Goal: Task Accomplishment & Management: Manage account settings

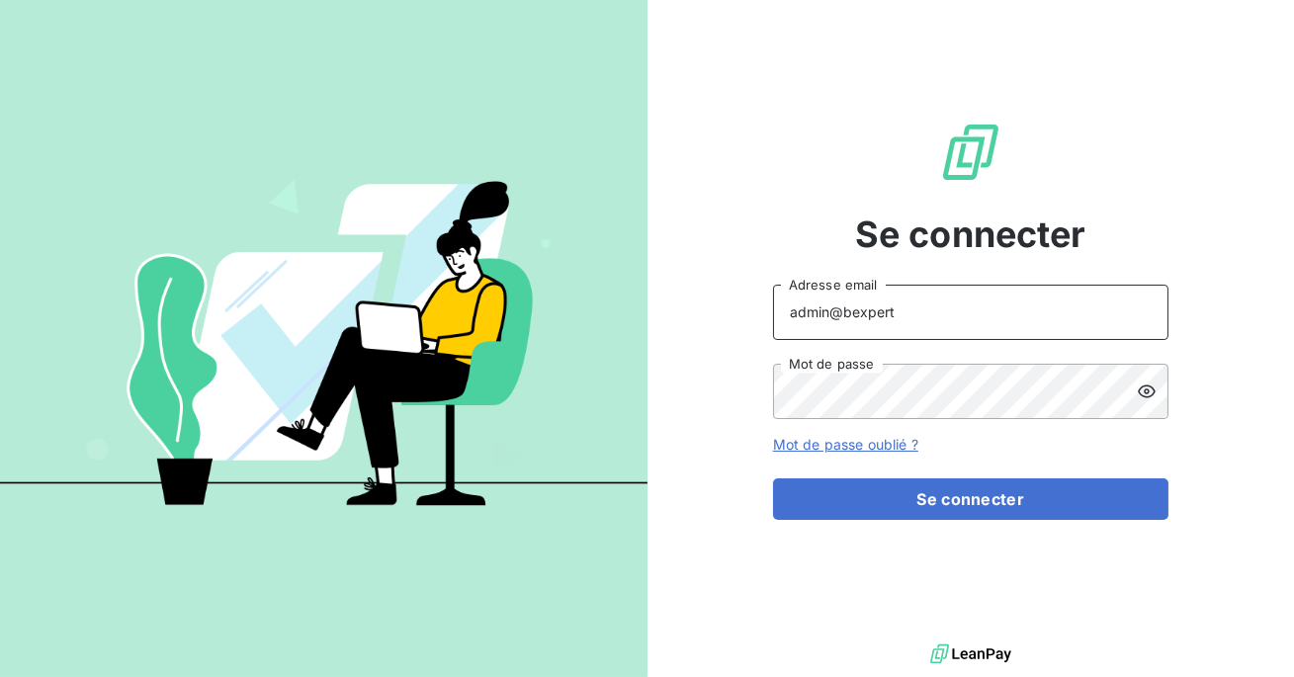
click at [937, 292] on input "admin@bexpert" at bounding box center [970, 312] width 395 height 55
click at [929, 309] on input "admin@bexpert" at bounding box center [970, 312] width 395 height 55
type input "admin@tecnifibre"
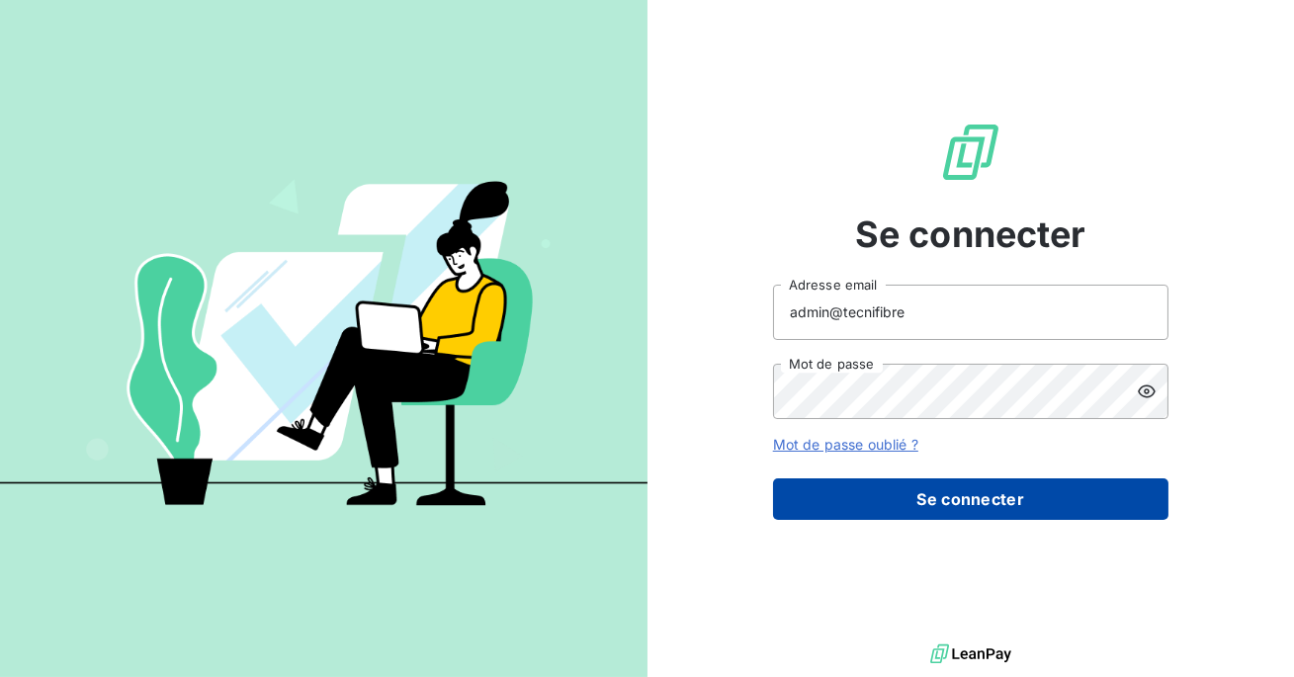
click at [911, 505] on button "Se connecter" at bounding box center [970, 499] width 395 height 42
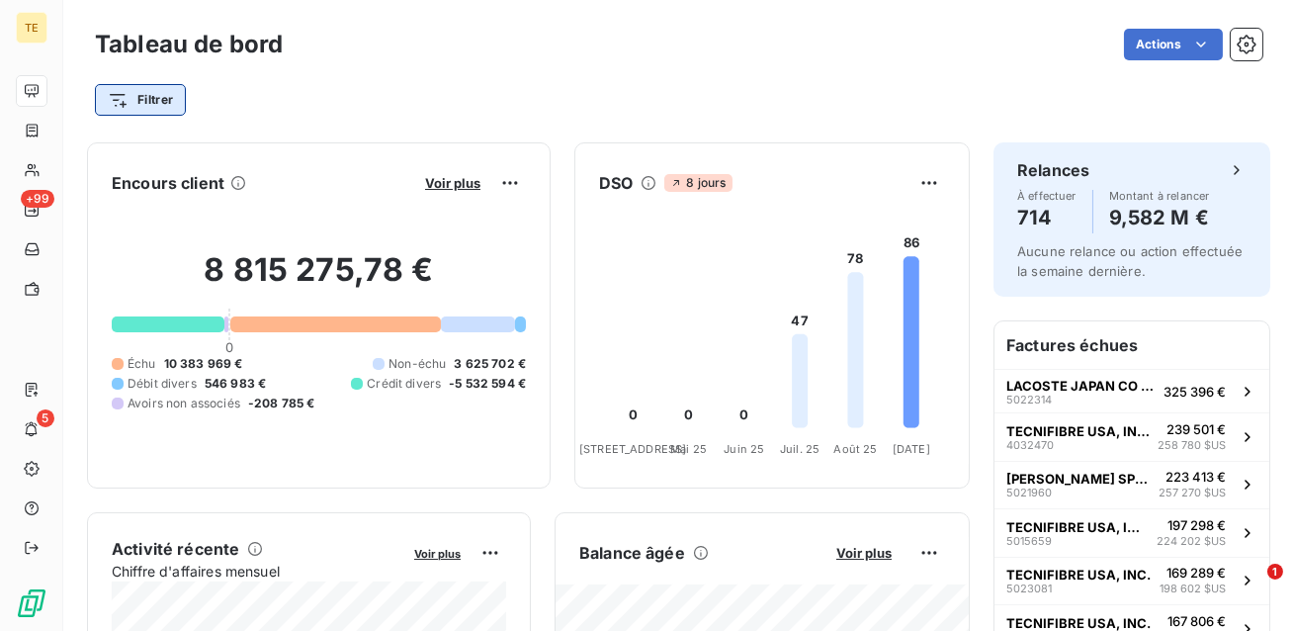
click at [161, 97] on html "TE +99 5 Tableau de bord Actions Filtrer Encours client Voir plus 8 815 275,78 …" at bounding box center [647, 315] width 1294 height 631
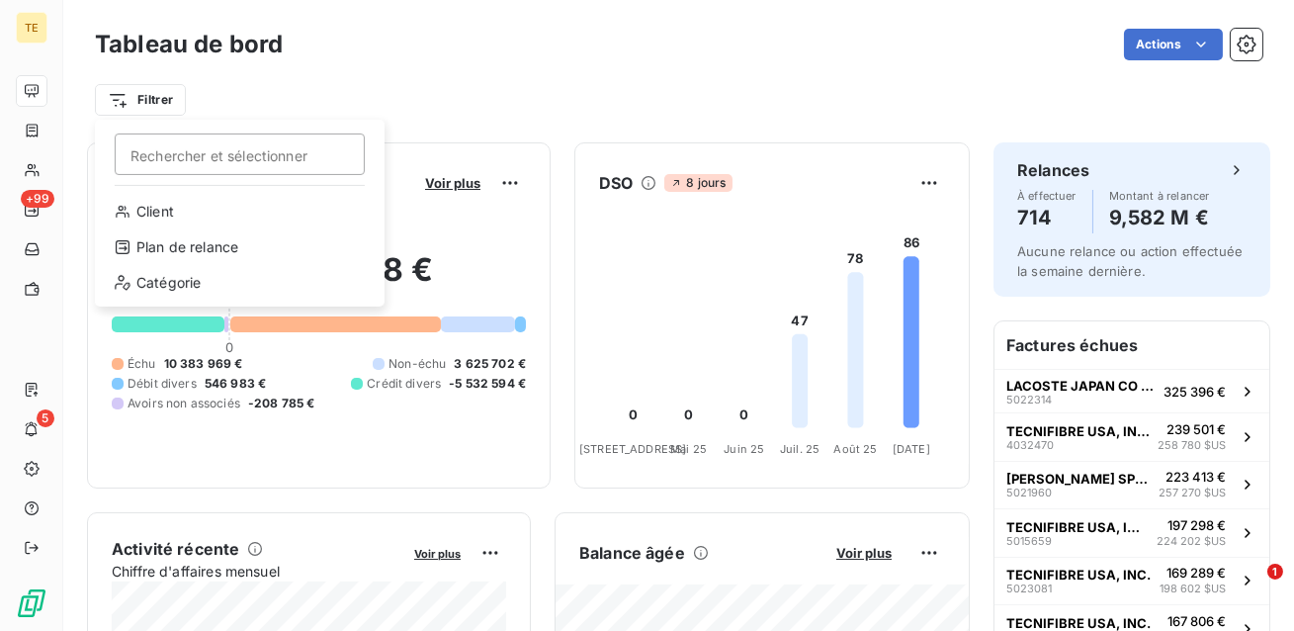
click at [487, 107] on html "TE +99 5 Tableau de bord Actions Filtrer Rechercher et sélectionner Client Plan…" at bounding box center [647, 315] width 1294 height 631
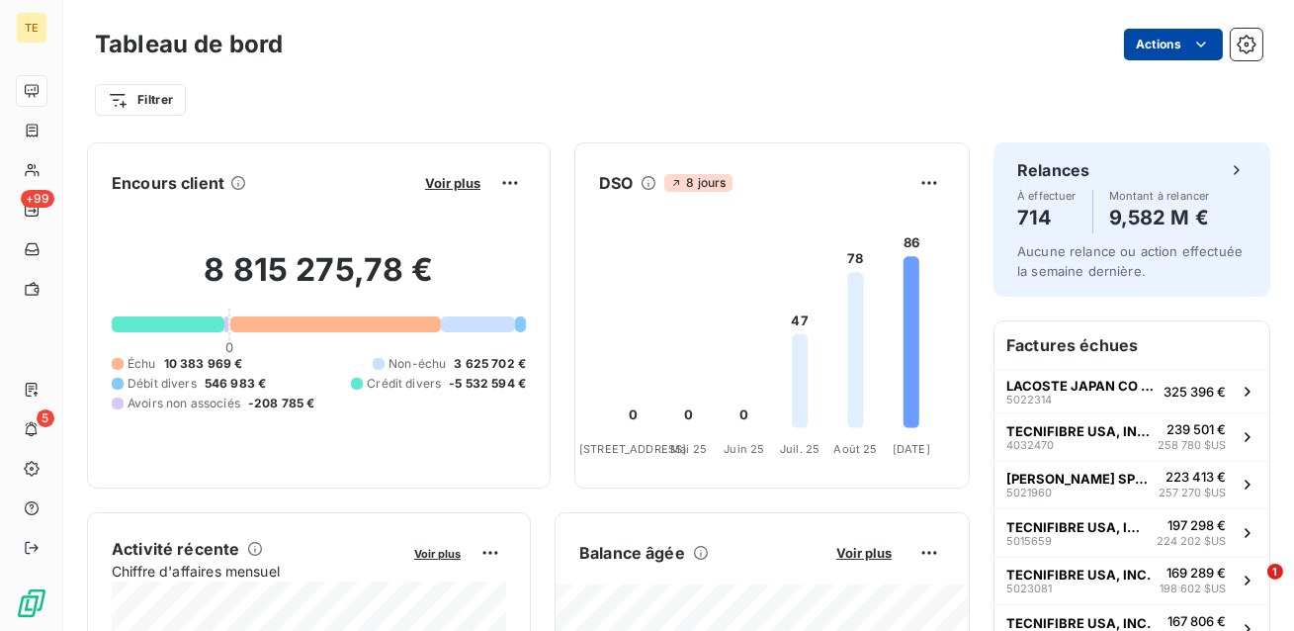
click at [1172, 47] on html "TE +99 5 Tableau de bord Actions Filtrer Encours client Voir plus 8 815 275,78 …" at bounding box center [647, 315] width 1294 height 631
click at [900, 95] on html "TE +99 5 Tableau de bord Actions Exporter le tableau de bord Filtrer Encours cl…" at bounding box center [647, 315] width 1294 height 631
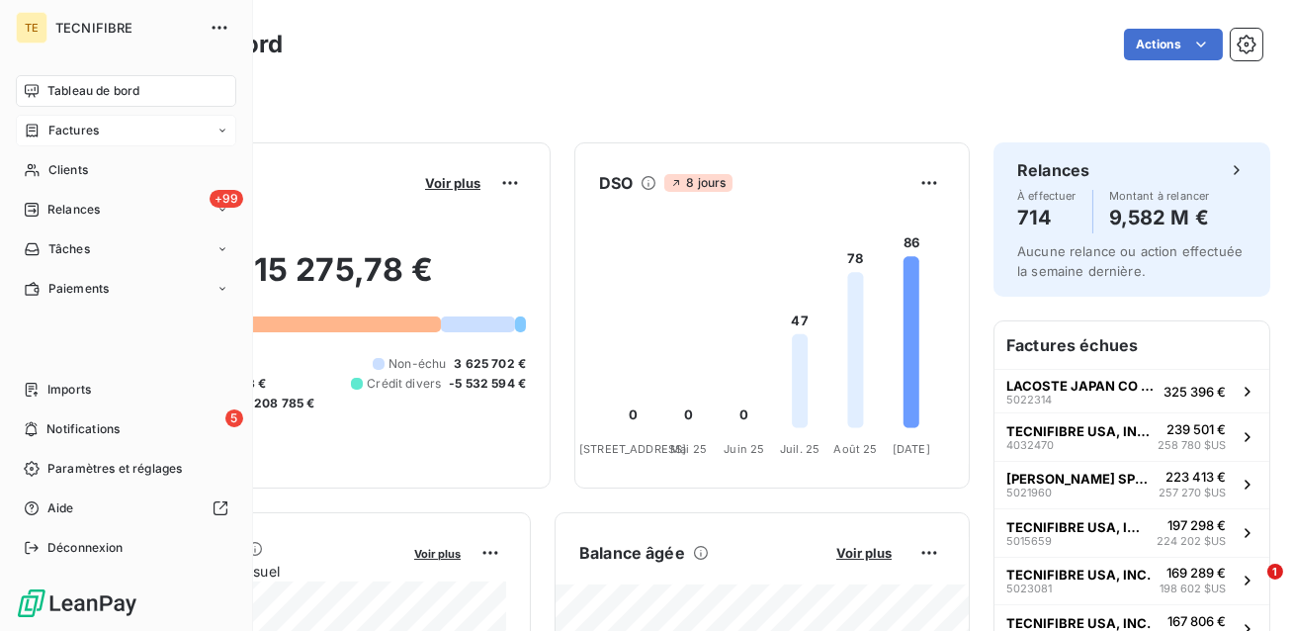
click at [88, 131] on span "Factures" at bounding box center [73, 131] width 50 height 18
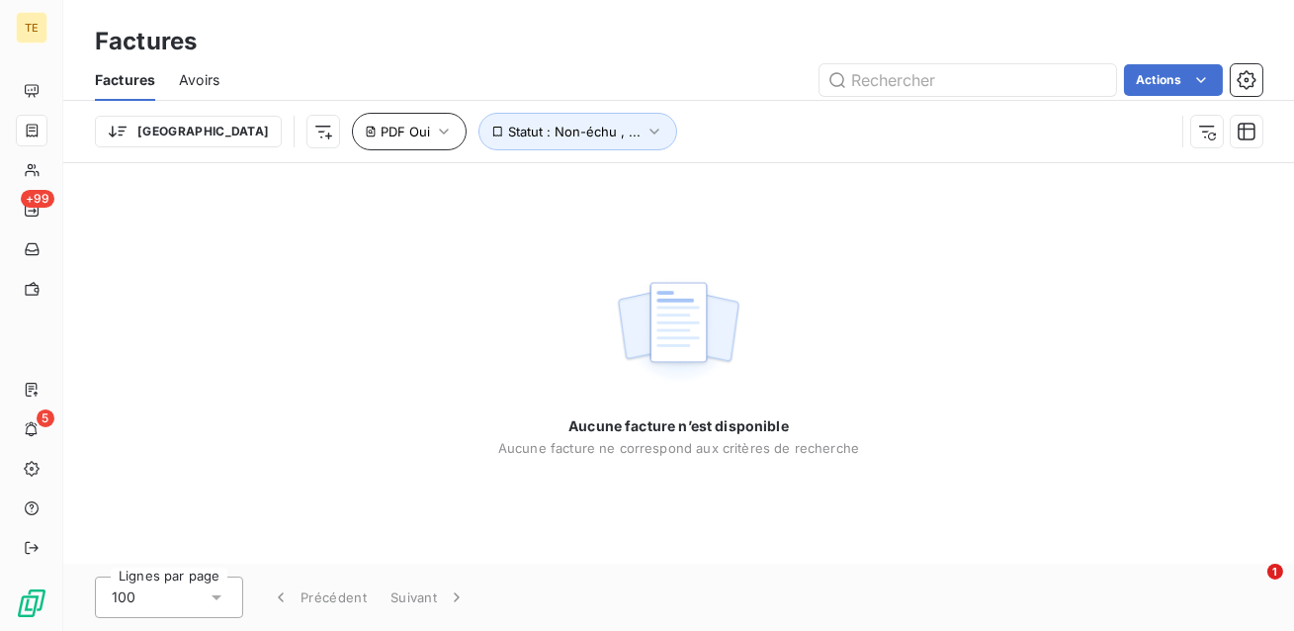
click at [434, 130] on icon "button" at bounding box center [444, 132] width 20 height 20
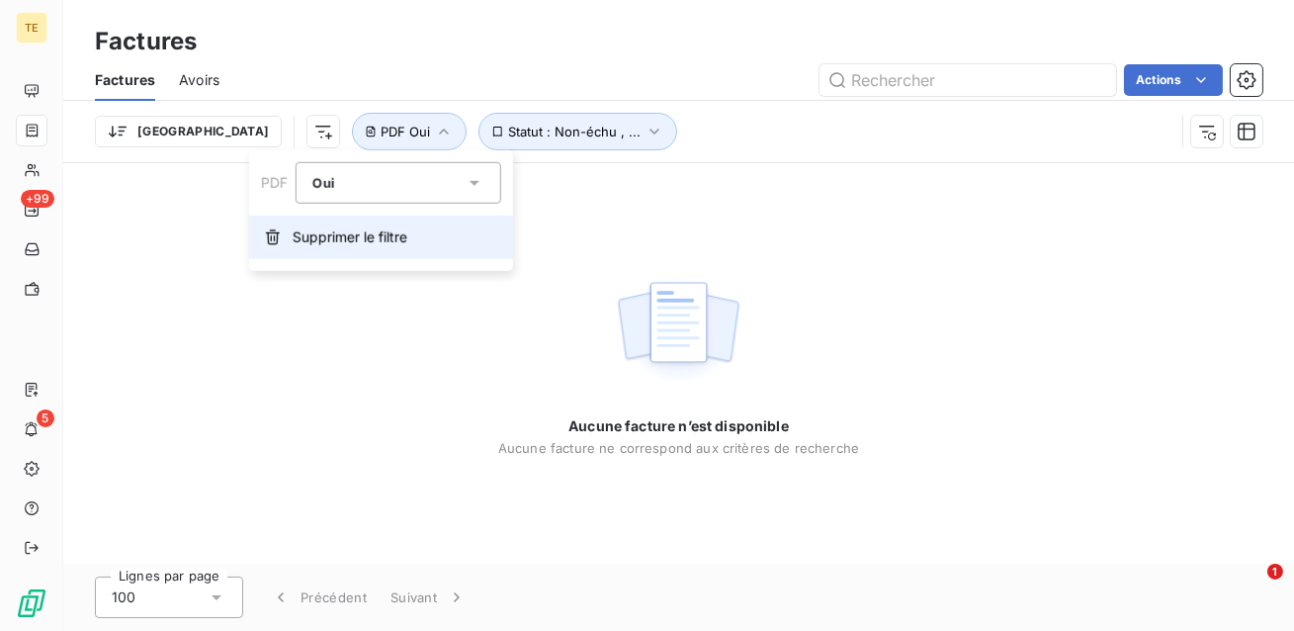
click at [327, 223] on button "Supprimer le filtre" at bounding box center [381, 237] width 264 height 43
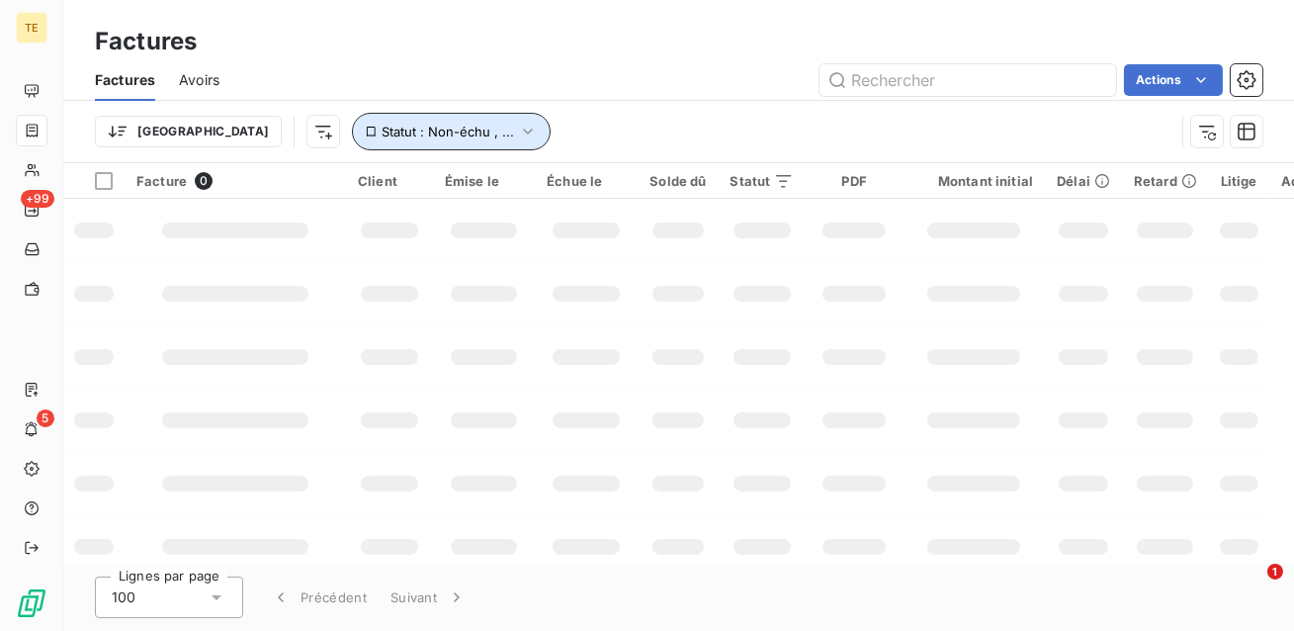
click at [352, 142] on button "Statut : Non-échu , ..." at bounding box center [451, 132] width 199 height 38
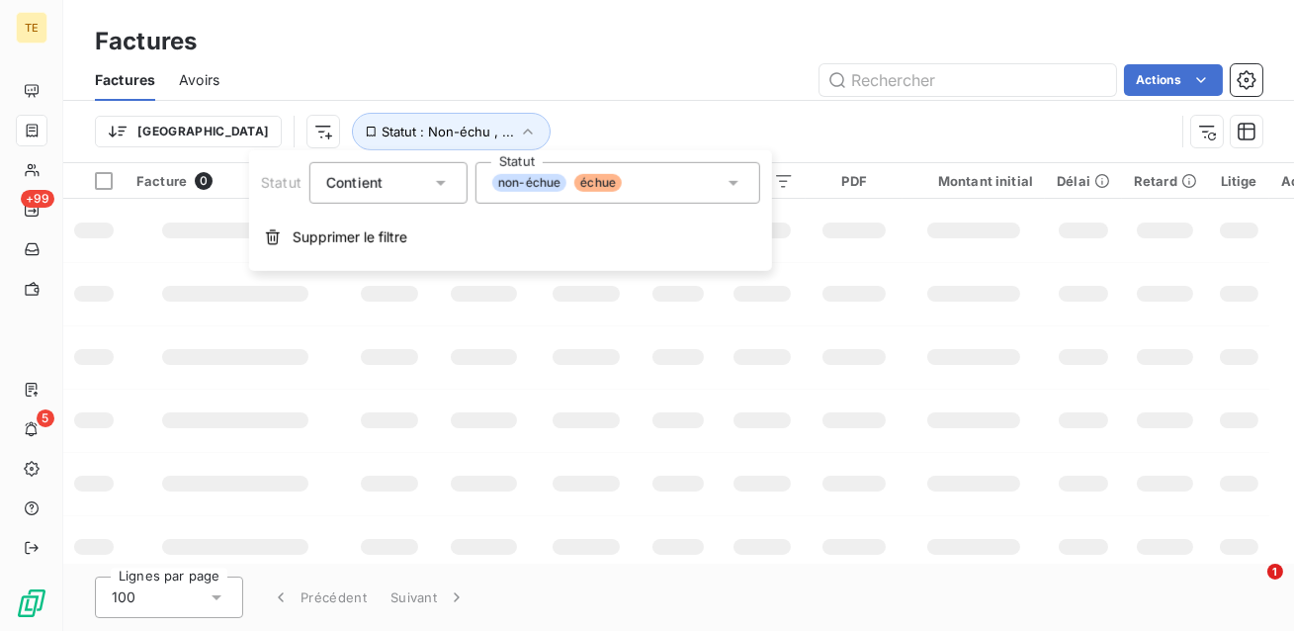
click at [385, 80] on div "Actions" at bounding box center [752, 80] width 1019 height 32
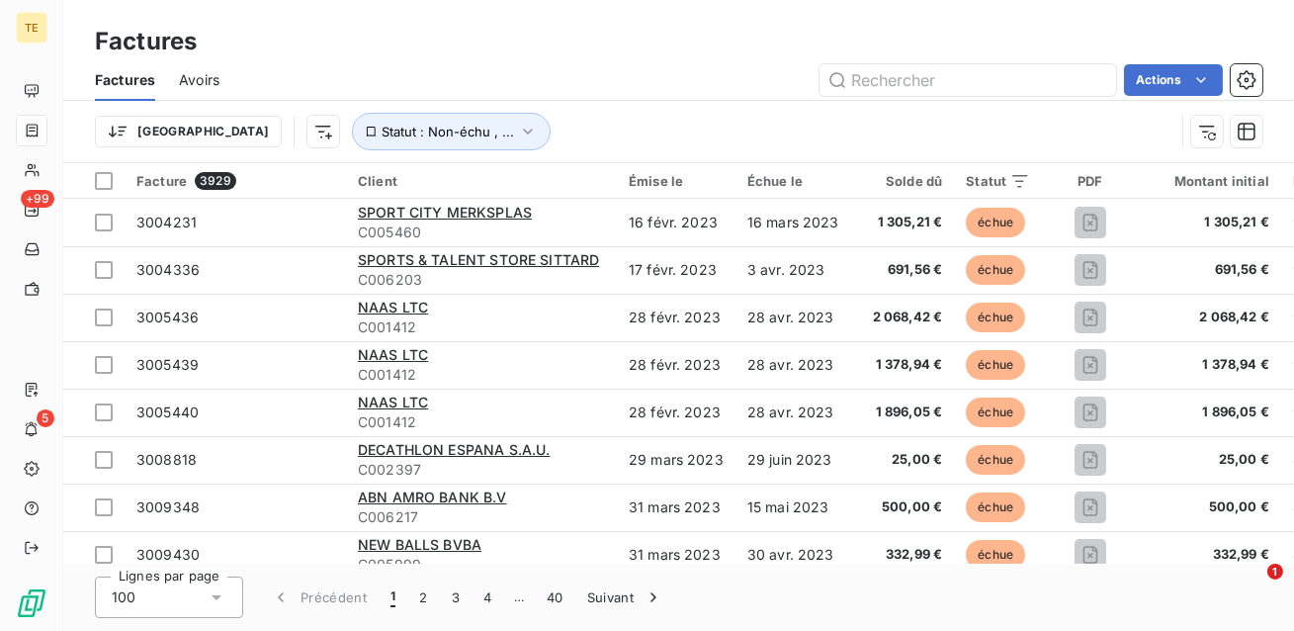
click at [202, 83] on span "Avoirs" at bounding box center [199, 80] width 41 height 20
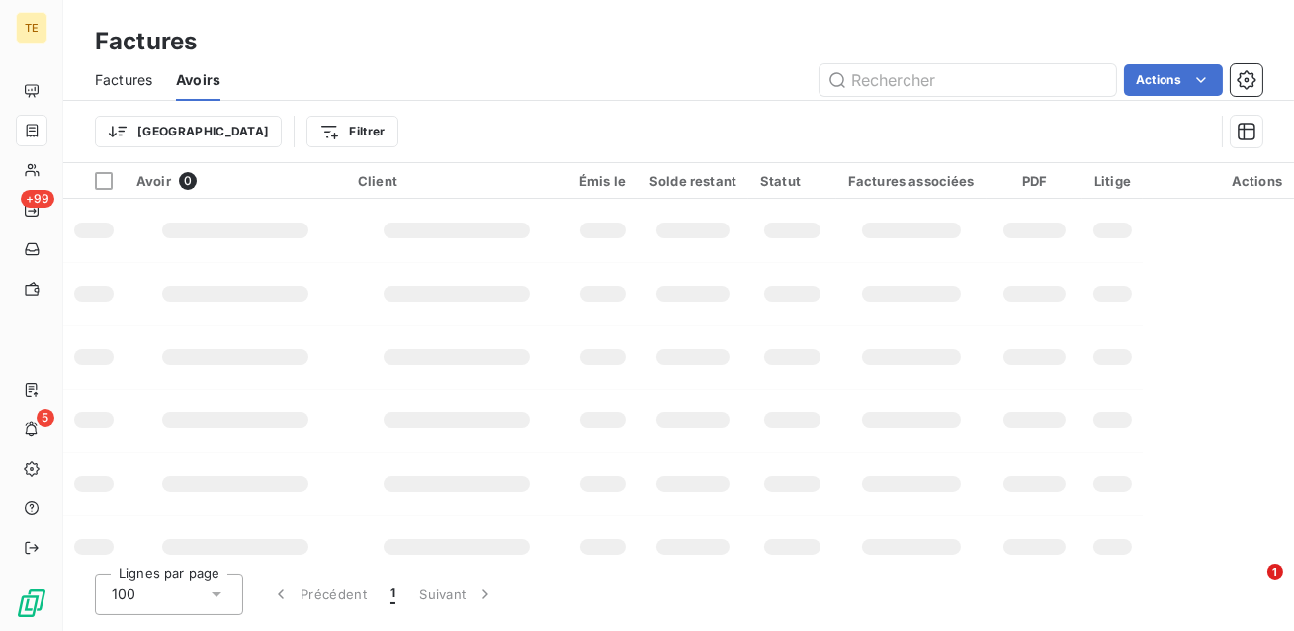
click at [120, 82] on span "Factures" at bounding box center [123, 80] width 57 height 20
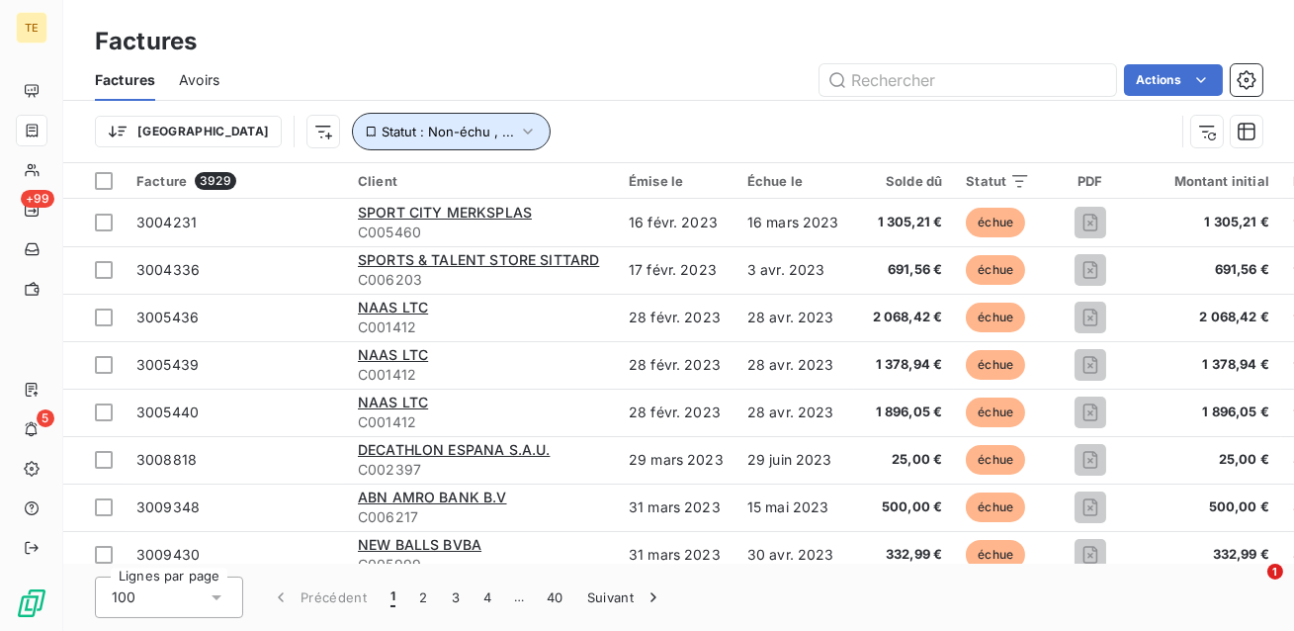
click at [382, 137] on span "Statut : Non-échu , ..." at bounding box center [448, 132] width 132 height 16
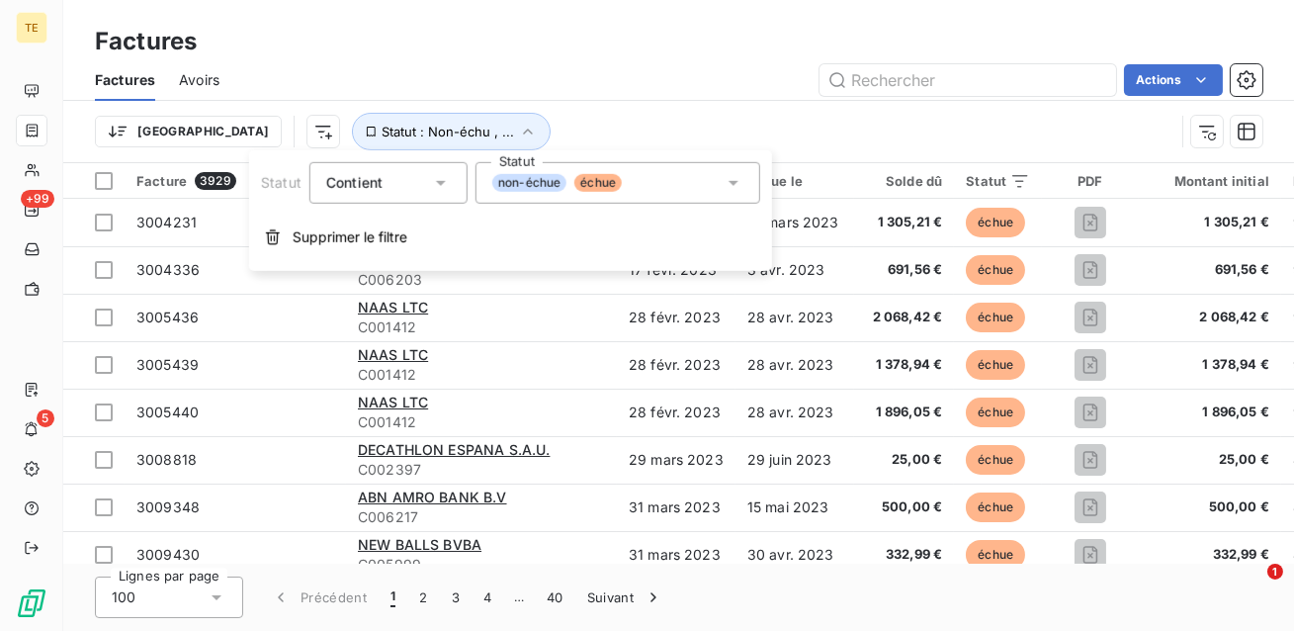
click at [644, 194] on div "non-échue échue" at bounding box center [618, 183] width 285 height 42
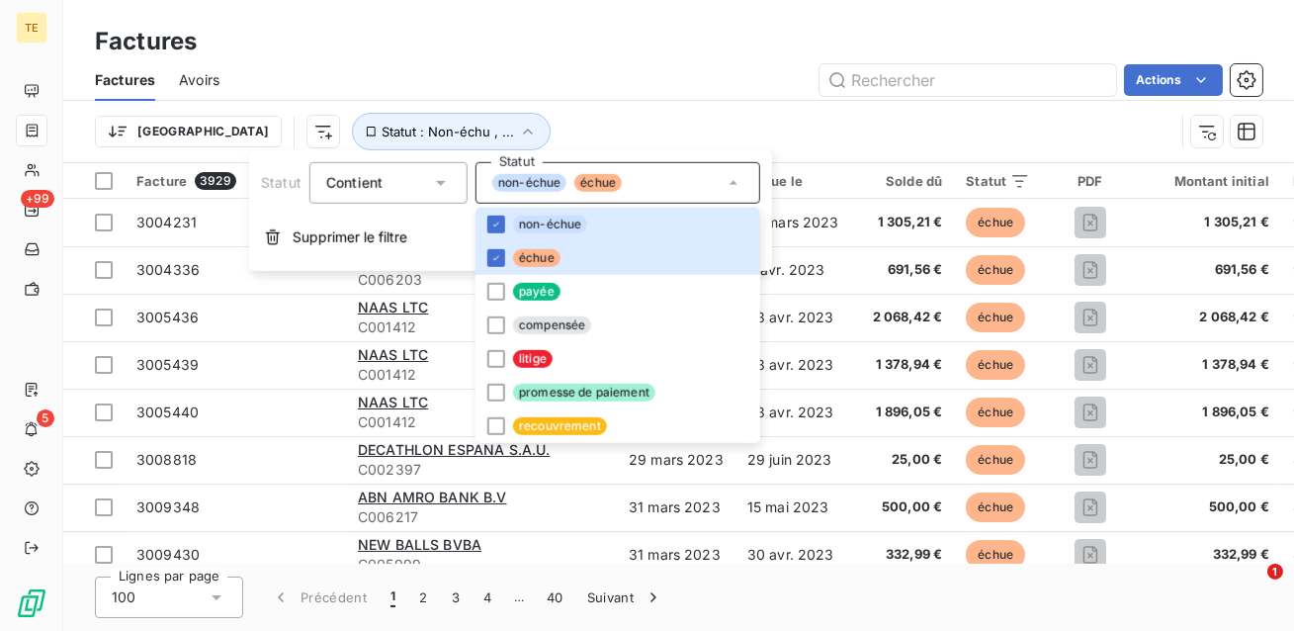
click at [542, 96] on div "Factures Avoirs Actions" at bounding box center [678, 80] width 1231 height 42
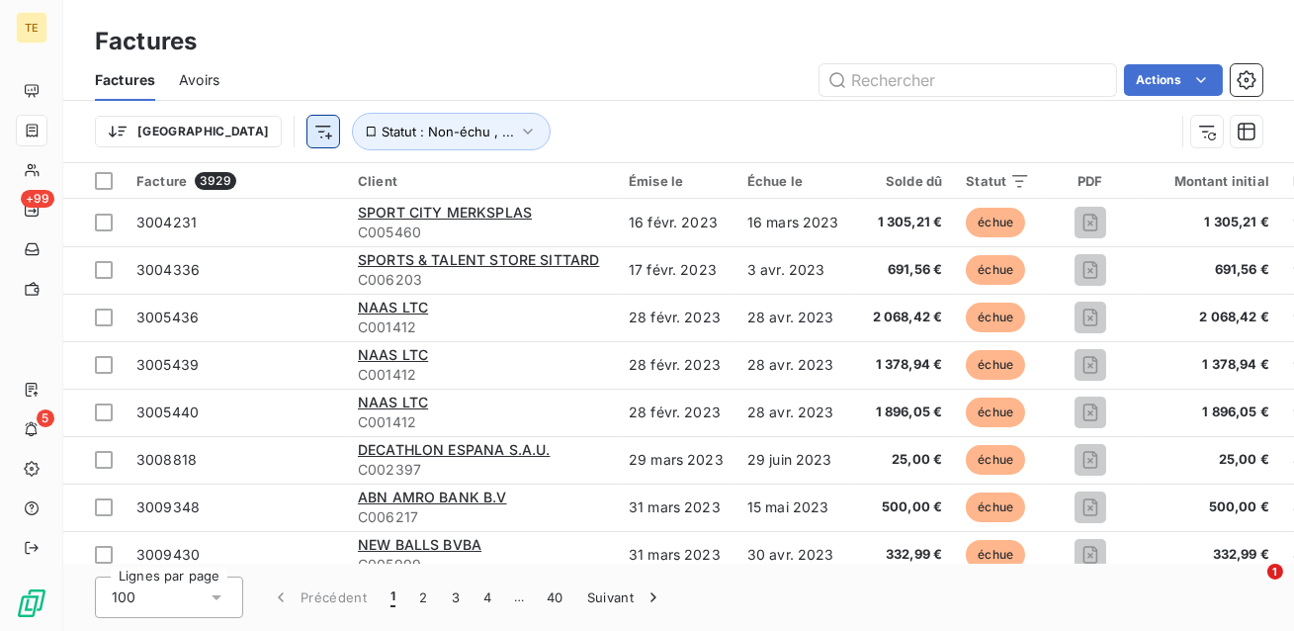
click at [221, 138] on html "TE +99 5 Factures Factures Avoirs Actions Trier Statut : Non-échu , ... Facture…" at bounding box center [647, 315] width 1294 height 631
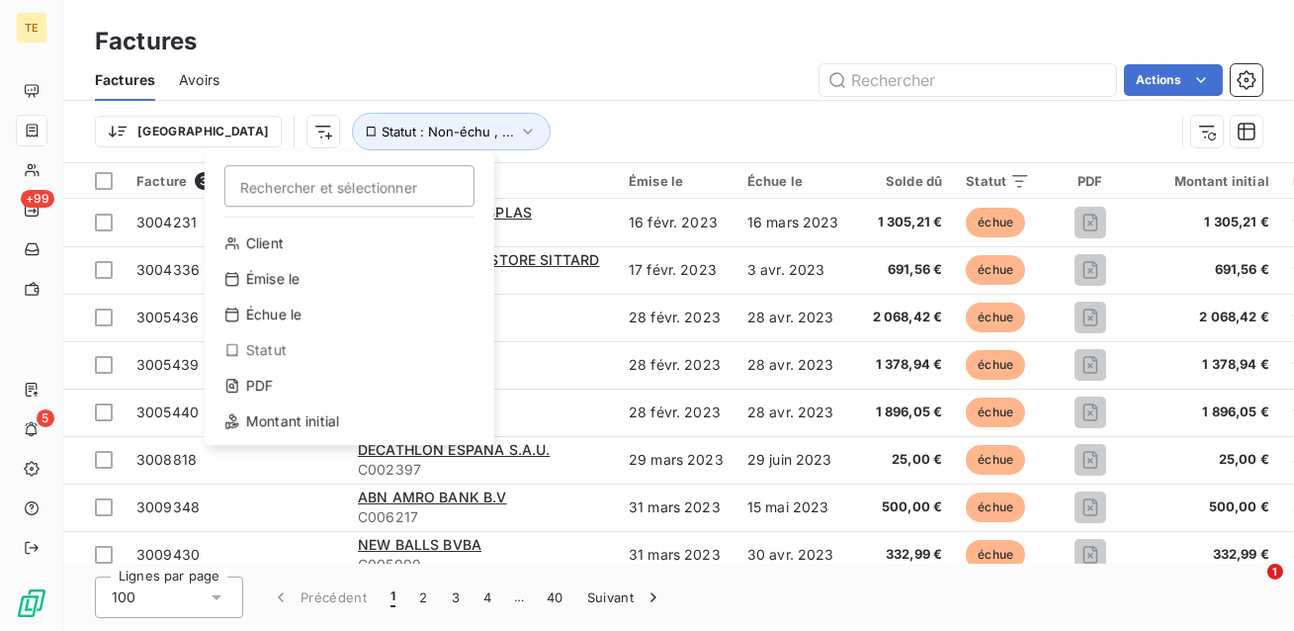
click at [582, 144] on html "TE +99 5 Factures Factures Avoirs Actions Trier Rechercher et sélectionner Clie…" at bounding box center [647, 315] width 1294 height 631
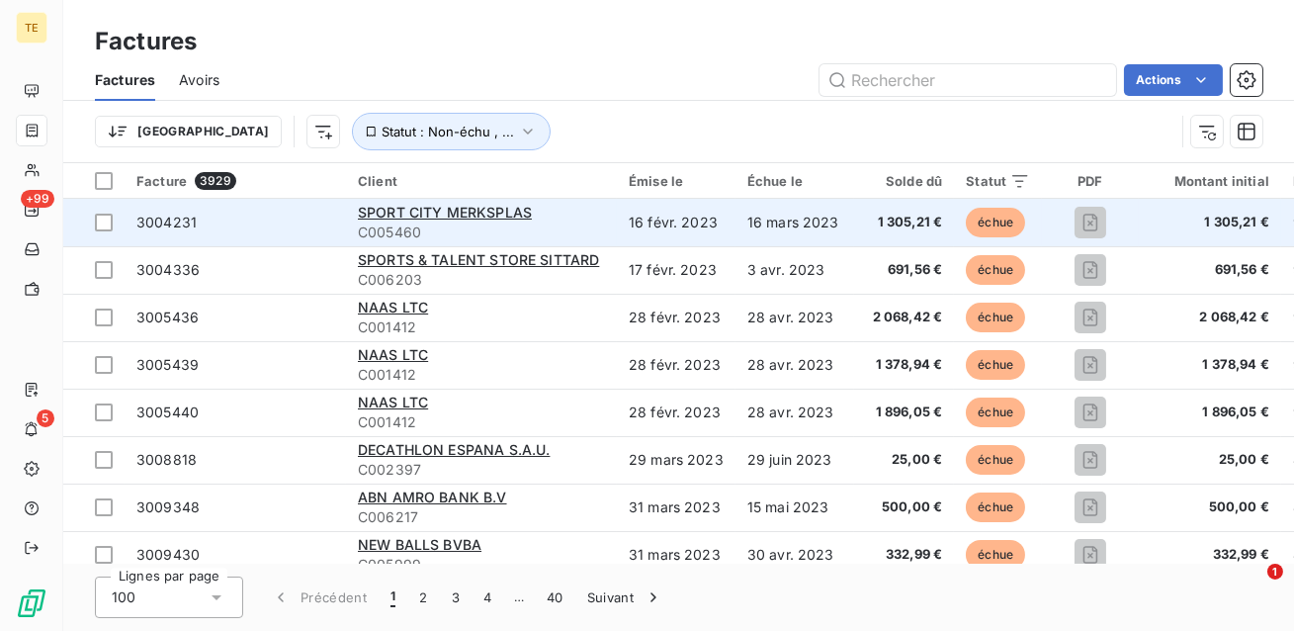
click at [277, 226] on span "3004231" at bounding box center [235, 223] width 198 height 20
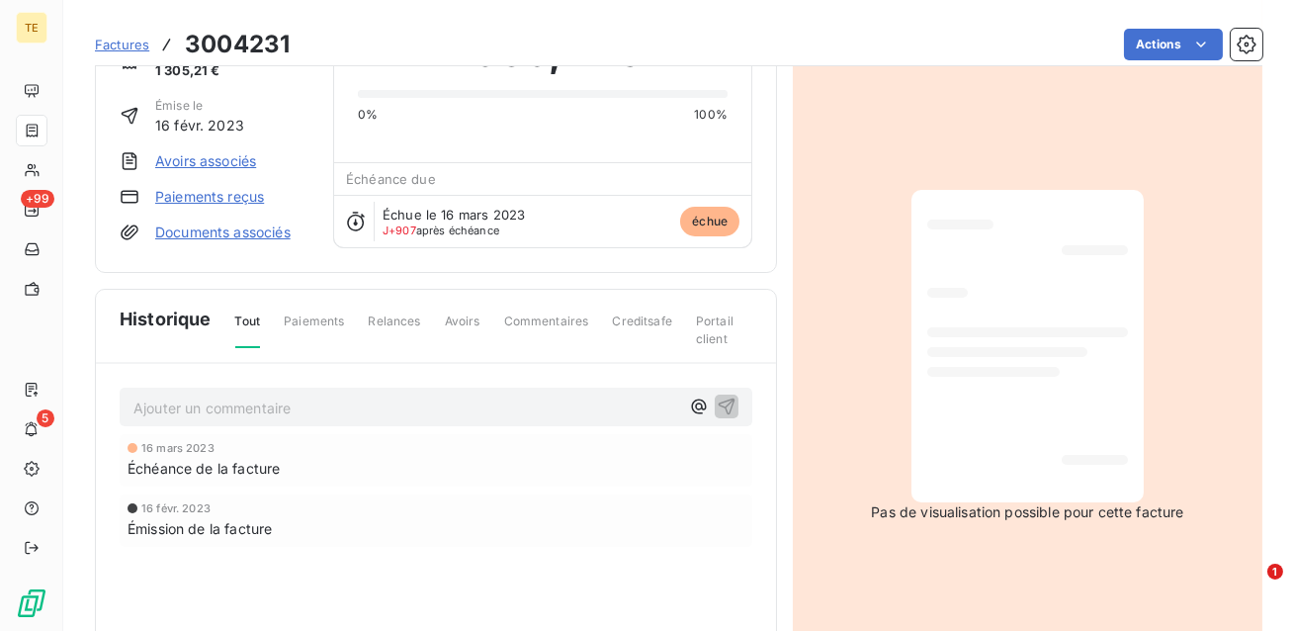
scroll to position [119, 0]
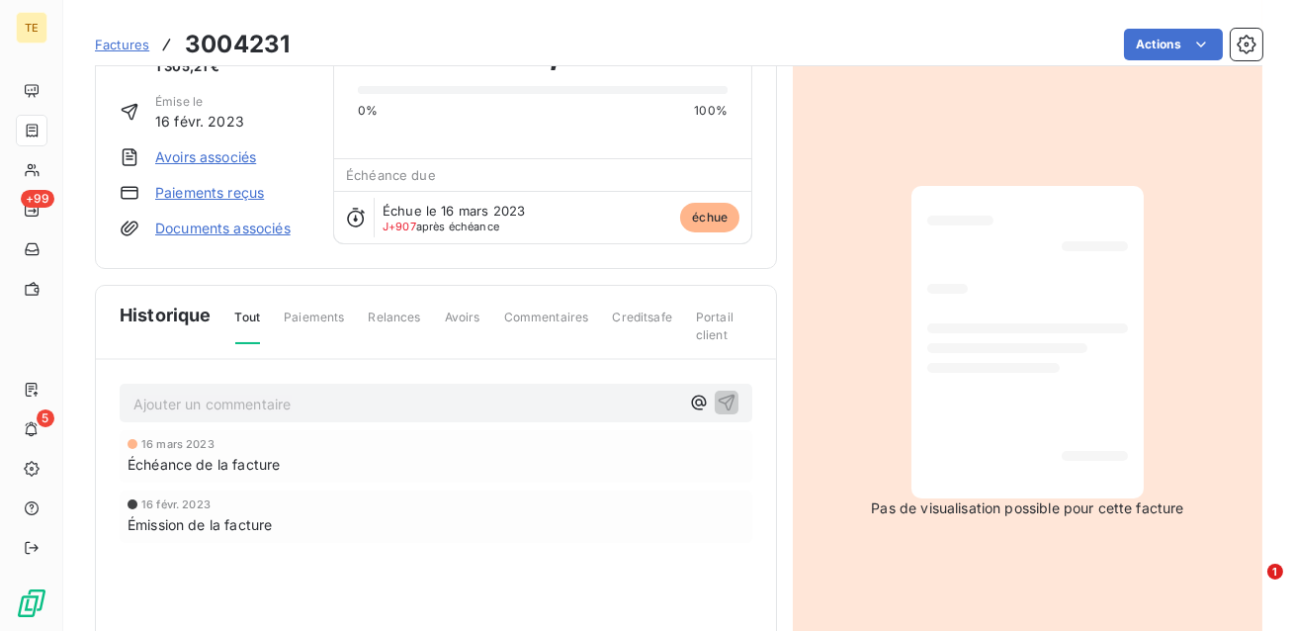
click at [443, 391] on p "Ajouter un commentaire ﻿" at bounding box center [406, 403] width 546 height 25
click at [212, 402] on p "Ajouter un commentaire ﻿" at bounding box center [406, 403] width 546 height 25
click at [134, 401] on p "Ajouter un commentaire ﻿" at bounding box center [406, 403] width 546 height 25
click at [697, 399] on icon "button" at bounding box center [699, 402] width 20 height 20
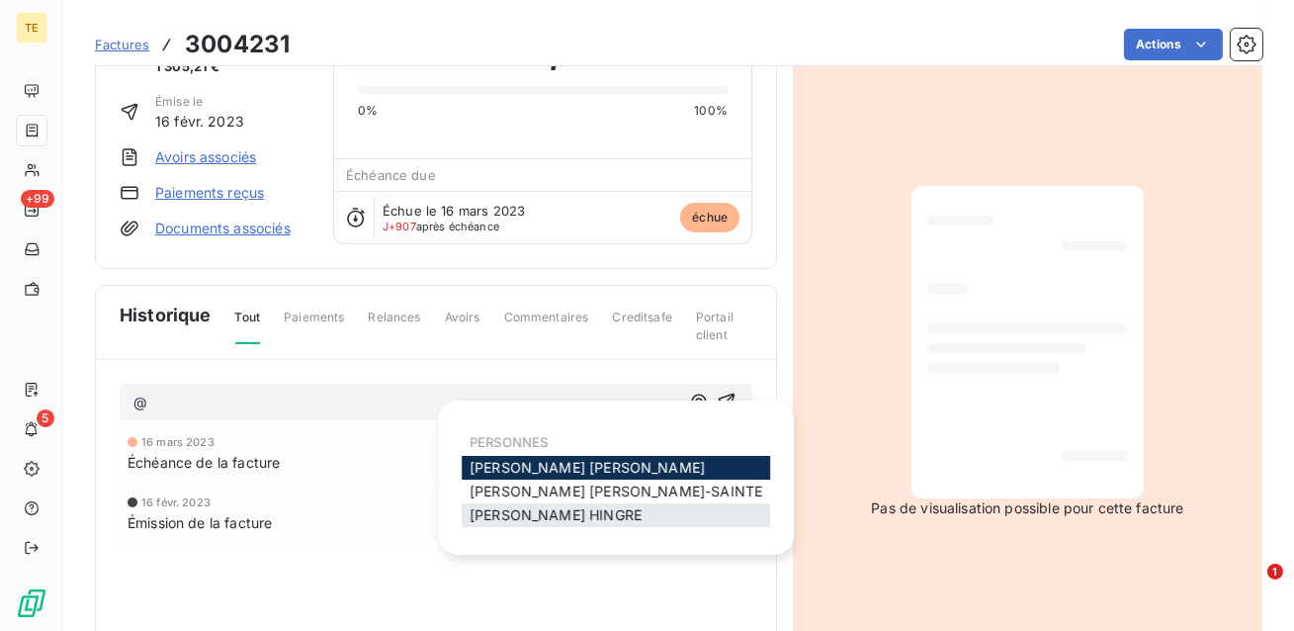
click at [541, 511] on span "[PERSON_NAME]" at bounding box center [556, 514] width 172 height 17
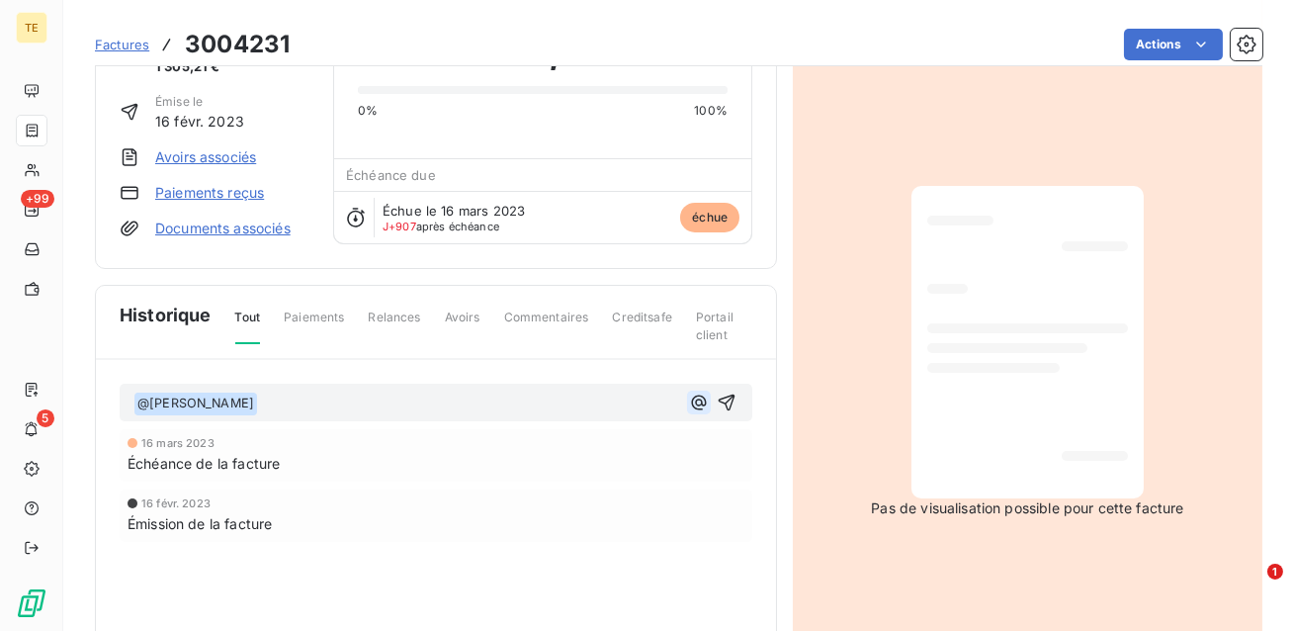
click at [709, 394] on icon "button" at bounding box center [699, 402] width 20 height 20
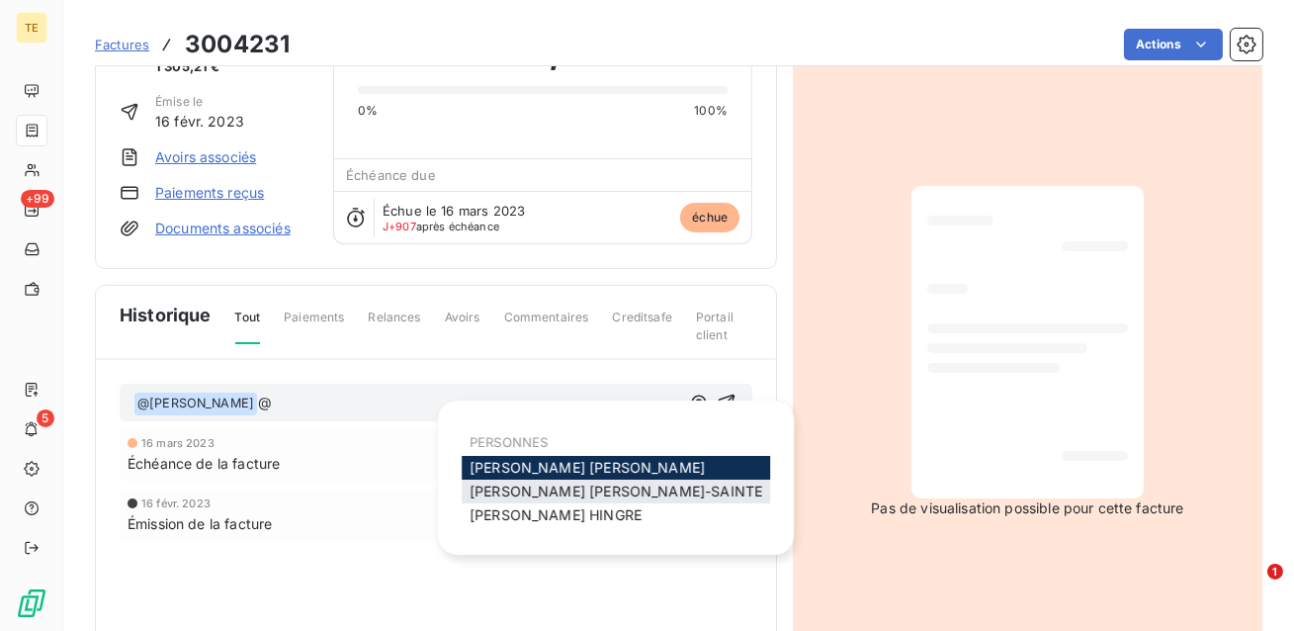
click at [557, 489] on span "[PERSON_NAME]" at bounding box center [616, 490] width 293 height 17
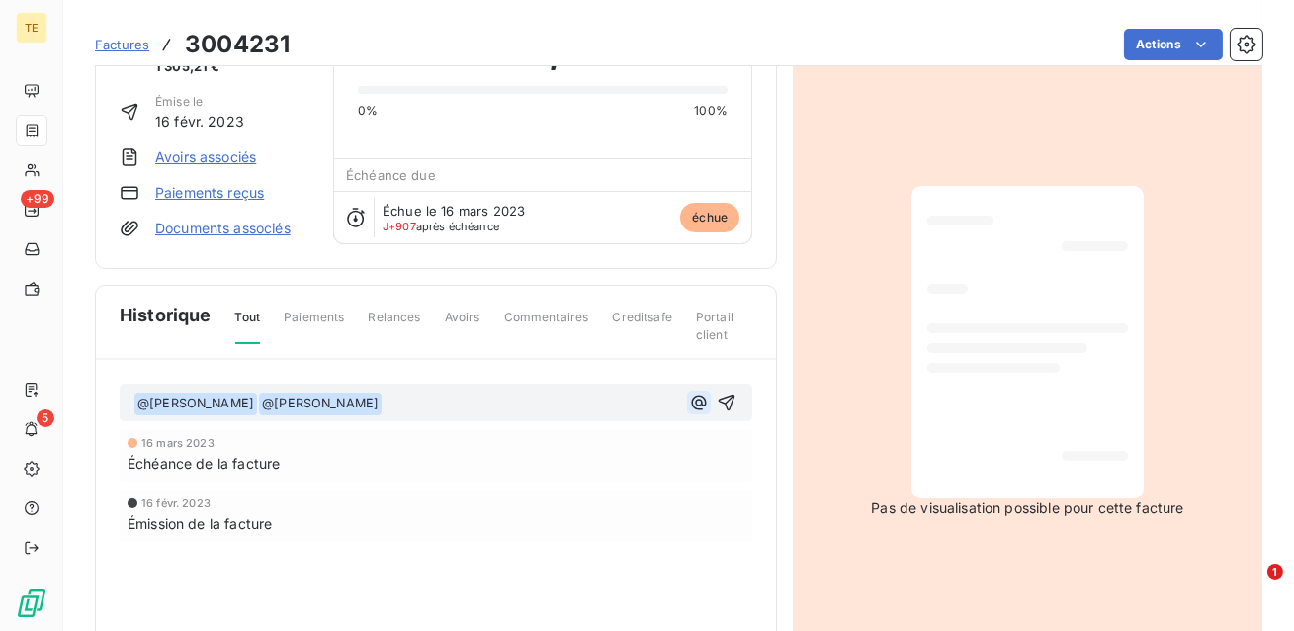
click at [689, 402] on icon "button" at bounding box center [699, 402] width 20 height 20
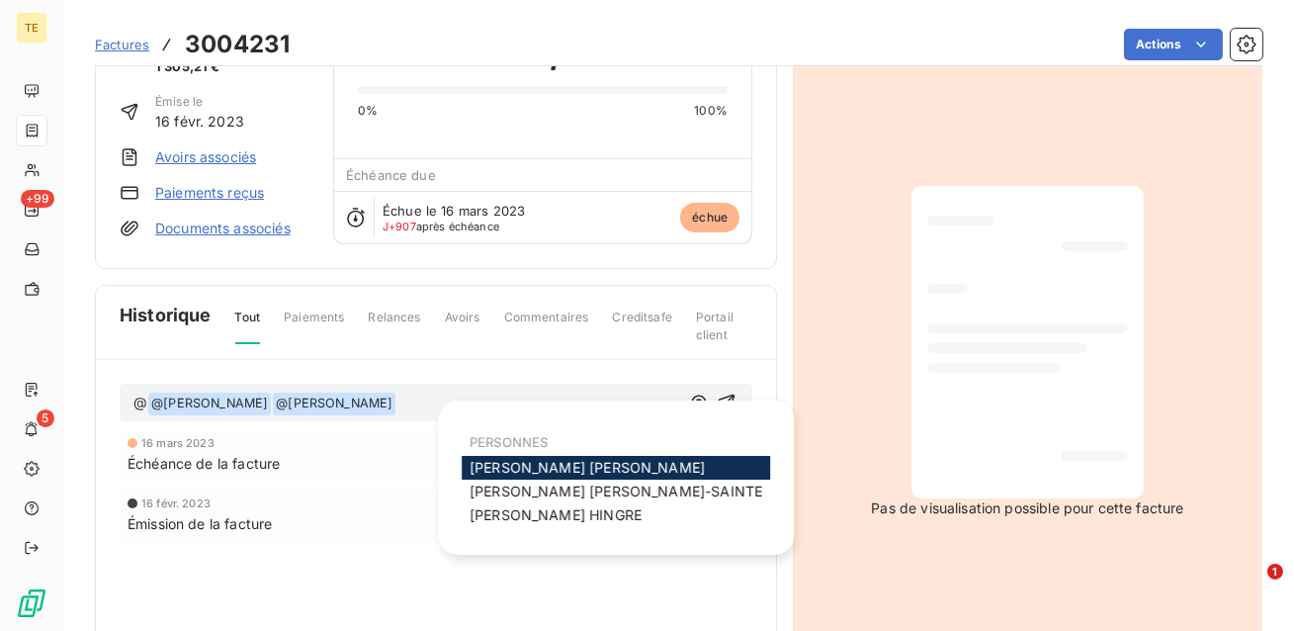
click at [531, 475] on span "[PERSON_NAME]" at bounding box center [587, 467] width 235 height 17
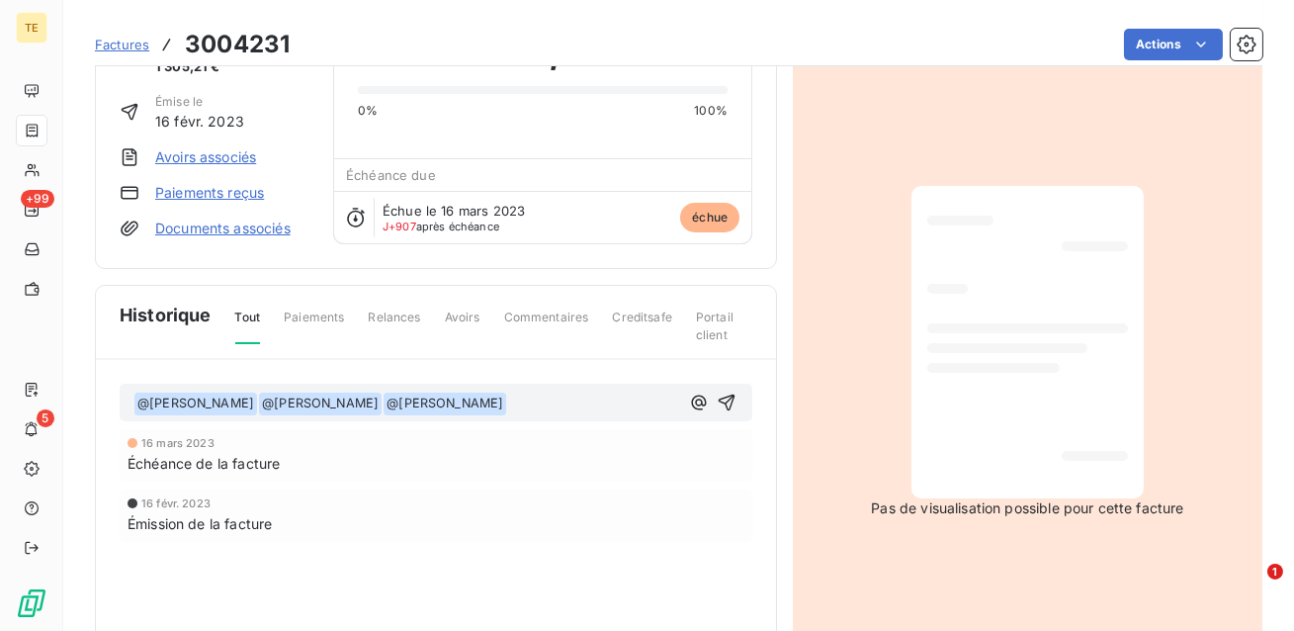
click at [469, 405] on span "@ [PERSON_NAME] ﻿" at bounding box center [445, 403] width 123 height 23
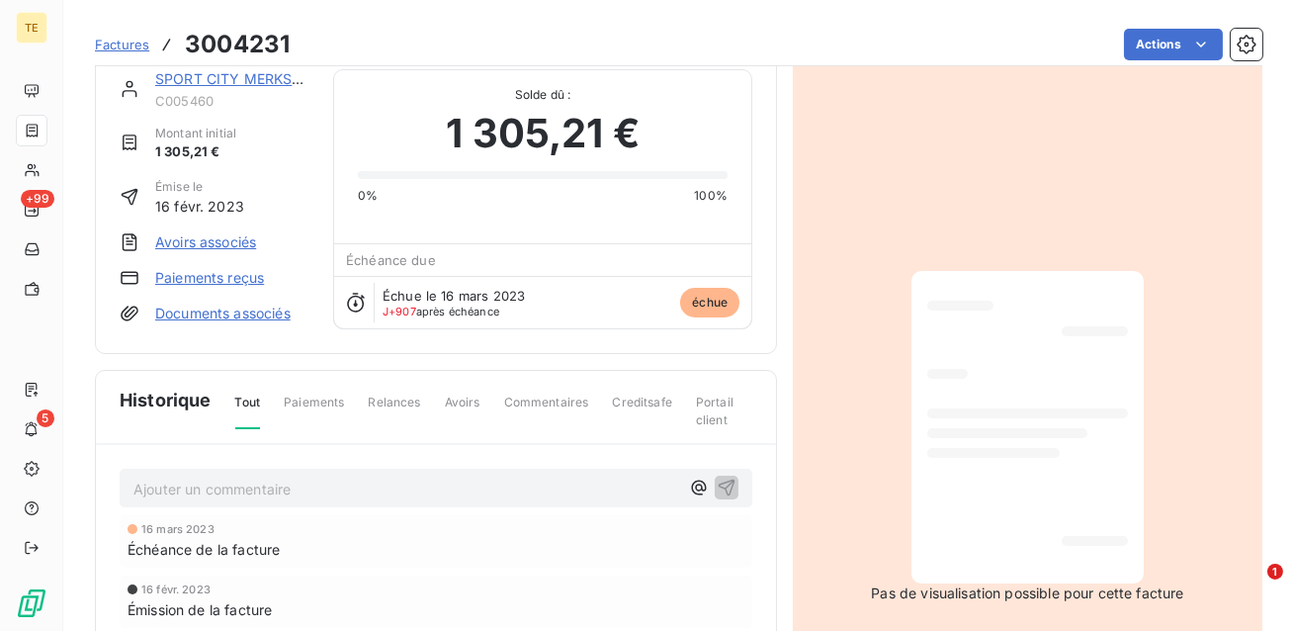
scroll to position [29, 0]
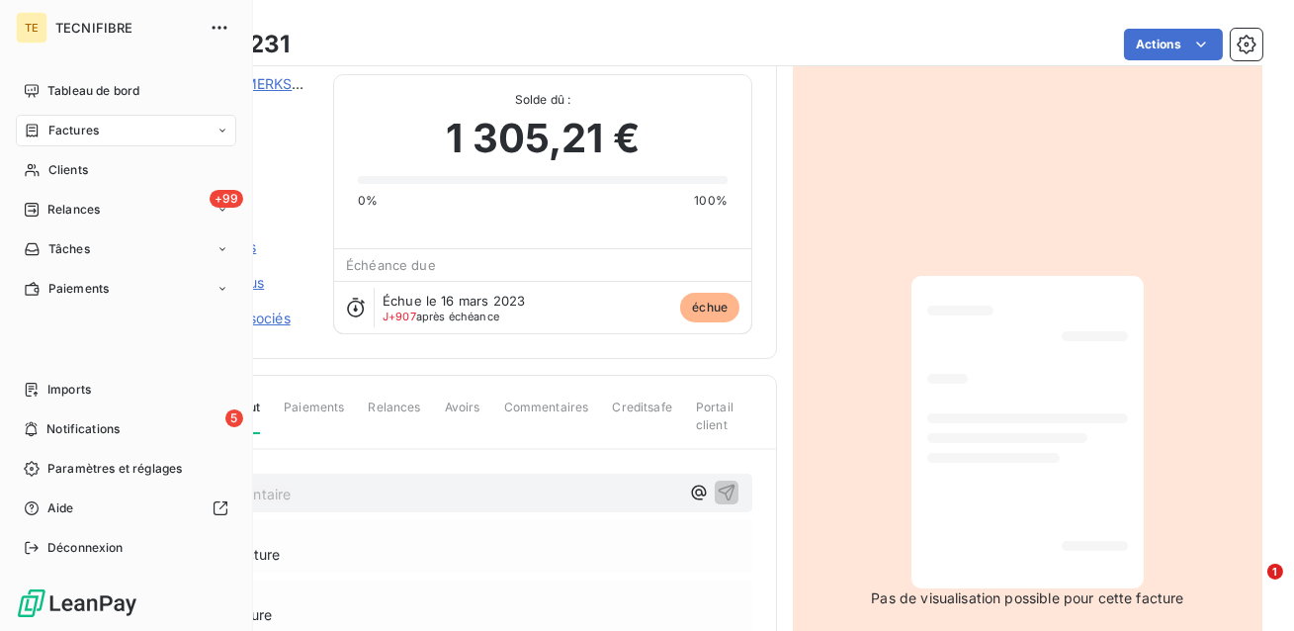
click at [76, 134] on span "Factures" at bounding box center [73, 131] width 50 height 18
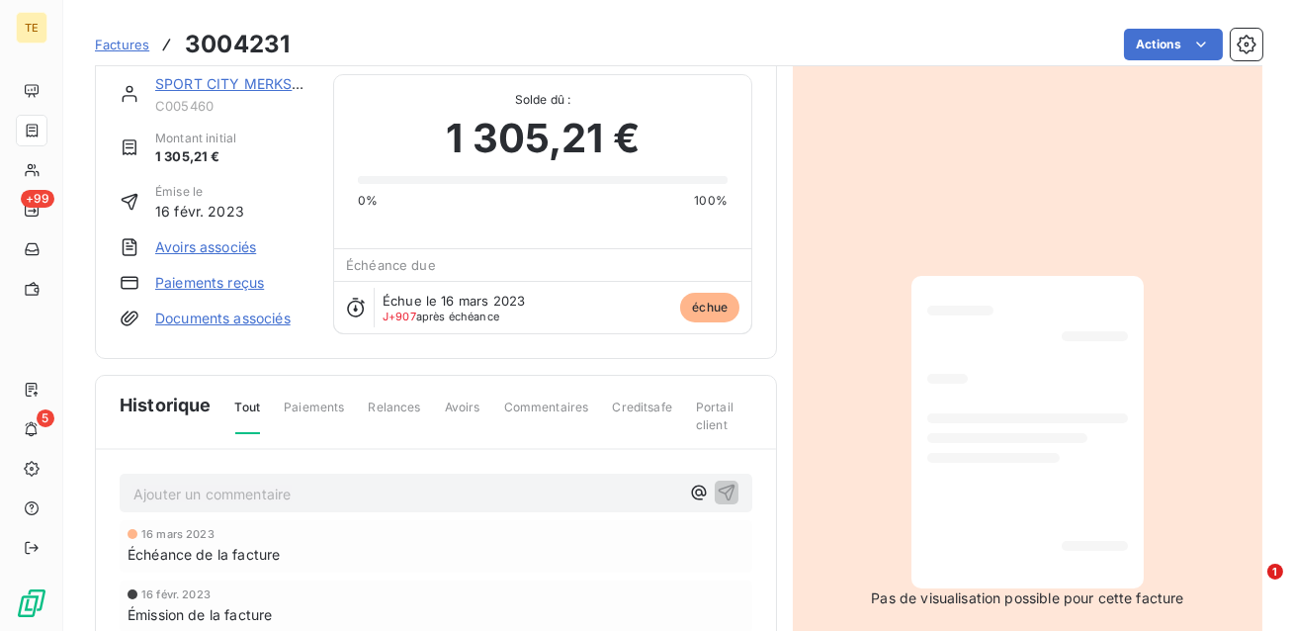
click at [142, 41] on span "Factures" at bounding box center [122, 45] width 54 height 16
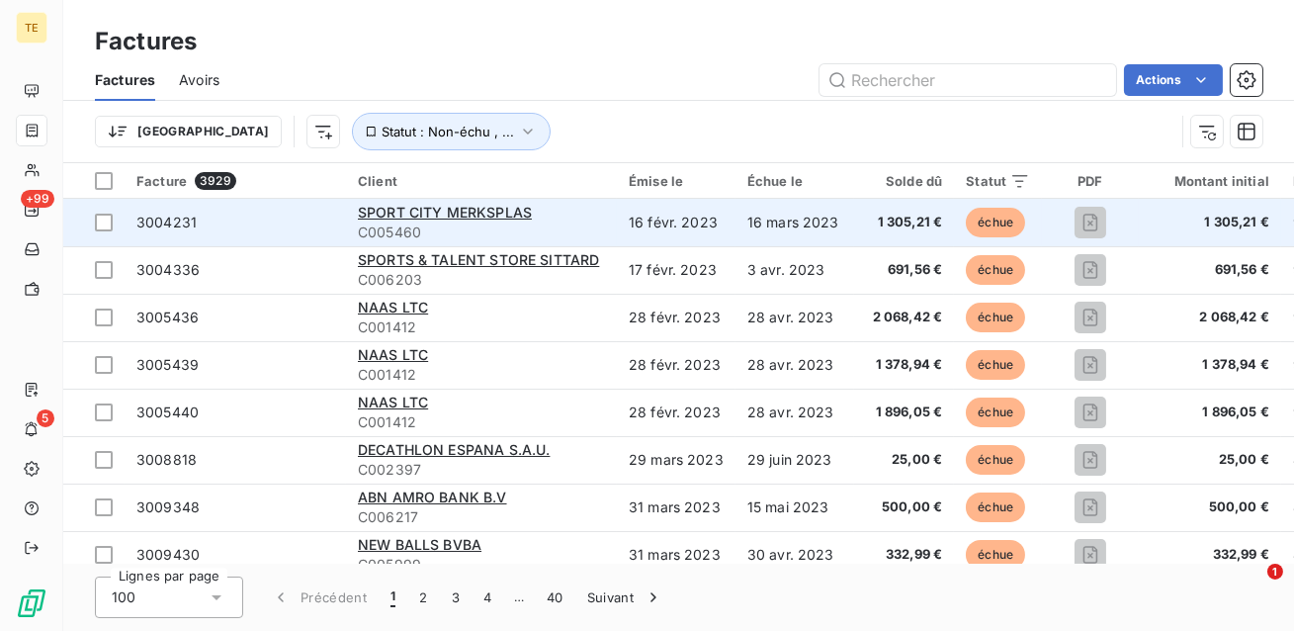
click at [774, 236] on td "16 mars 2023" at bounding box center [795, 222] width 119 height 47
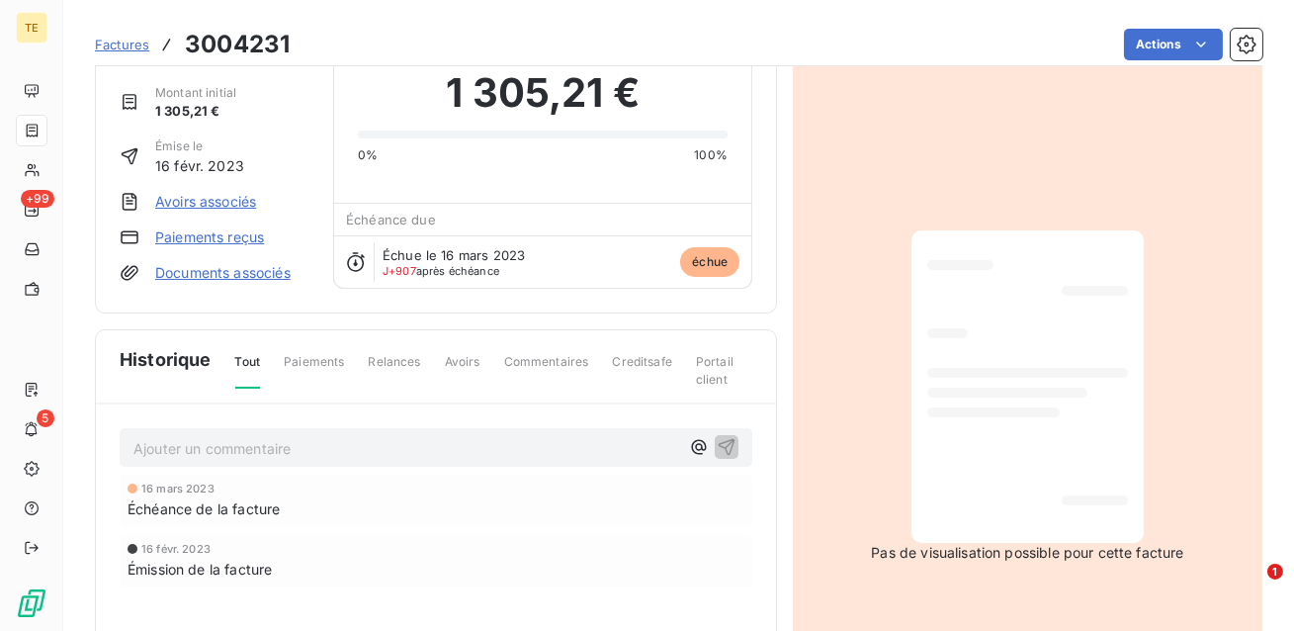
scroll to position [79, 0]
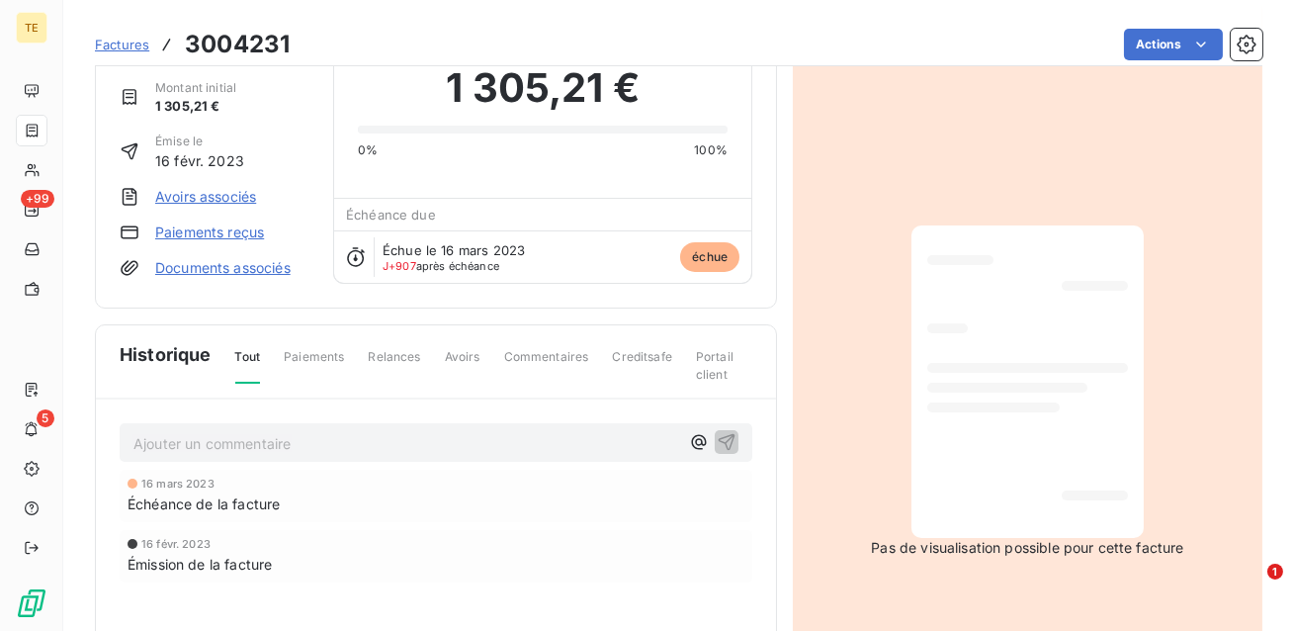
click at [490, 449] on p "Ajouter un commentaire ﻿" at bounding box center [406, 443] width 546 height 25
click at [699, 442] on icon "button" at bounding box center [699, 442] width 20 height 20
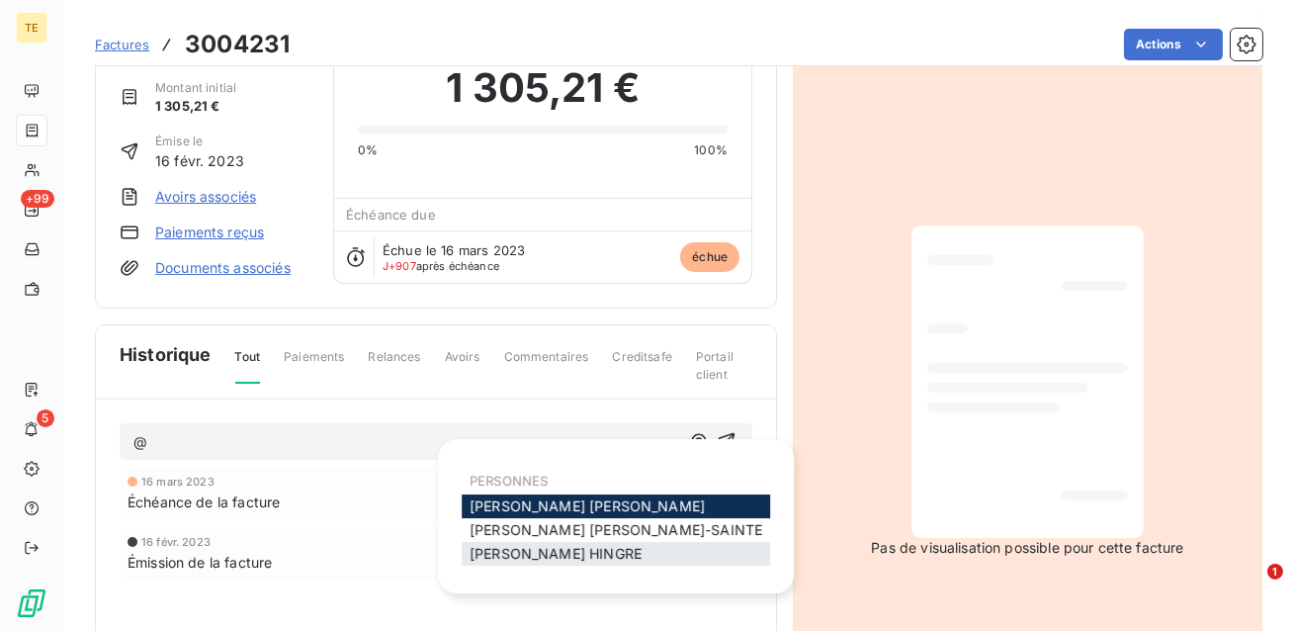
click at [537, 553] on span "[PERSON_NAME]" at bounding box center [556, 553] width 172 height 17
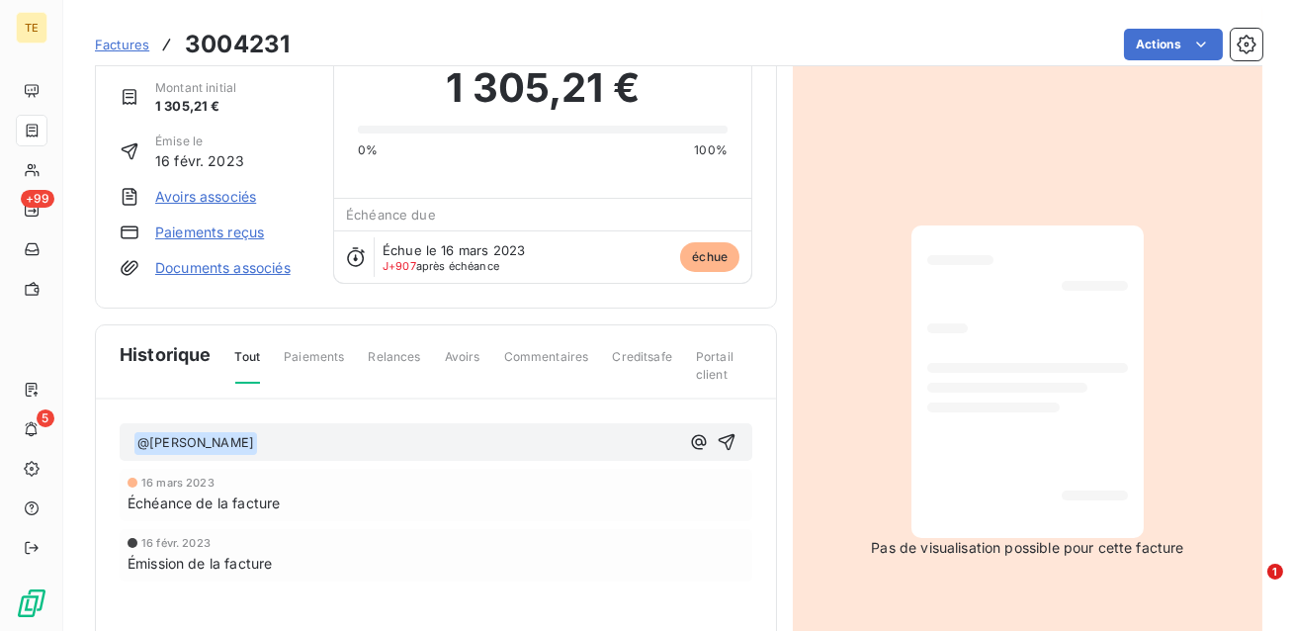
click at [413, 446] on p "﻿ @ [PERSON_NAME] ﻿ ﻿" at bounding box center [406, 443] width 546 height 24
click at [316, 355] on span "Paiements" at bounding box center [314, 365] width 60 height 34
click at [390, 350] on span "Relances" at bounding box center [394, 365] width 52 height 34
click at [544, 359] on span "Commentaires" at bounding box center [546, 365] width 85 height 34
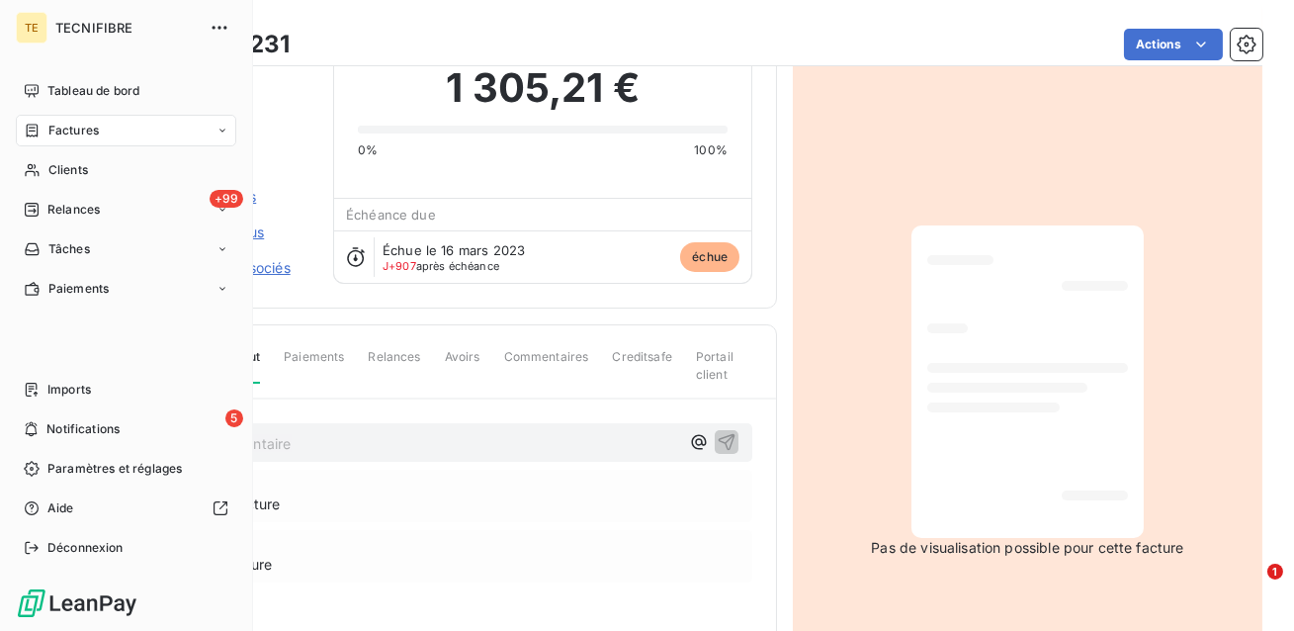
click at [60, 143] on div "Factures" at bounding box center [126, 131] width 220 height 32
click at [52, 133] on span "Factures" at bounding box center [73, 131] width 50 height 18
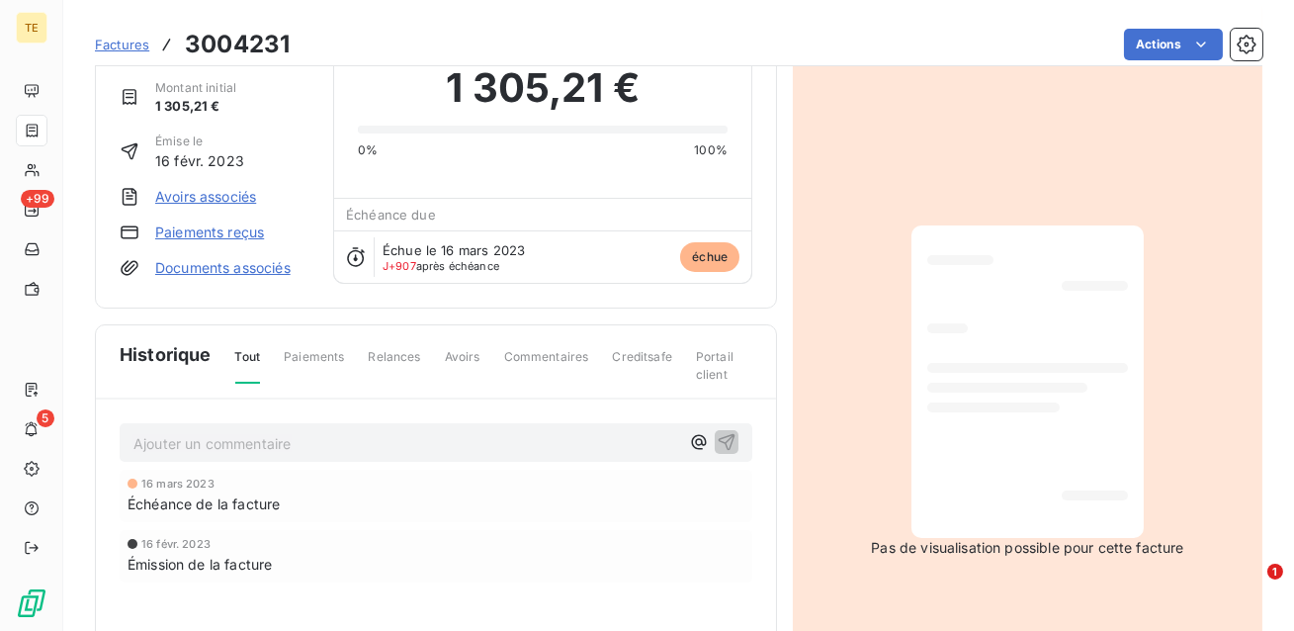
click at [114, 45] on span "Factures" at bounding box center [122, 45] width 54 height 16
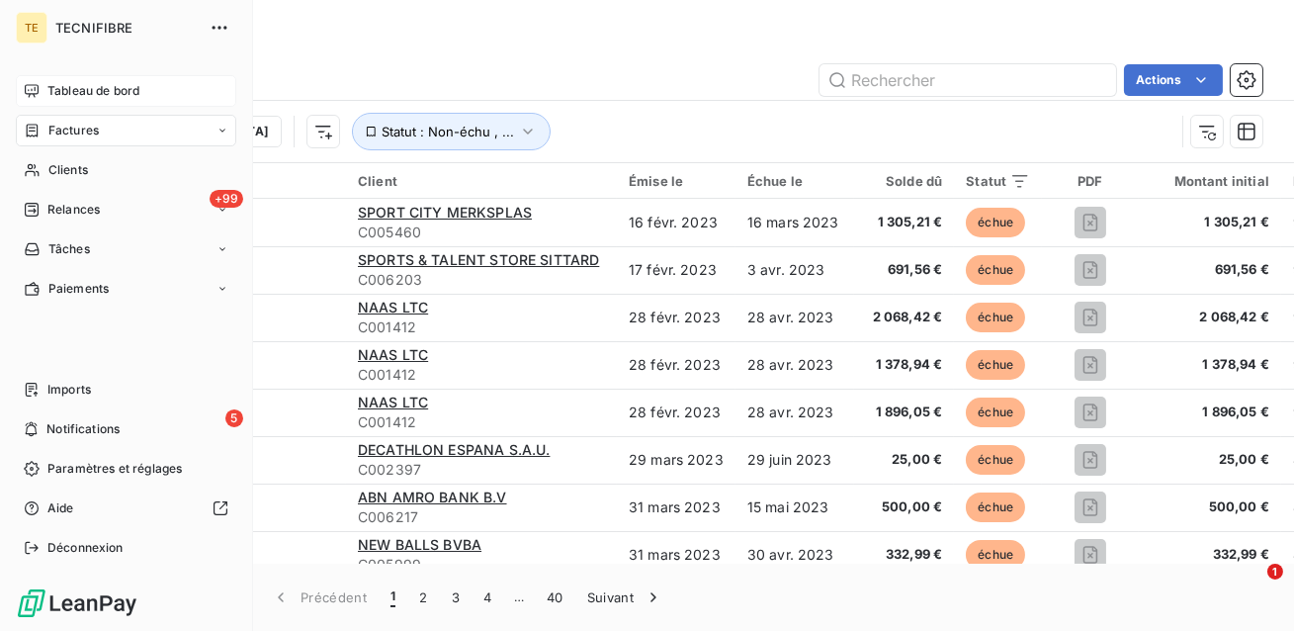
click at [44, 93] on div "Tableau de bord" at bounding box center [126, 91] width 220 height 32
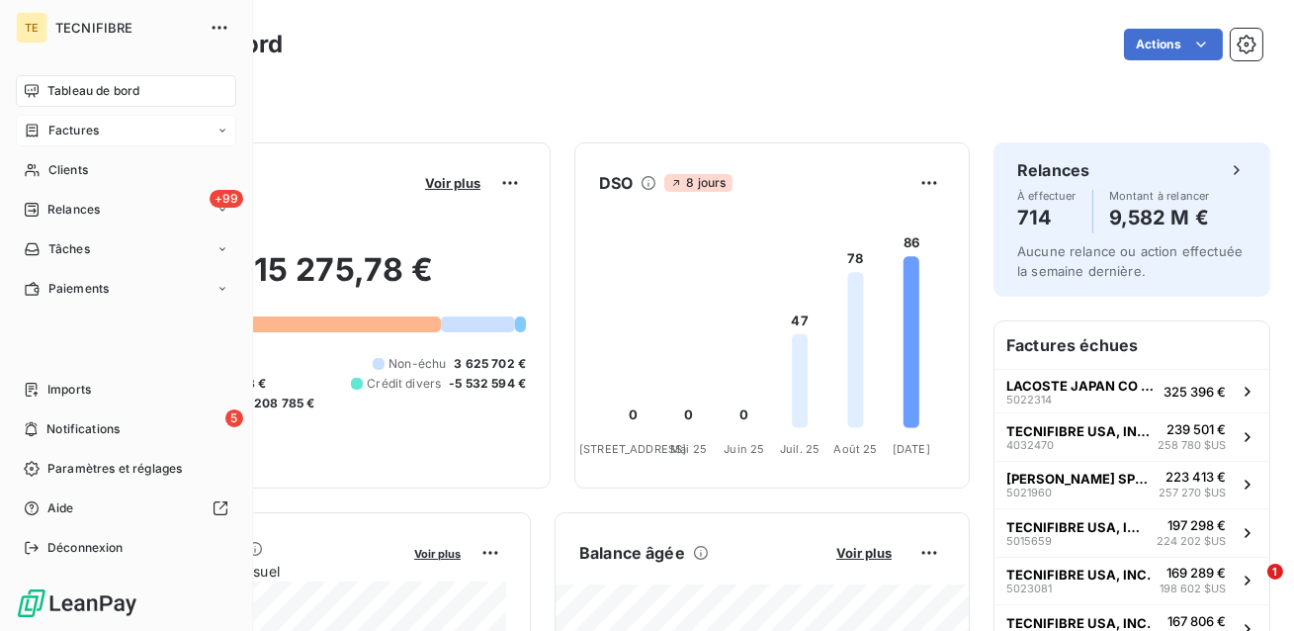
click at [105, 128] on div "Factures" at bounding box center [126, 131] width 220 height 32
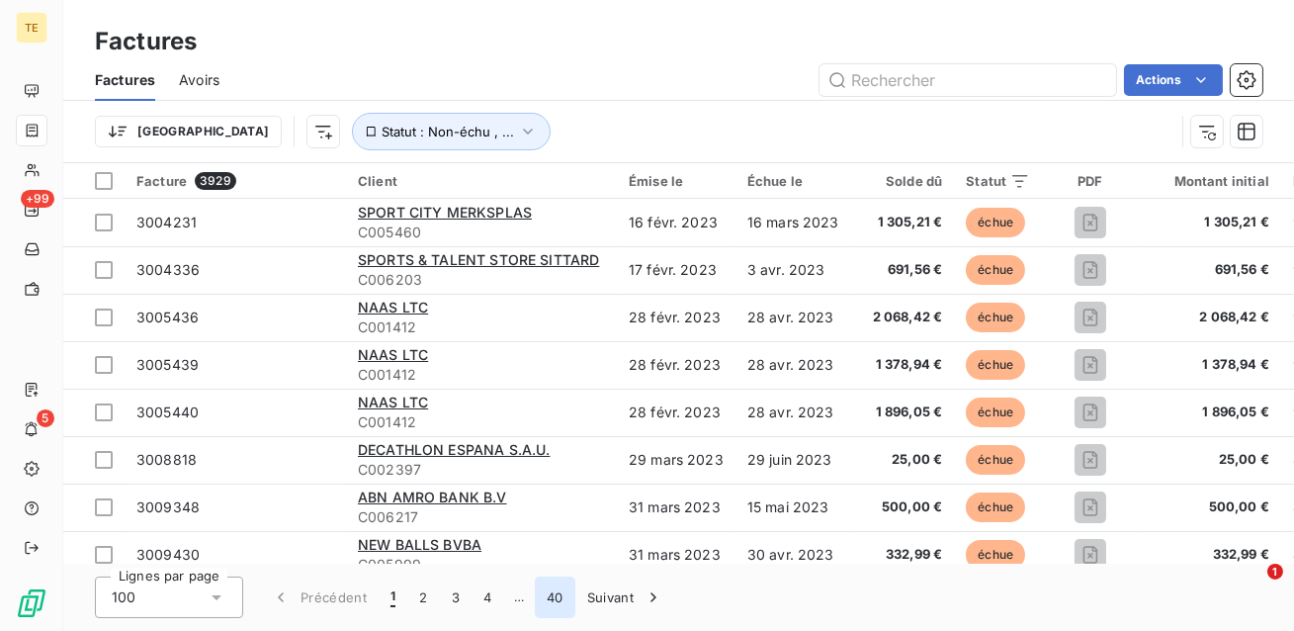
click at [550, 599] on button "40" at bounding box center [555, 597] width 41 height 42
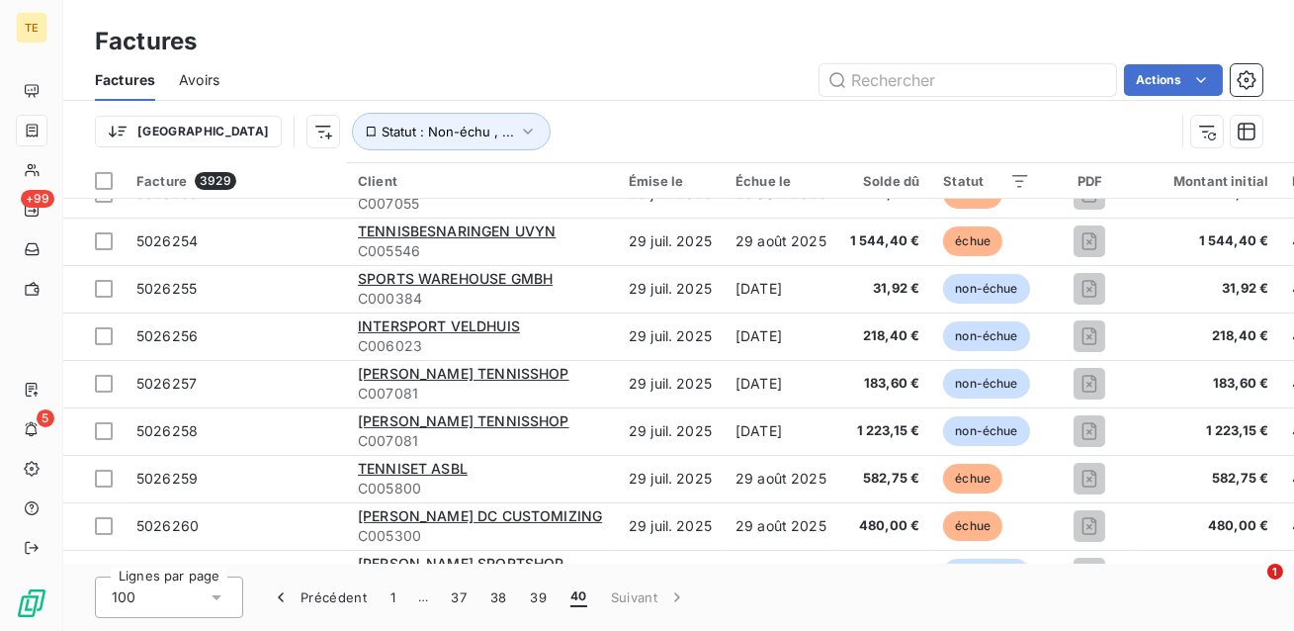
scroll to position [1018, 0]
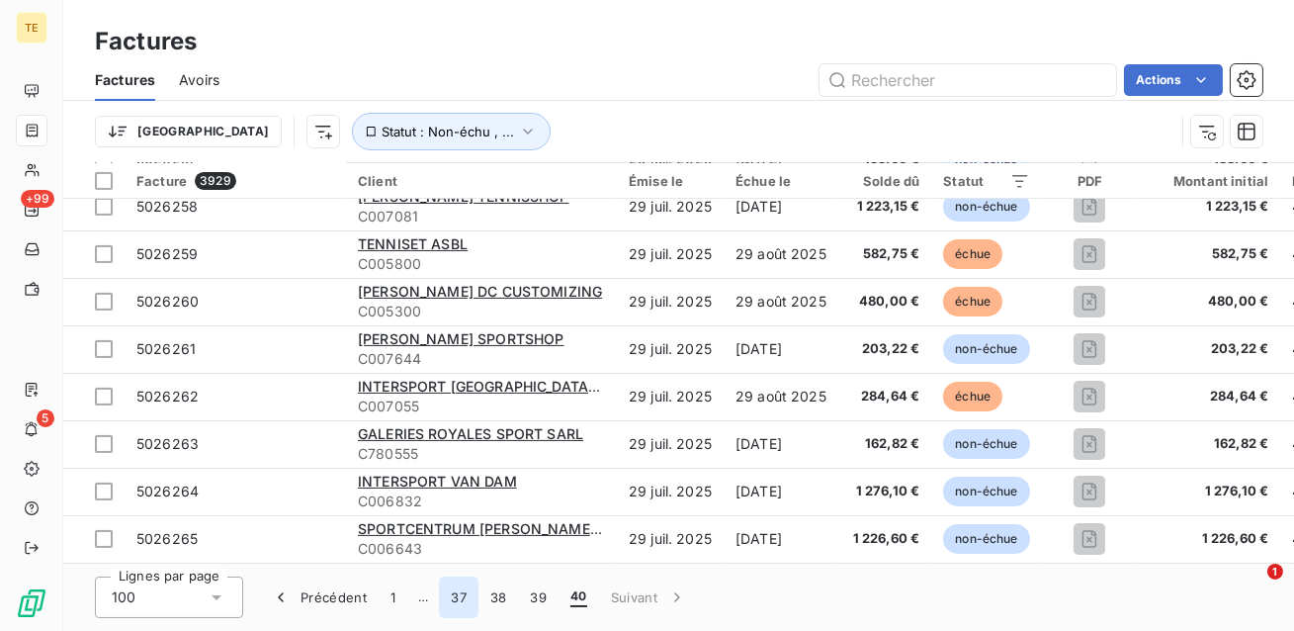
click at [454, 594] on button "37" at bounding box center [459, 597] width 40 height 42
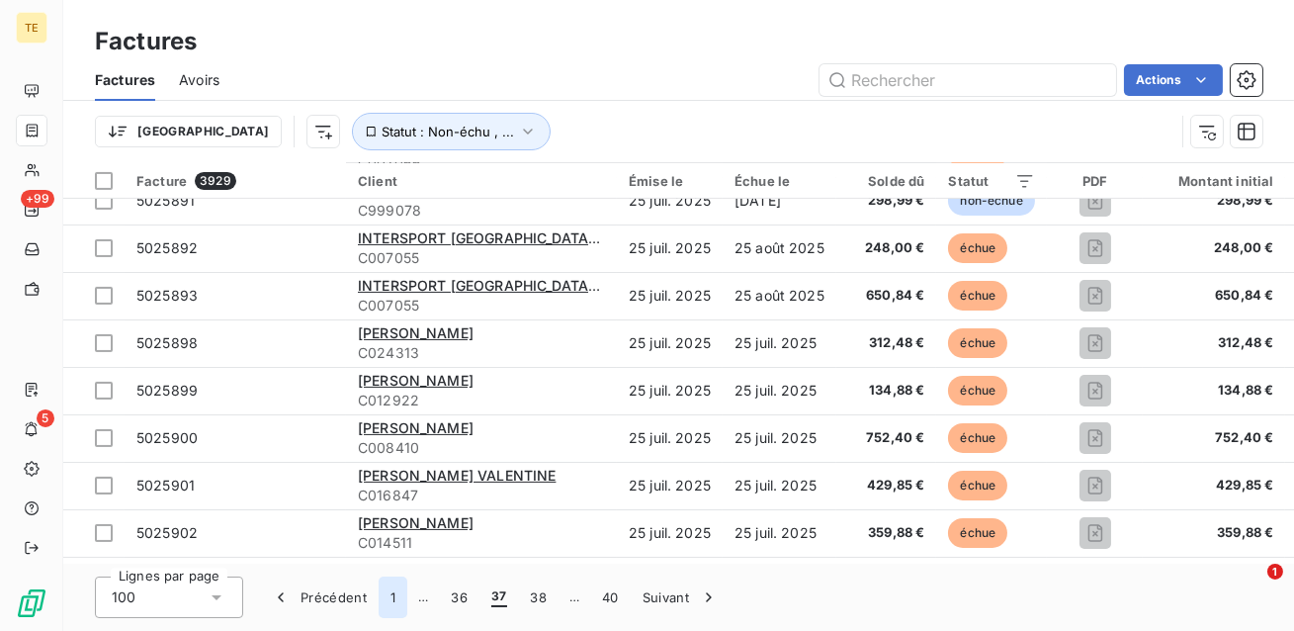
click at [388, 599] on button "1" at bounding box center [393, 597] width 29 height 42
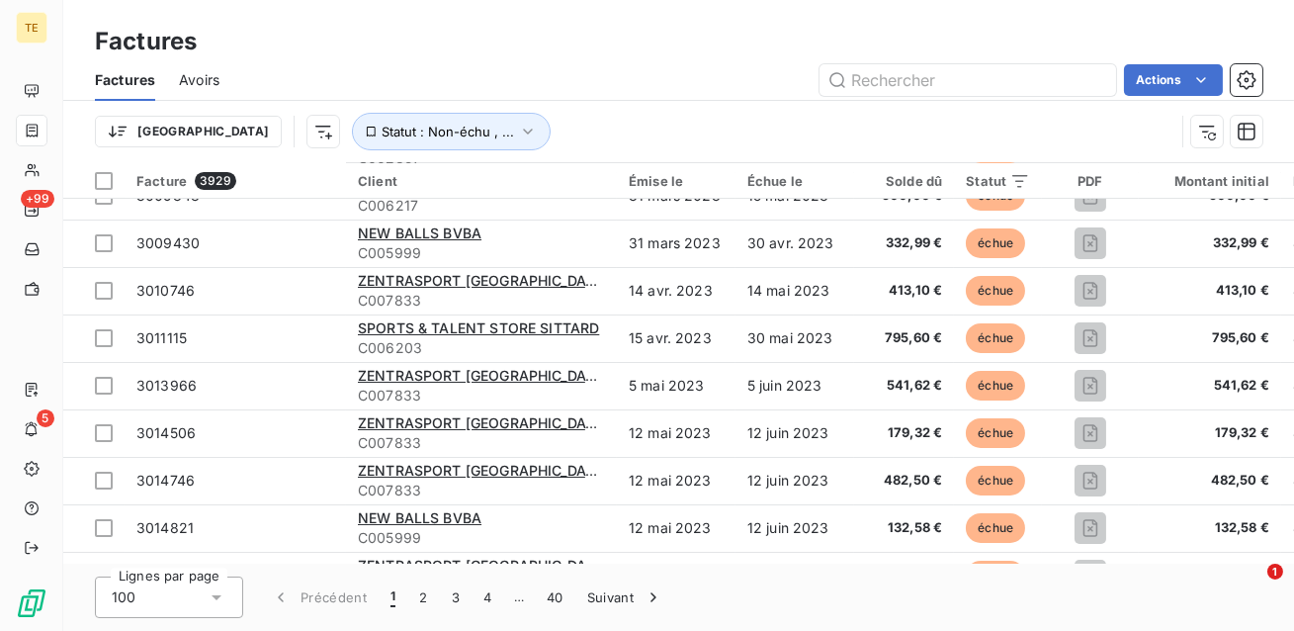
scroll to position [0, 0]
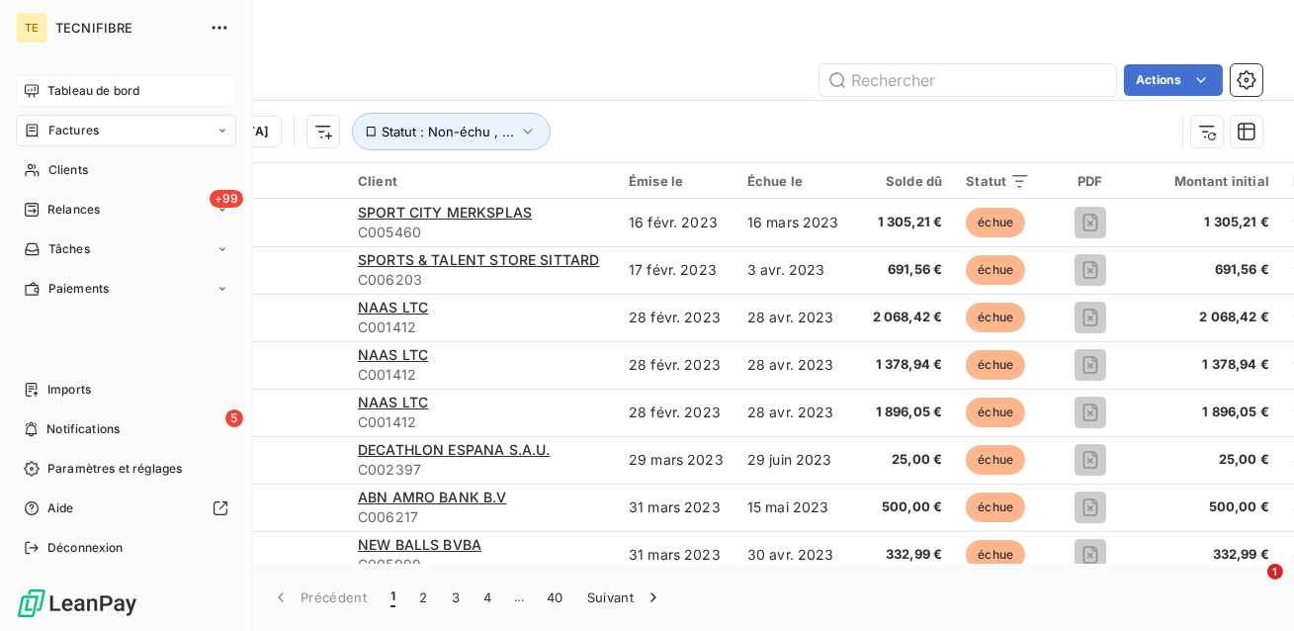
click at [42, 86] on div "Tableau de bord" at bounding box center [126, 91] width 220 height 32
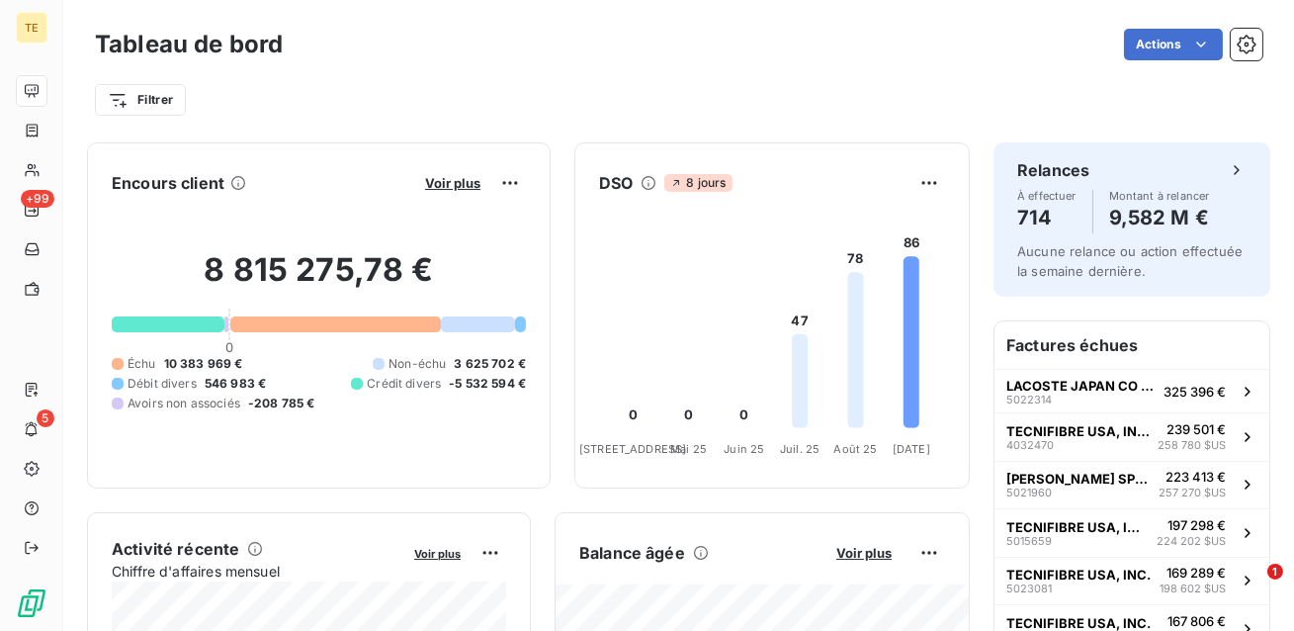
click at [459, 193] on div "Voir plus" at bounding box center [472, 183] width 107 height 32
click at [461, 186] on span "Voir plus" at bounding box center [452, 183] width 55 height 16
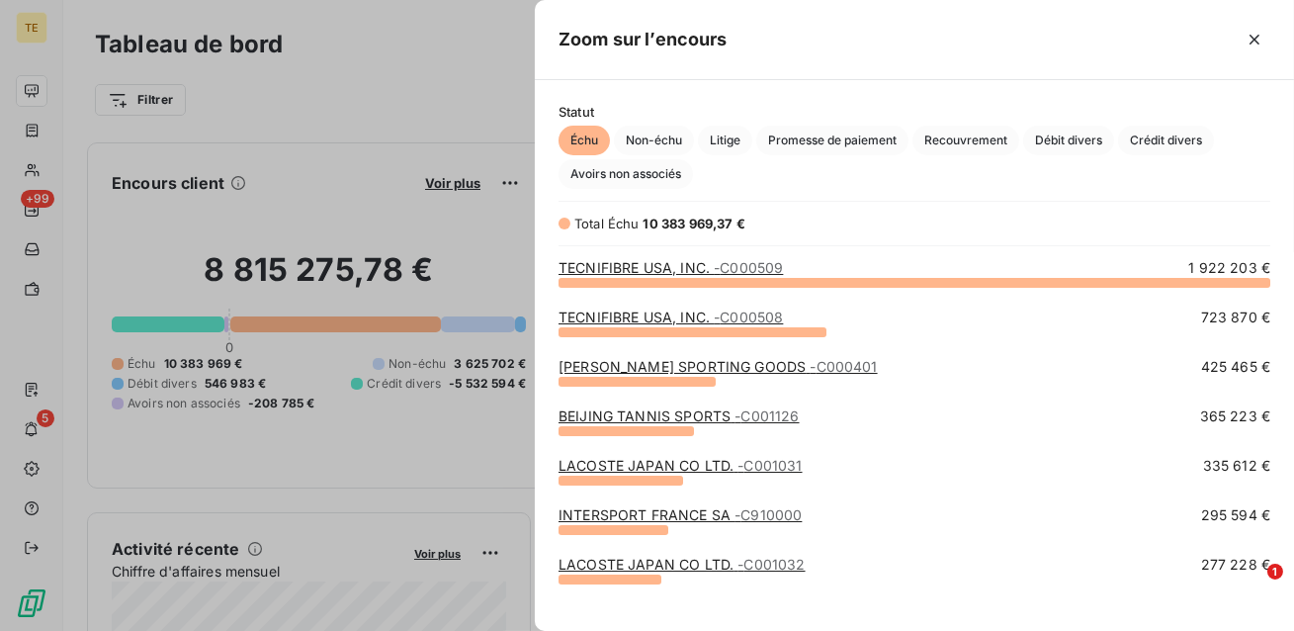
scroll to position [349, 758]
click at [1080, 139] on span "Débit divers" at bounding box center [1068, 141] width 91 height 30
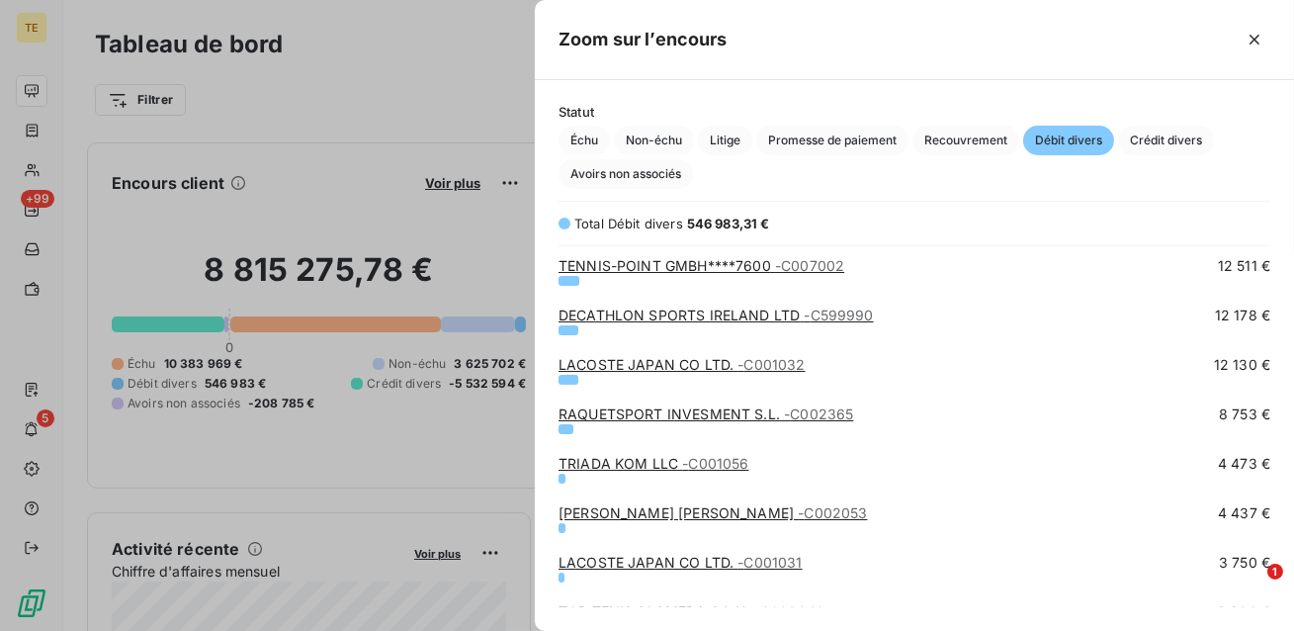
scroll to position [0, 0]
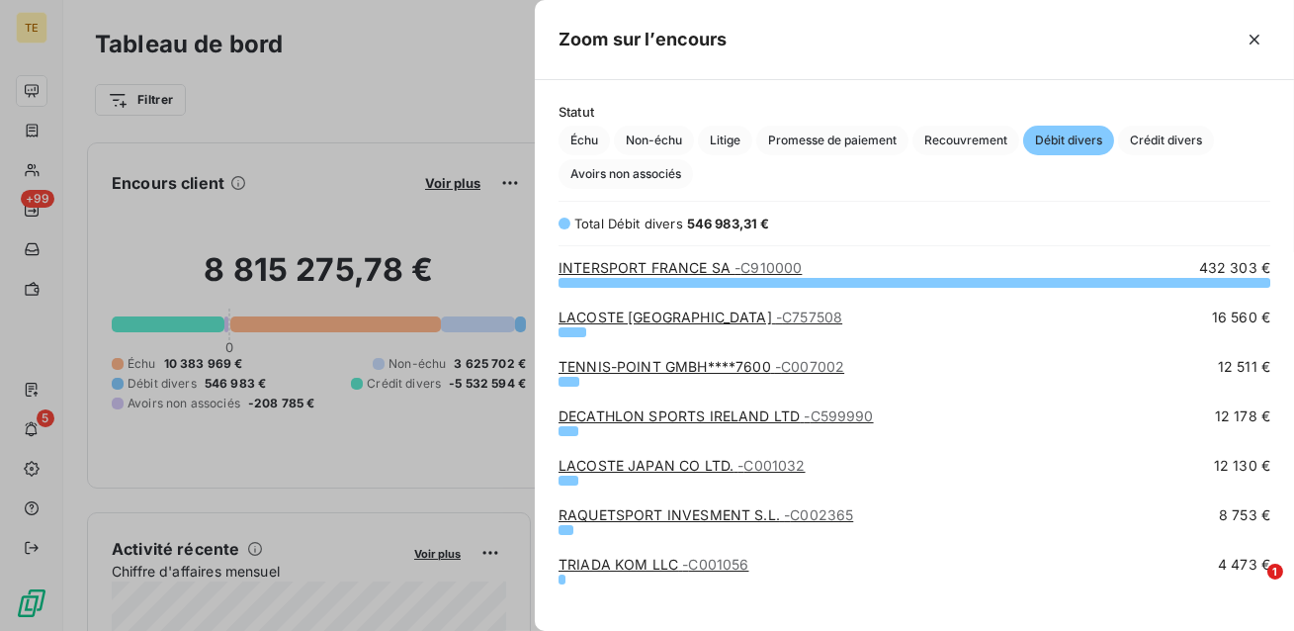
click at [711, 272] on link "INTERSPORT [GEOGRAPHIC_DATA] SA - C910000" at bounding box center [680, 267] width 243 height 17
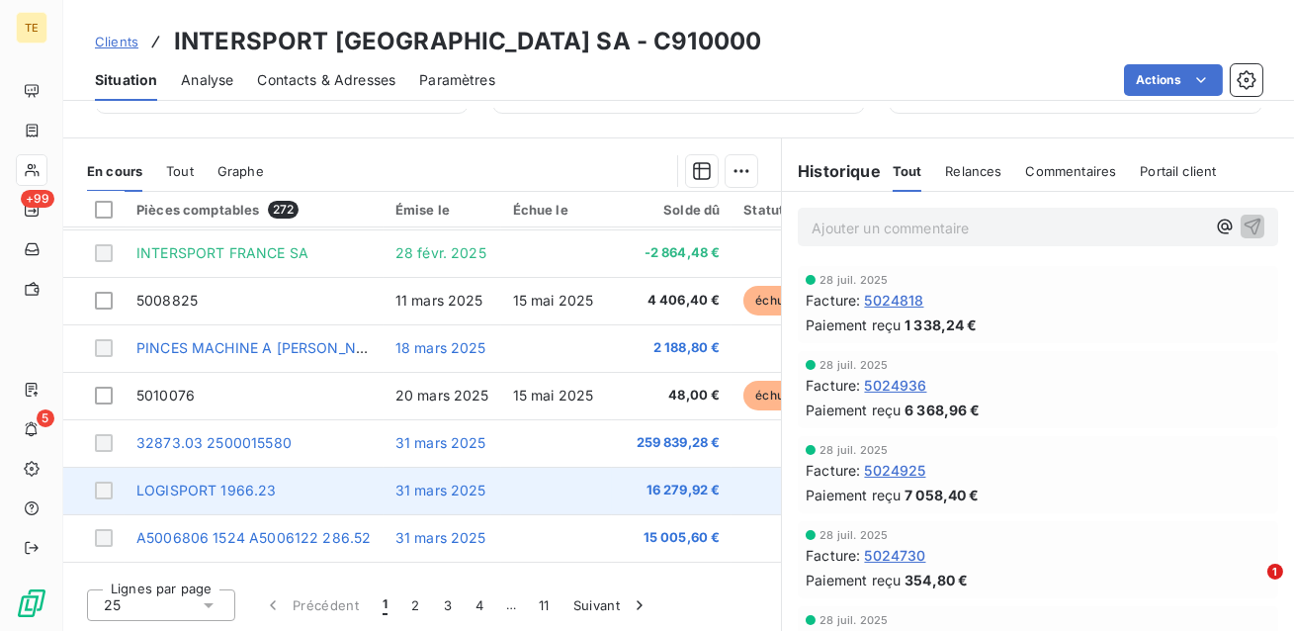
scroll to position [290, 0]
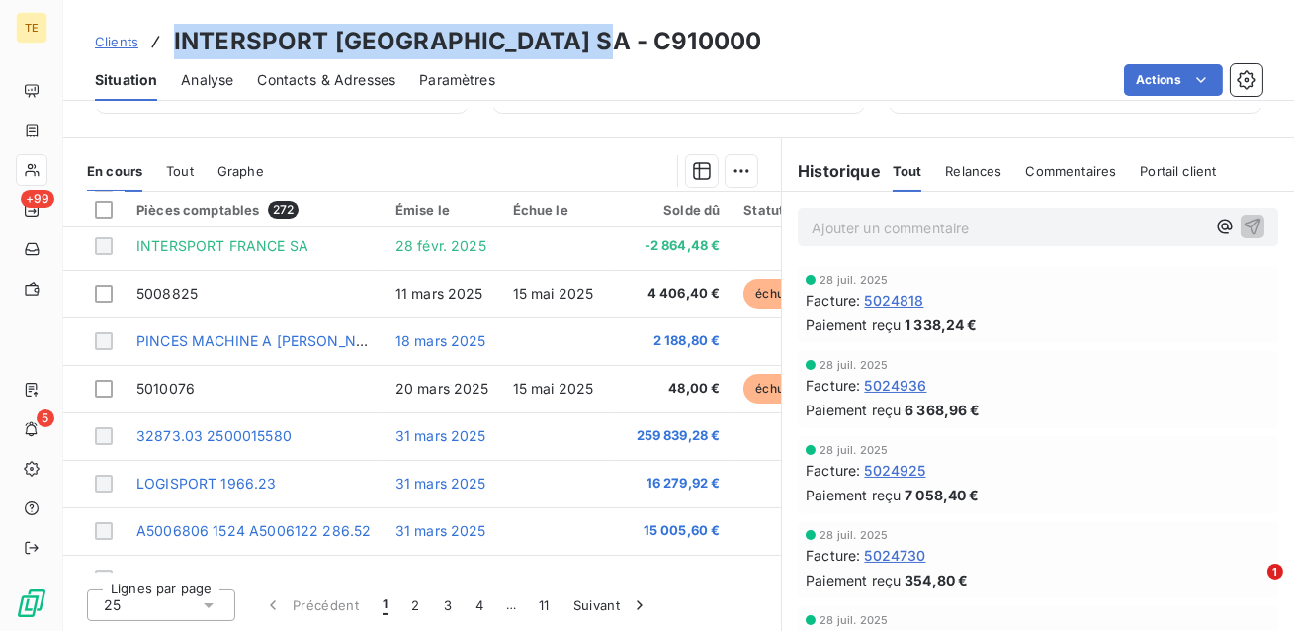
drag, startPoint x: 619, startPoint y: 53, endPoint x: 159, endPoint y: 45, distance: 459.8
click at [159, 45] on div "Clients INTERSPORT [GEOGRAPHIC_DATA] SA - C910000" at bounding box center [678, 42] width 1231 height 36
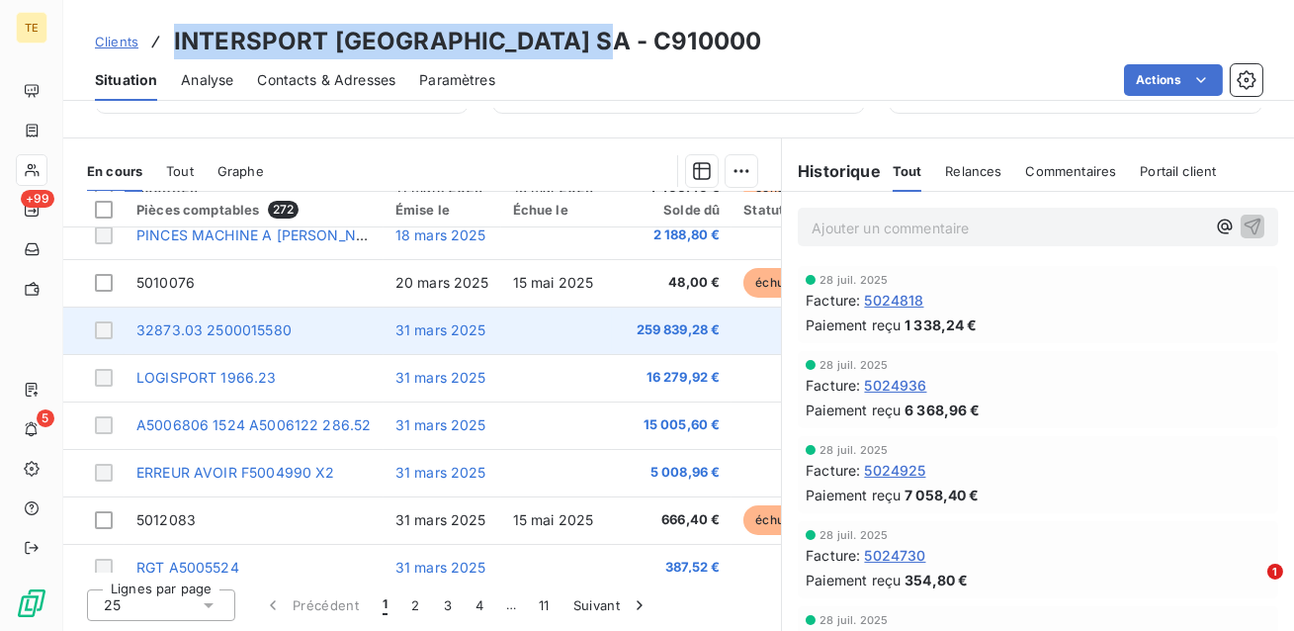
scroll to position [398, 0]
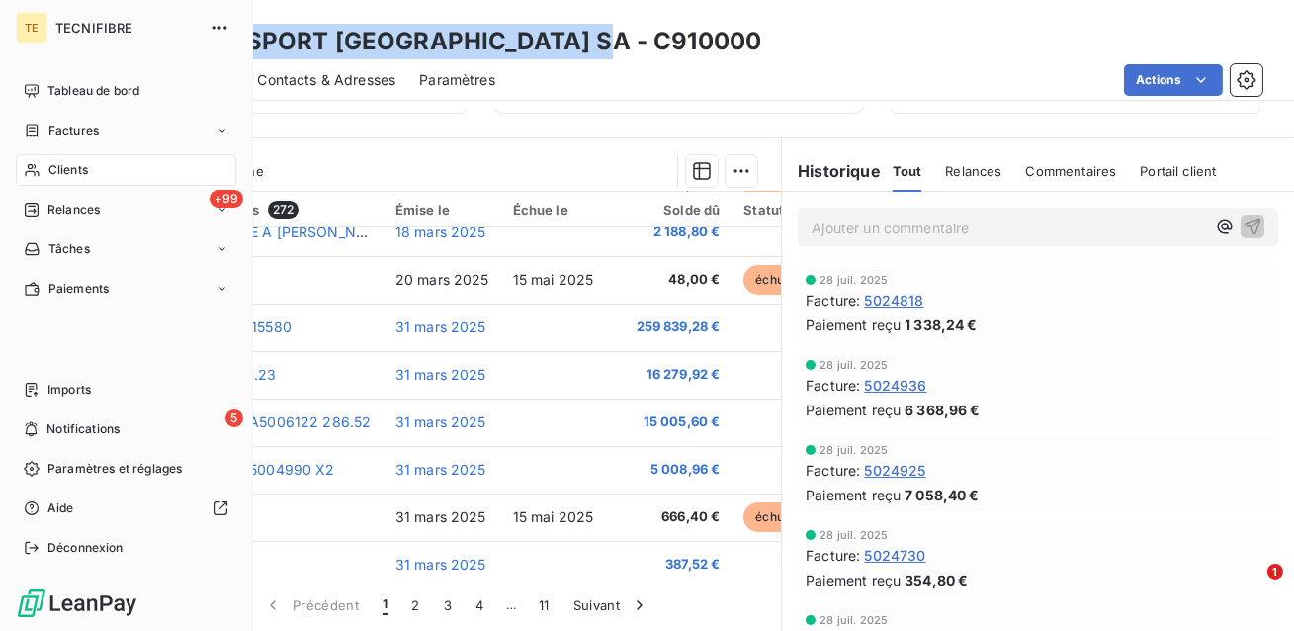
click at [37, 135] on icon at bounding box center [33, 130] width 12 height 13
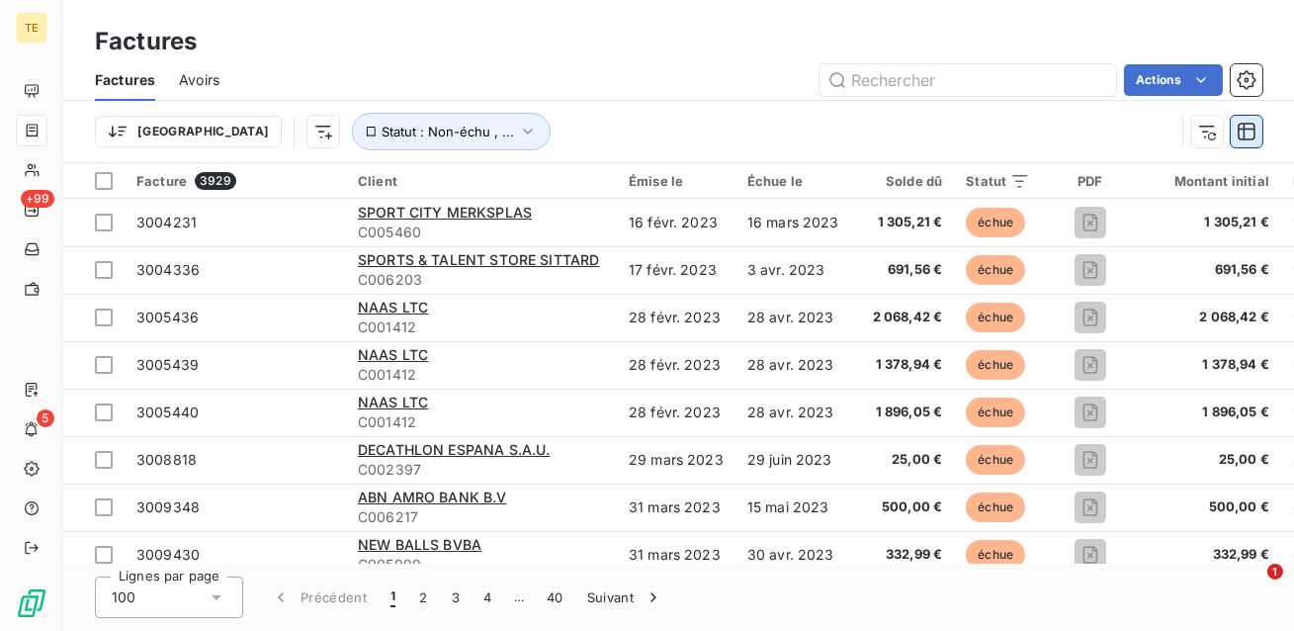
click at [1249, 132] on icon "button" at bounding box center [1247, 132] width 20 height 20
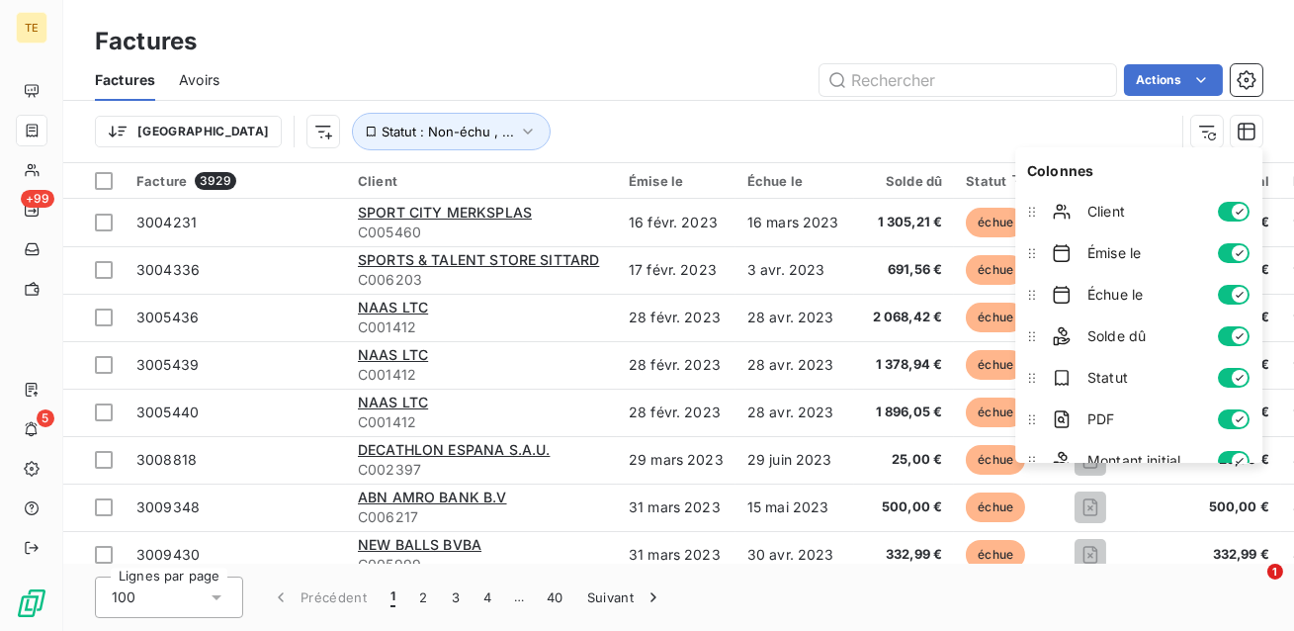
click at [1233, 206] on icon "button" at bounding box center [1240, 212] width 16 height 16
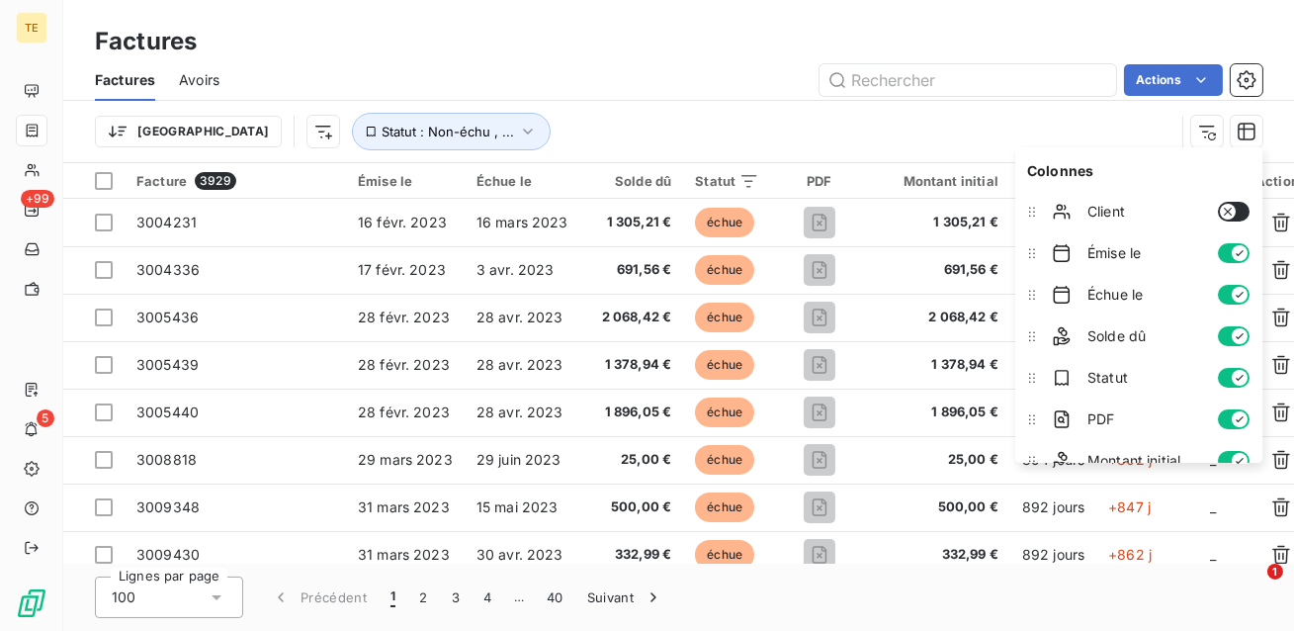
click at [1234, 211] on icon "button" at bounding box center [1228, 212] width 16 height 16
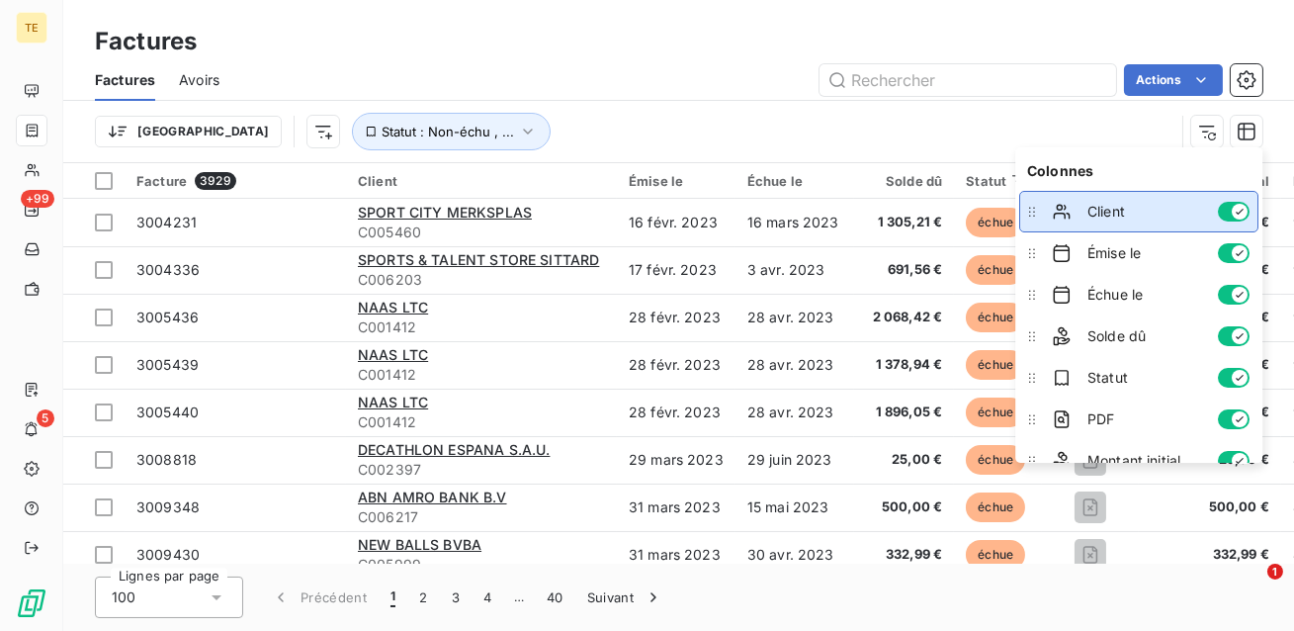
click at [1032, 215] on icon at bounding box center [1032, 212] width 20 height 20
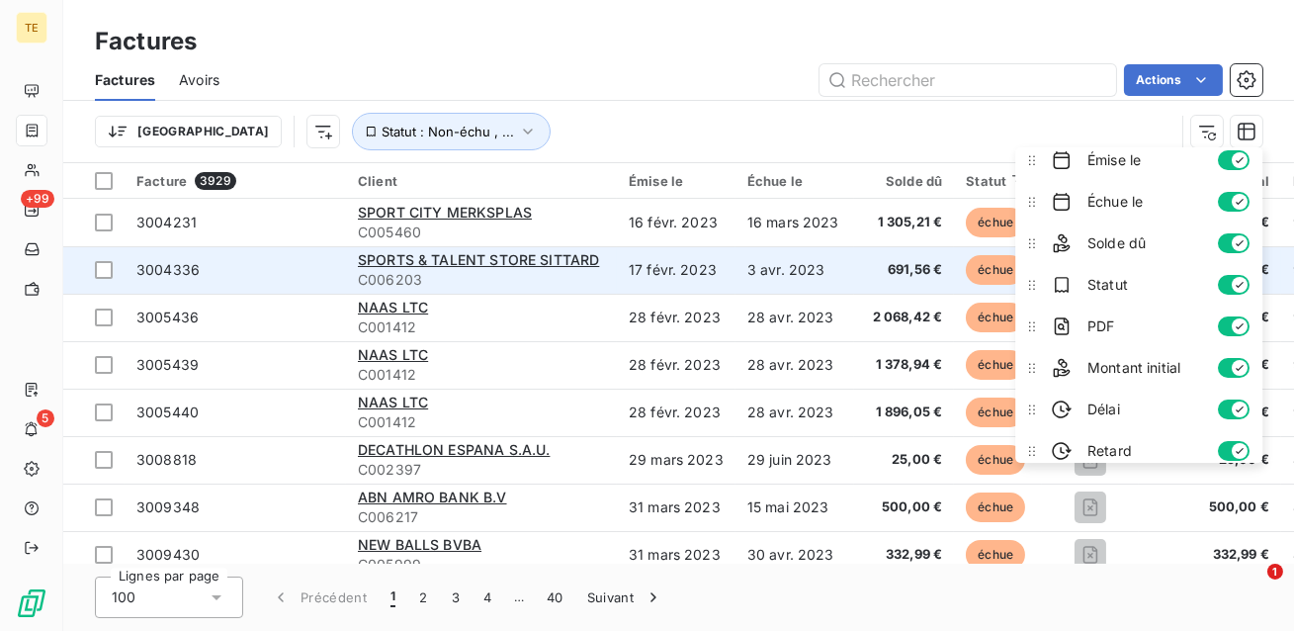
scroll to position [125, 0]
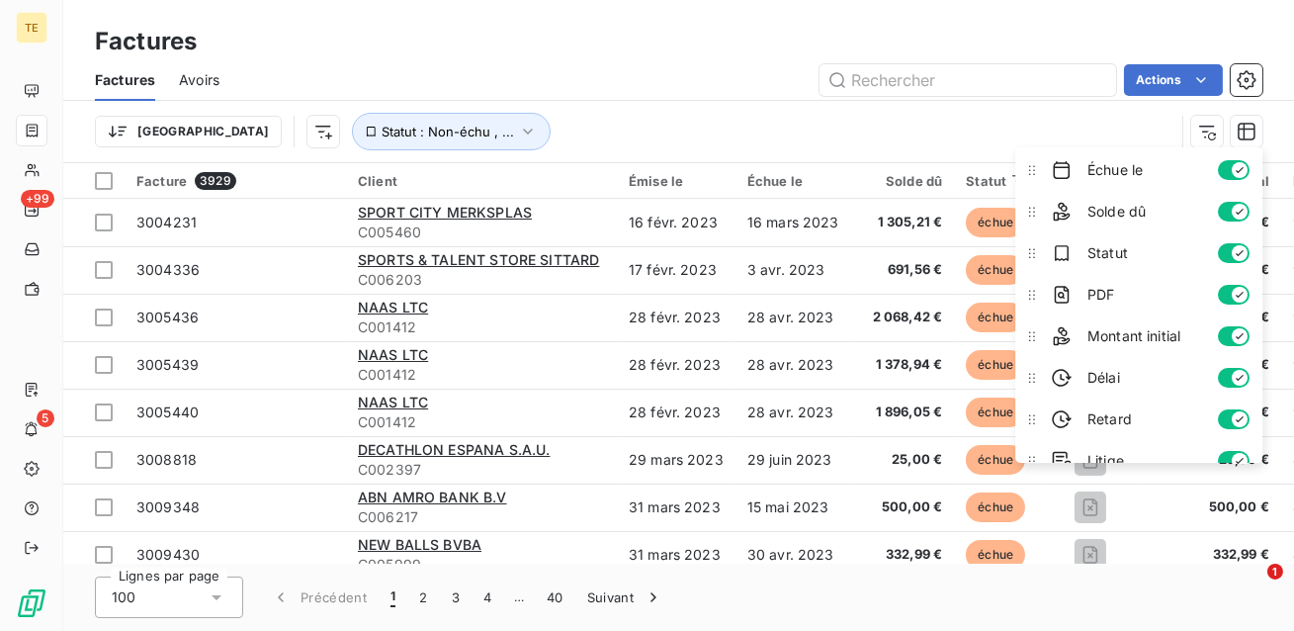
click at [692, 117] on div "Trier Statut : Non-échu , ..." at bounding box center [635, 132] width 1080 height 38
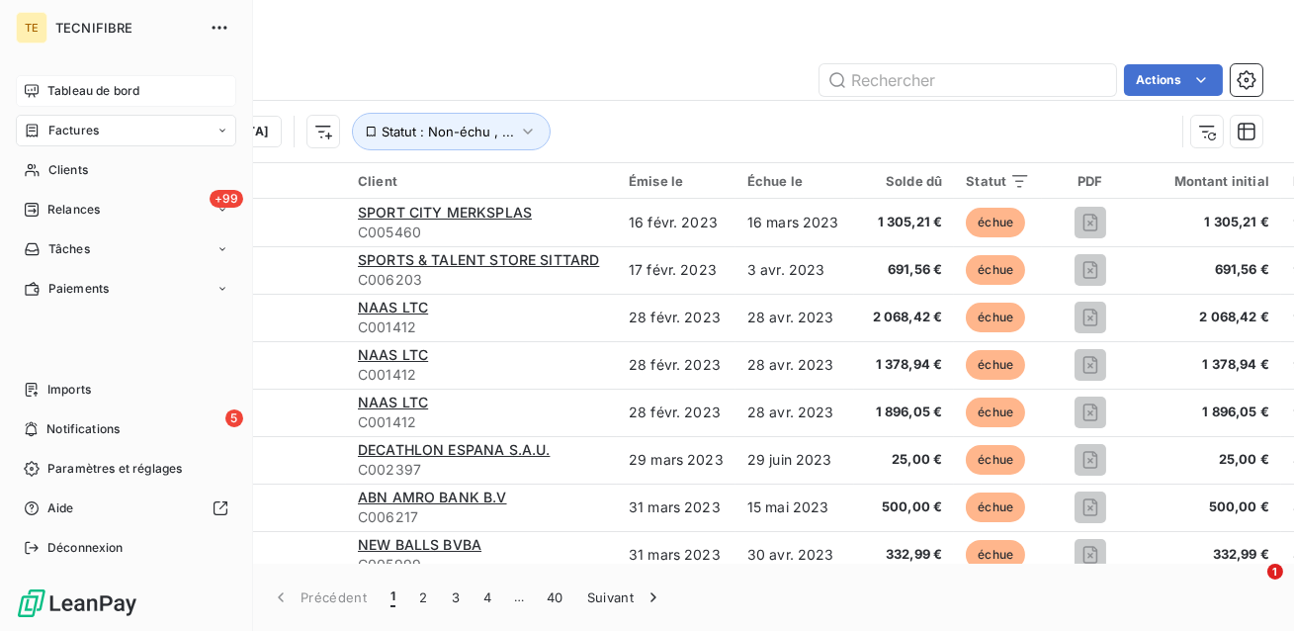
click at [47, 87] on span "Tableau de bord" at bounding box center [93, 91] width 92 height 18
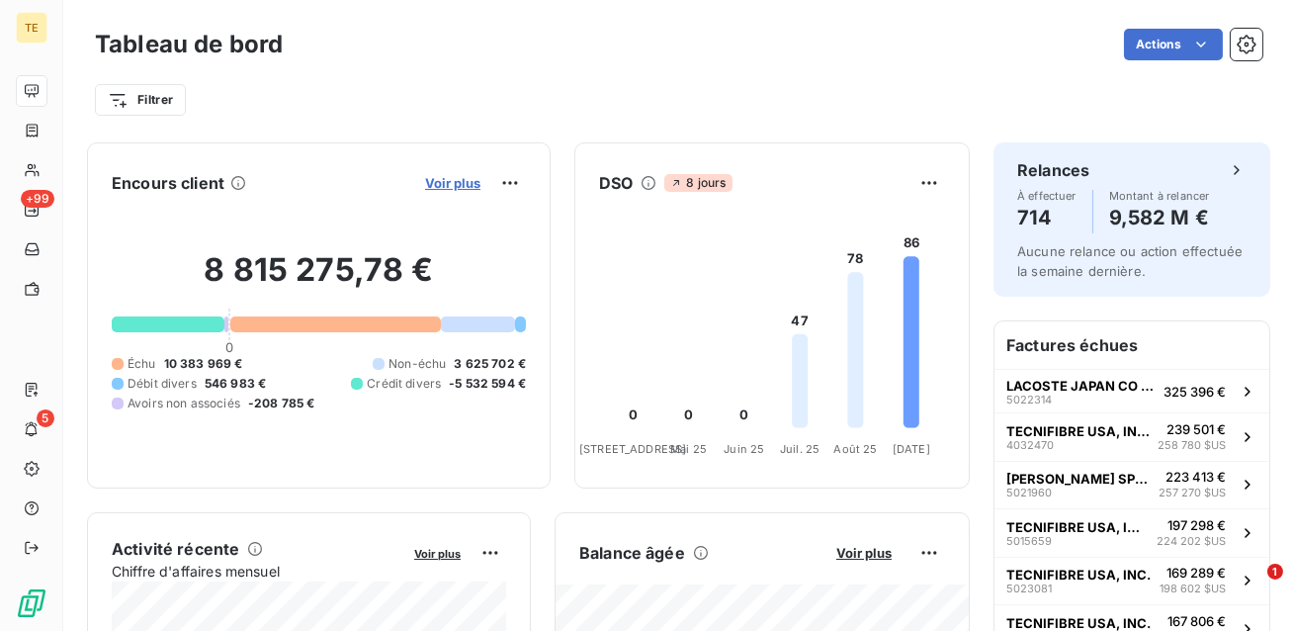
click at [438, 185] on span "Voir plus" at bounding box center [452, 183] width 55 height 16
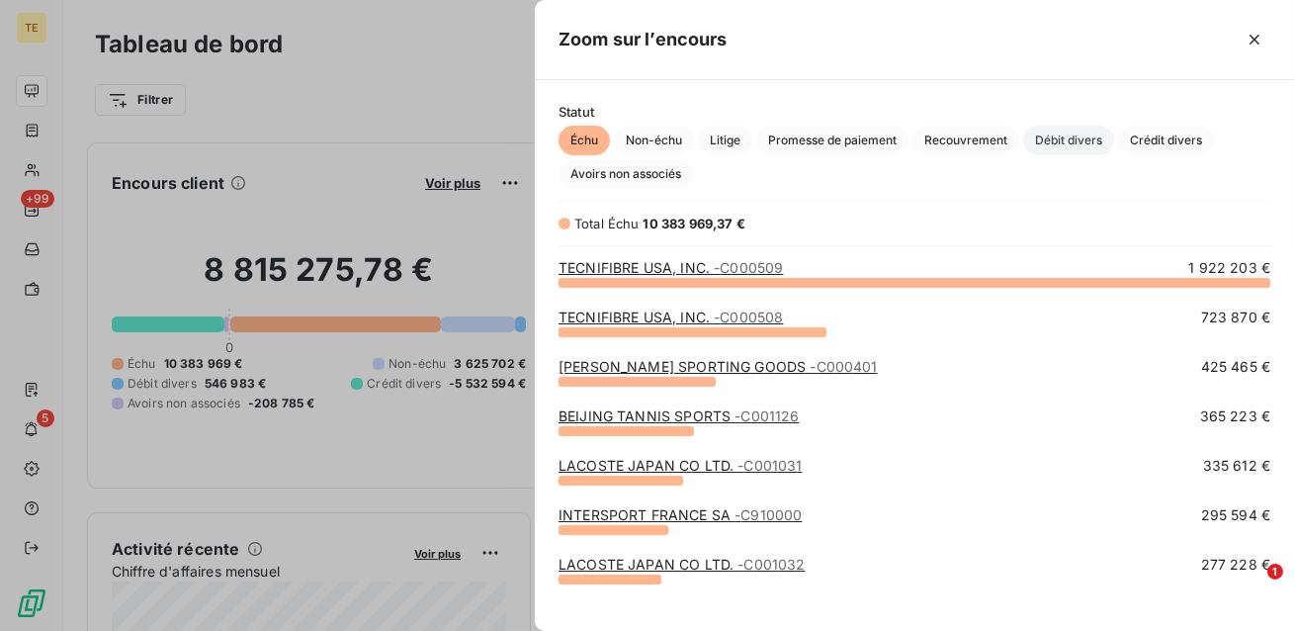
scroll to position [349, 758]
click at [1163, 138] on span "Crédit divers" at bounding box center [1166, 141] width 96 height 30
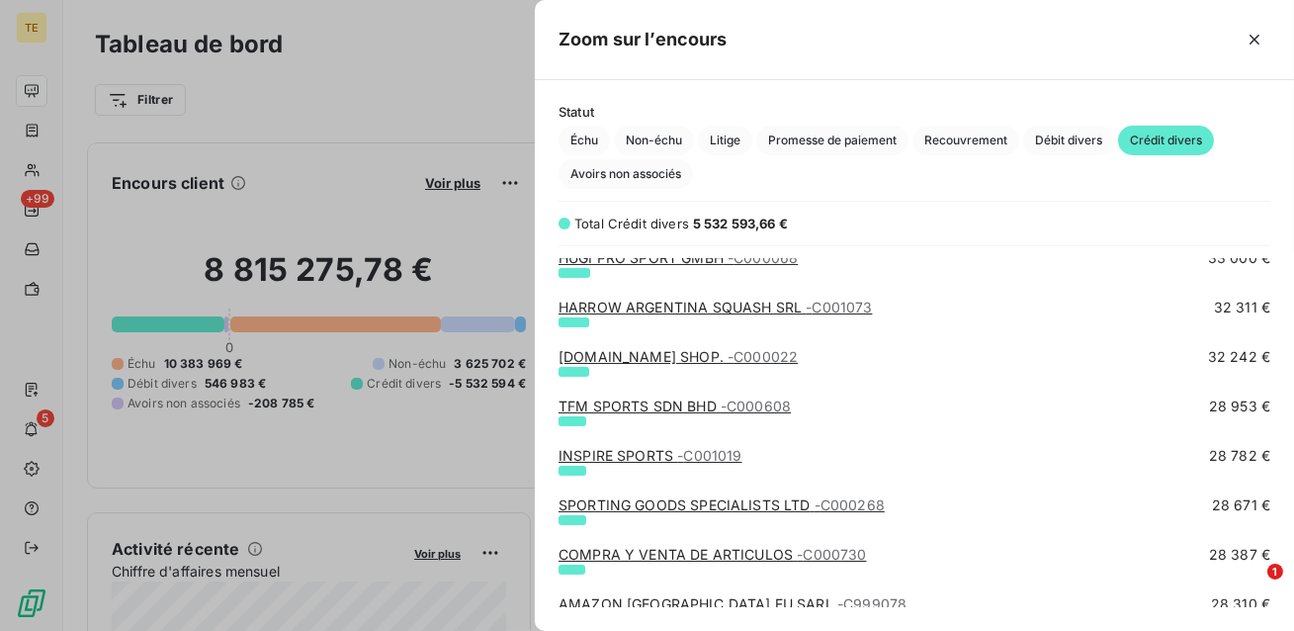
scroll to position [1443, 0]
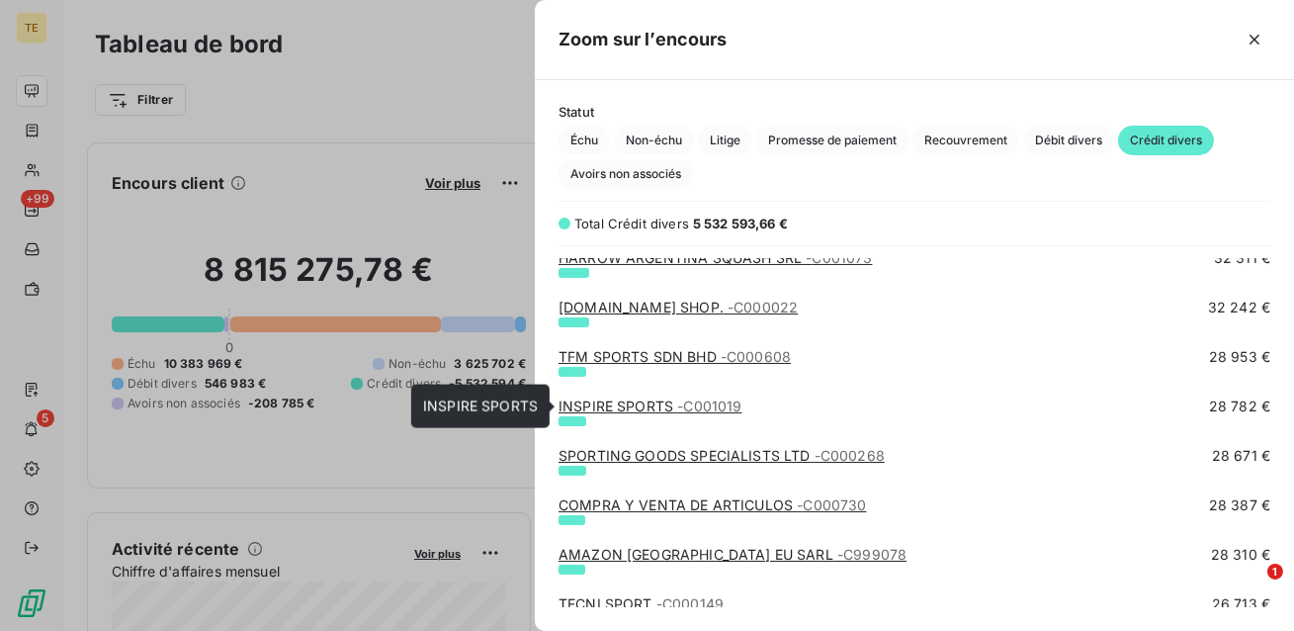
click at [613, 403] on link "INSPIRE SPORTS - C001019" at bounding box center [650, 405] width 183 height 17
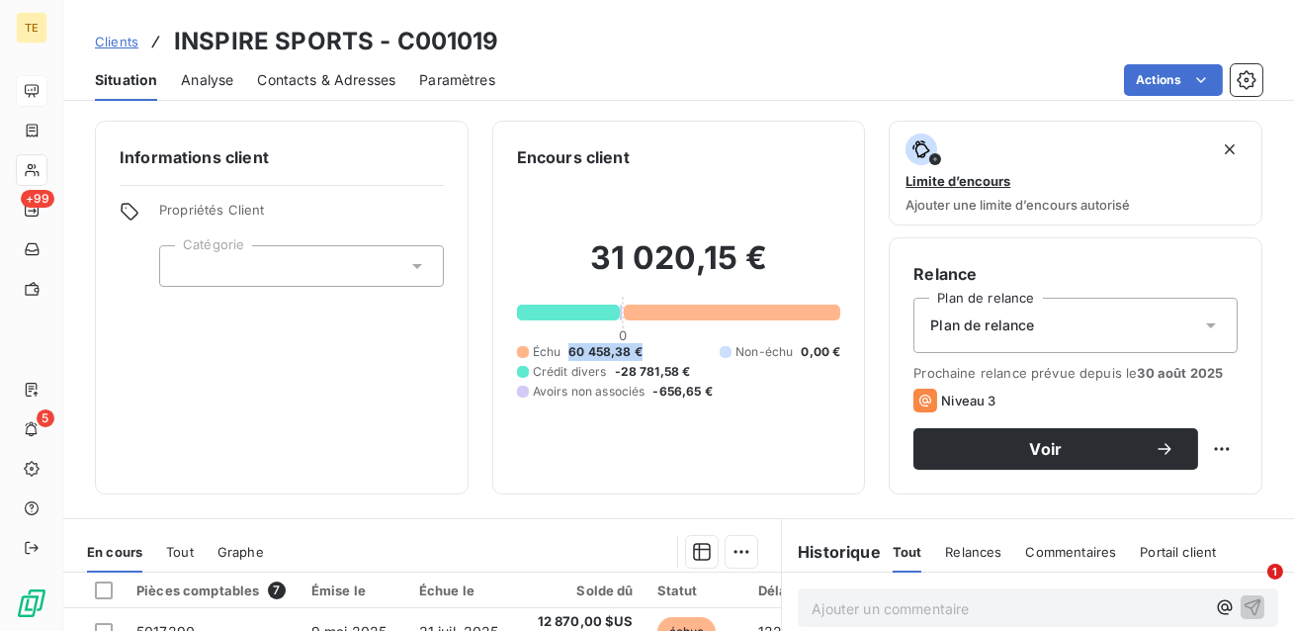
drag, startPoint x: 647, startPoint y: 351, endPoint x: 560, endPoint y: 347, distance: 87.1
click at [560, 347] on div "Échu 60 458,38 € Non-échu 0,00 € Crédit divers -28 781,58 € Avoirs non associés…" at bounding box center [679, 371] width 324 height 57
drag, startPoint x: 692, startPoint y: 369, endPoint x: 613, endPoint y: 365, distance: 79.2
click at [613, 365] on div "Échu 60 458,38 € Non-échu 0,00 € Crédit divers -28 781,58 € Avoirs non associés…" at bounding box center [679, 371] width 324 height 57
drag, startPoint x: 776, startPoint y: 254, endPoint x: 591, endPoint y: 233, distance: 186.0
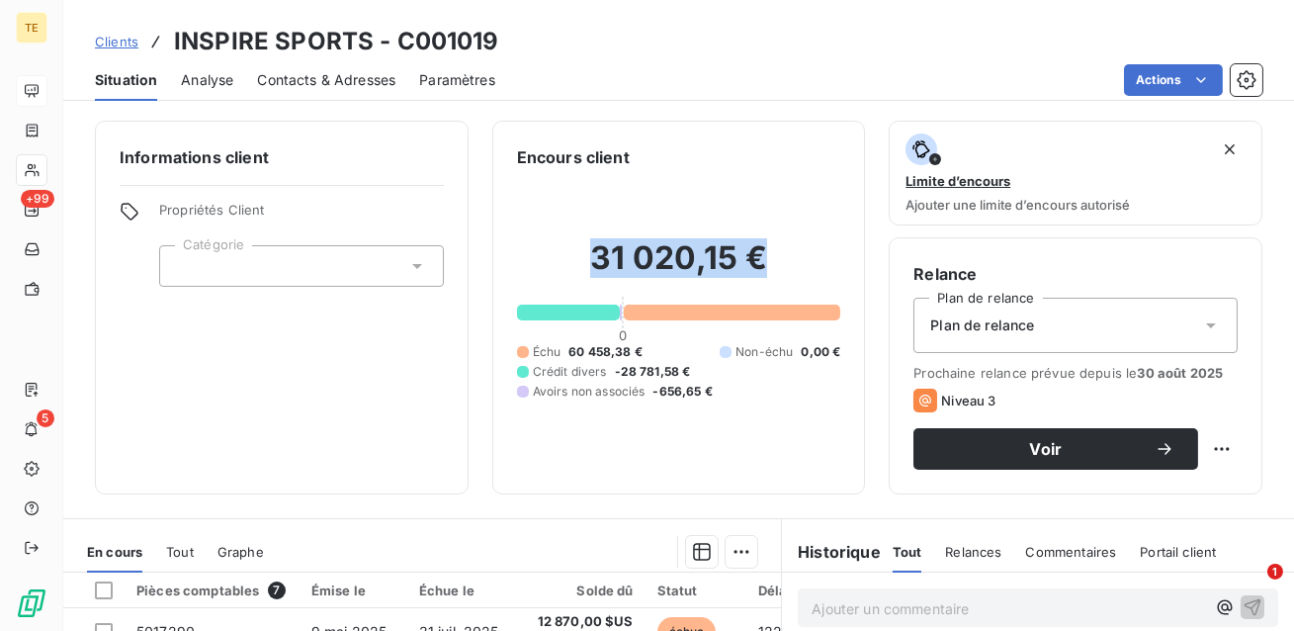
click at [591, 233] on div "31 020,15 € 0 Échu 60 458,38 € Non-échu 0,00 € Crédit divers -28 781,58 € Avoir…" at bounding box center [679, 319] width 324 height 301
click at [787, 250] on h2 "31 020,15 €" at bounding box center [679, 267] width 324 height 59
drag, startPoint x: 777, startPoint y: 250, endPoint x: 572, endPoint y: 243, distance: 204.8
click at [572, 243] on h2 "31 020,15 €" at bounding box center [679, 267] width 324 height 59
click at [1017, 440] on div "Voir" at bounding box center [1055, 449] width 237 height 20
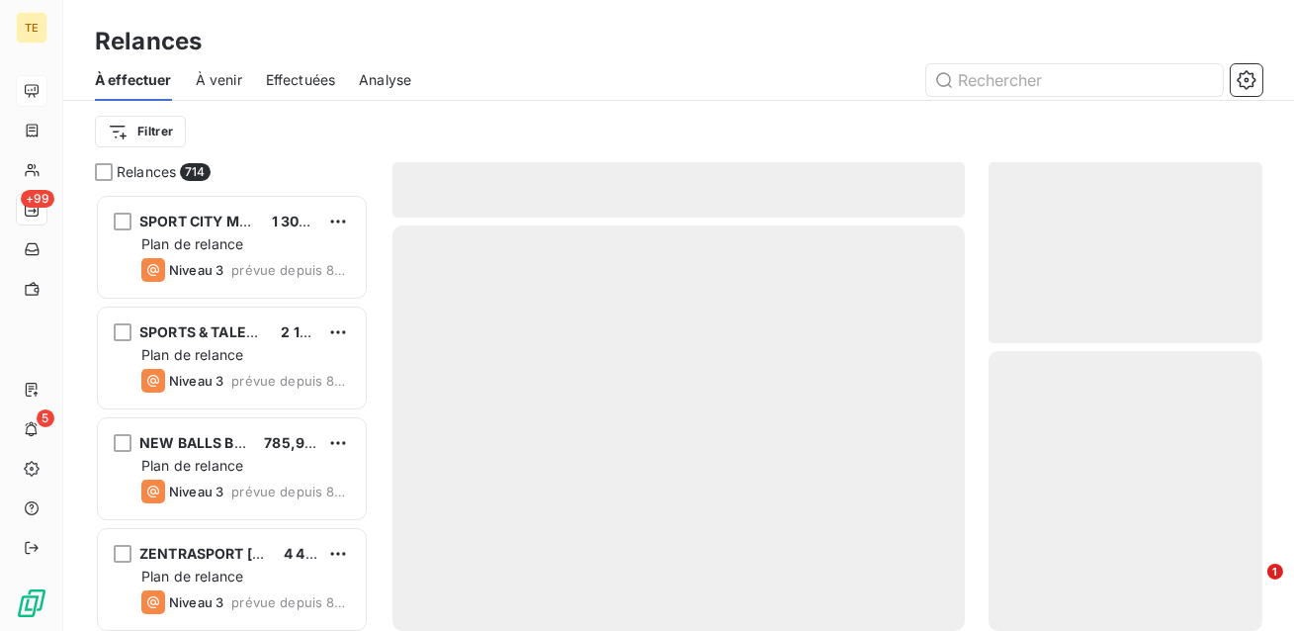
scroll to position [437, 274]
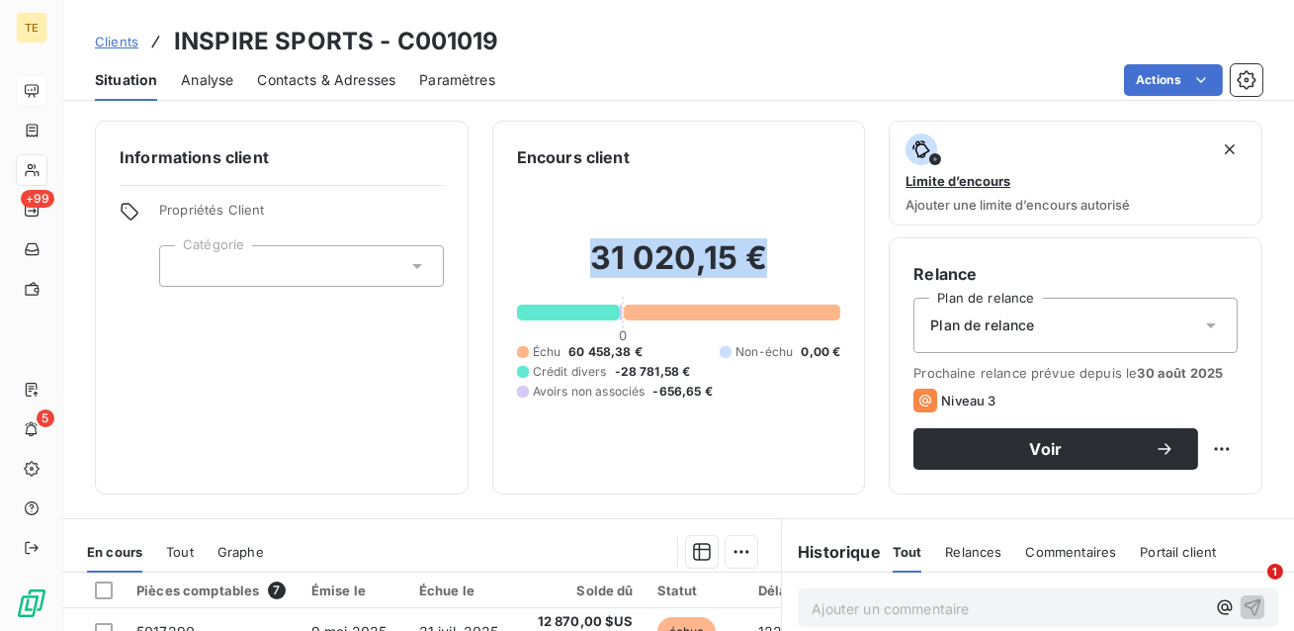
drag, startPoint x: 771, startPoint y: 254, endPoint x: 591, endPoint y: 239, distance: 180.5
click at [591, 239] on h2 "31 020,15 €" at bounding box center [679, 267] width 324 height 59
drag, startPoint x: 645, startPoint y: 353, endPoint x: 567, endPoint y: 352, distance: 77.1
click at [567, 352] on div "Échu 60 458,38 € Non-échu 0,00 € Crédit divers -28 781,58 € Avoirs non associés…" at bounding box center [679, 371] width 324 height 57
click at [605, 372] on span "Crédit divers" at bounding box center [570, 372] width 74 height 18
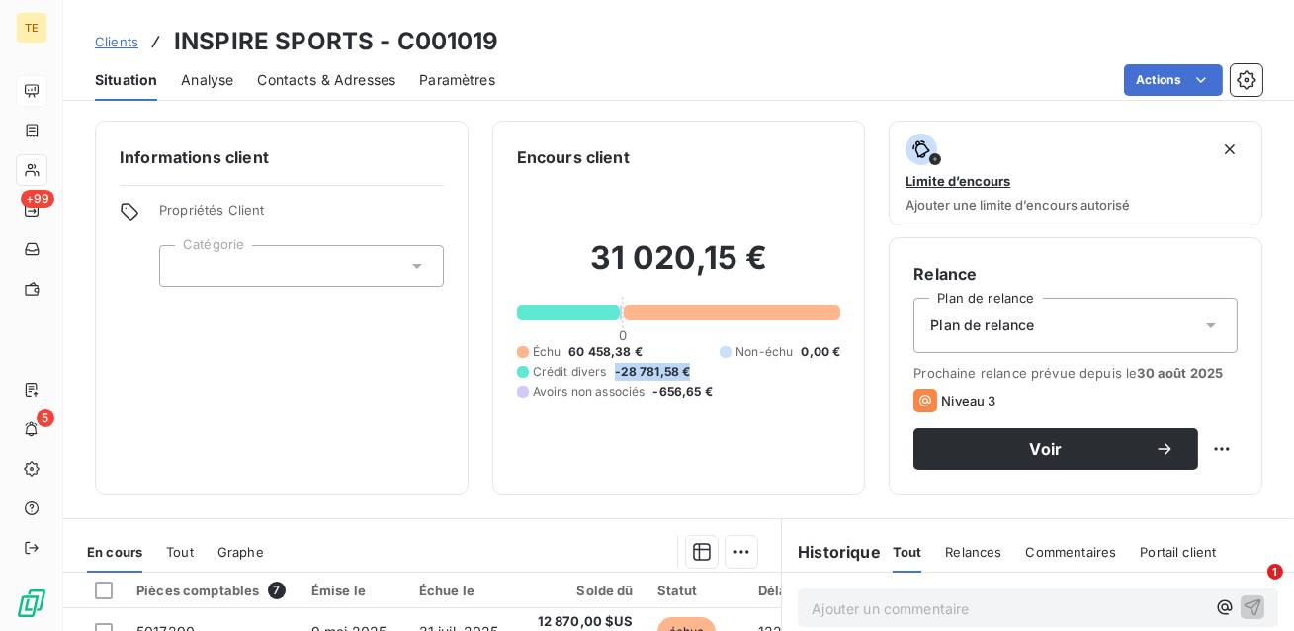
drag, startPoint x: 692, startPoint y: 369, endPoint x: 611, endPoint y: 366, distance: 81.1
click at [611, 366] on div "Échu 60 458,38 € Non-échu 0,00 € Crédit divers -28 781,58 € Avoirs non associés…" at bounding box center [679, 371] width 324 height 57
click at [668, 348] on div "Échu 60 458,38 € Non-échu 0,00 € Crédit divers -28 781,58 € Avoirs non associés…" at bounding box center [679, 371] width 324 height 57
click at [327, 75] on span "Contacts & Adresses" at bounding box center [326, 80] width 138 height 20
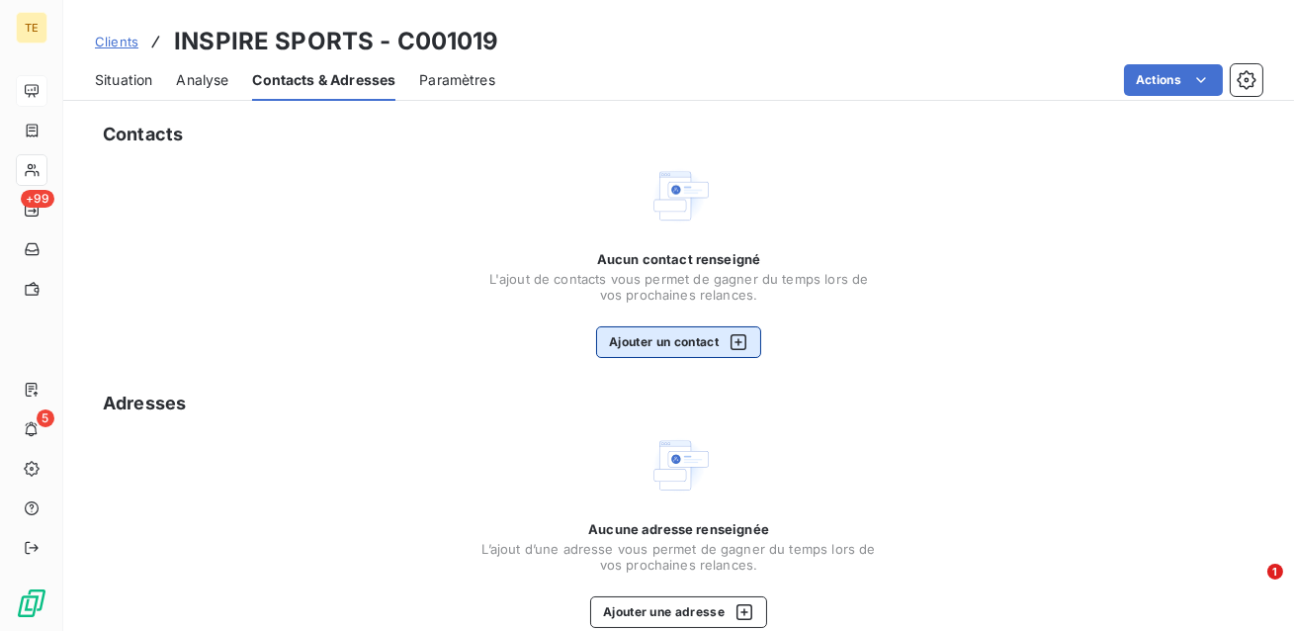
click at [673, 344] on button "Ajouter un contact" at bounding box center [678, 342] width 165 height 32
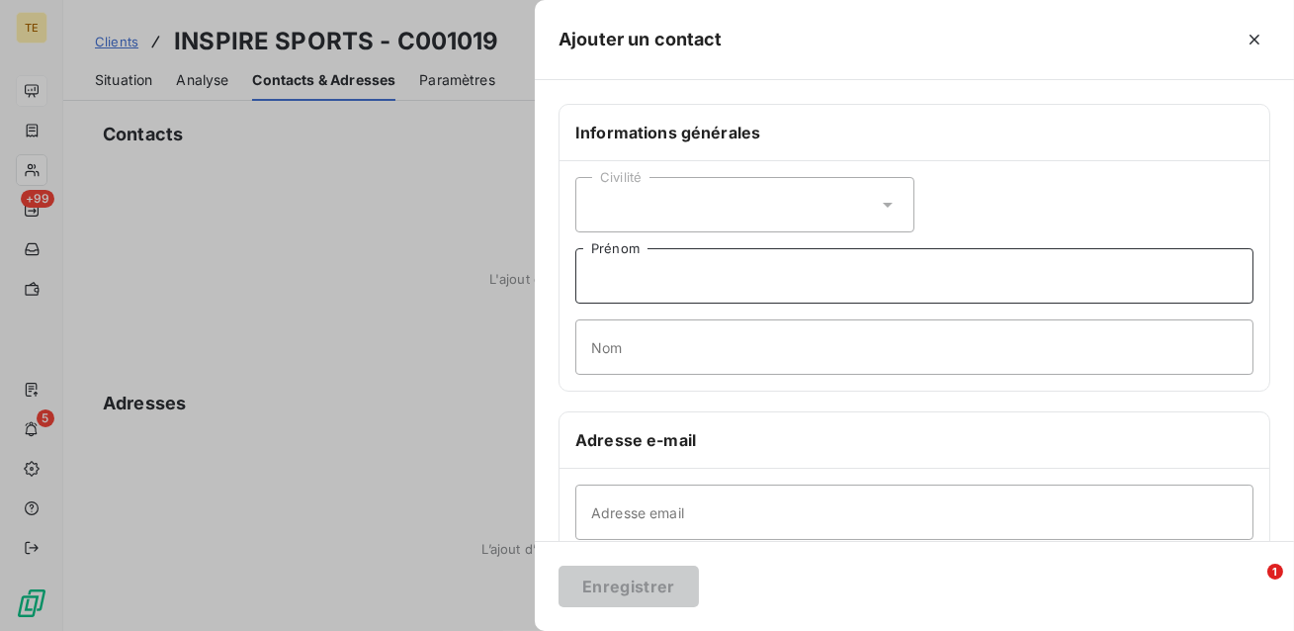
click at [685, 279] on input "Prénom" at bounding box center [914, 275] width 678 height 55
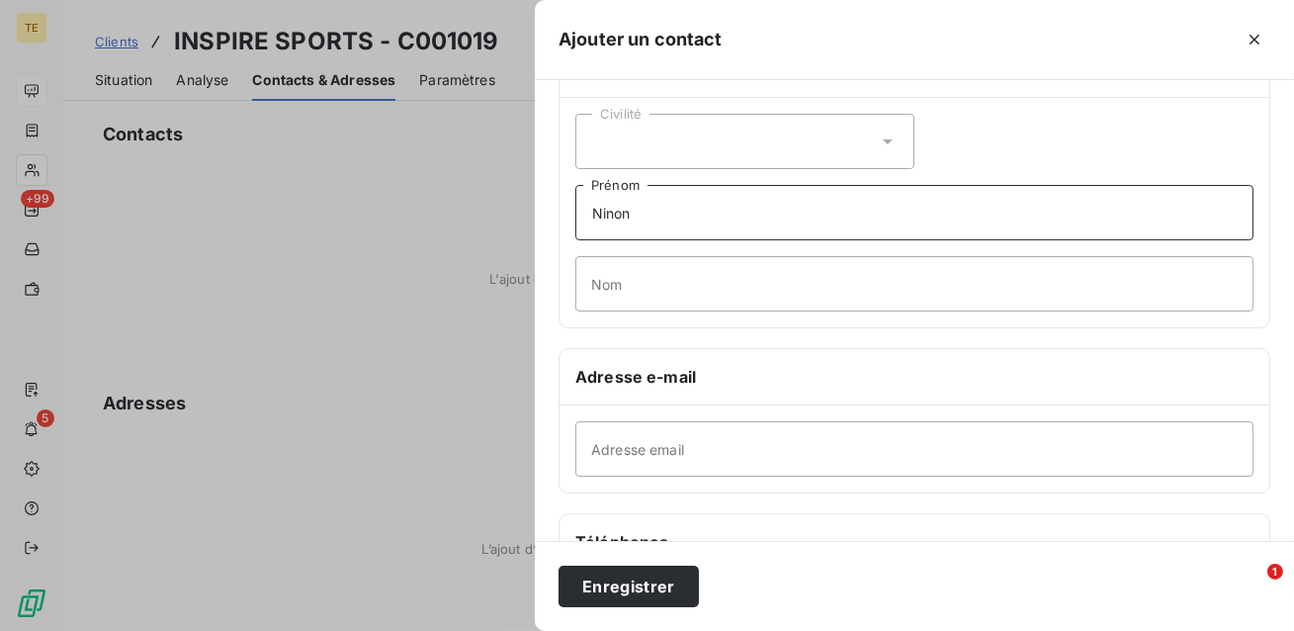
type input "Ninon"
click at [622, 412] on div "Adresse email" at bounding box center [915, 448] width 710 height 87
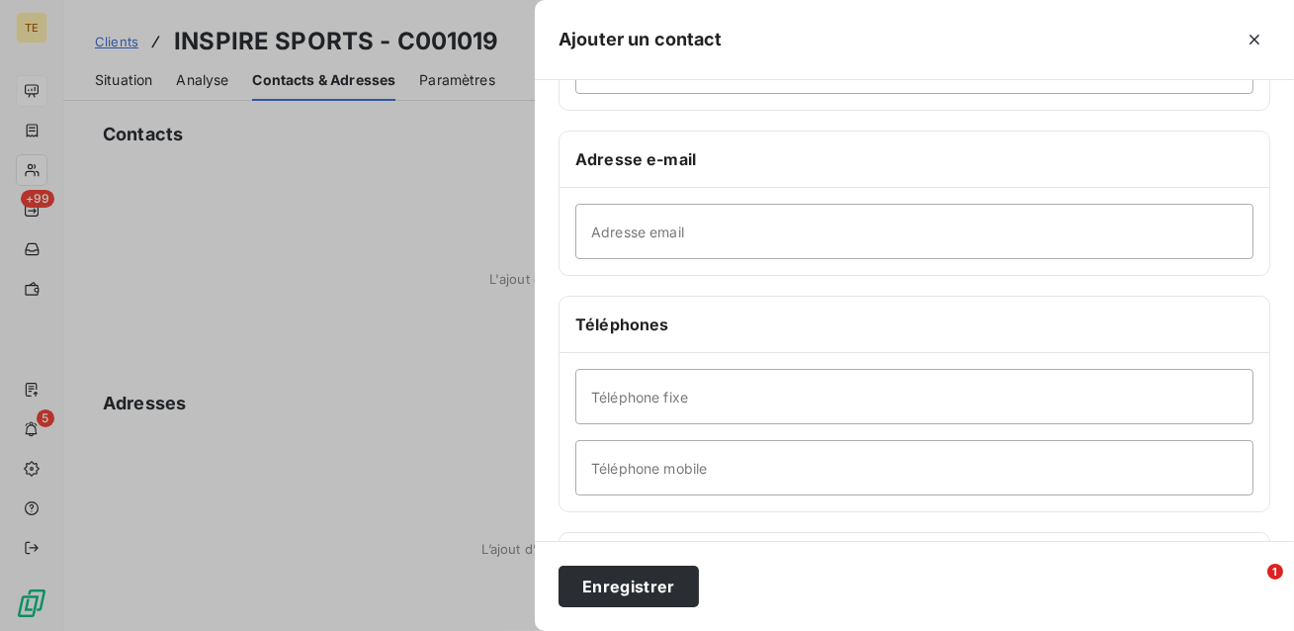
scroll to position [290, 0]
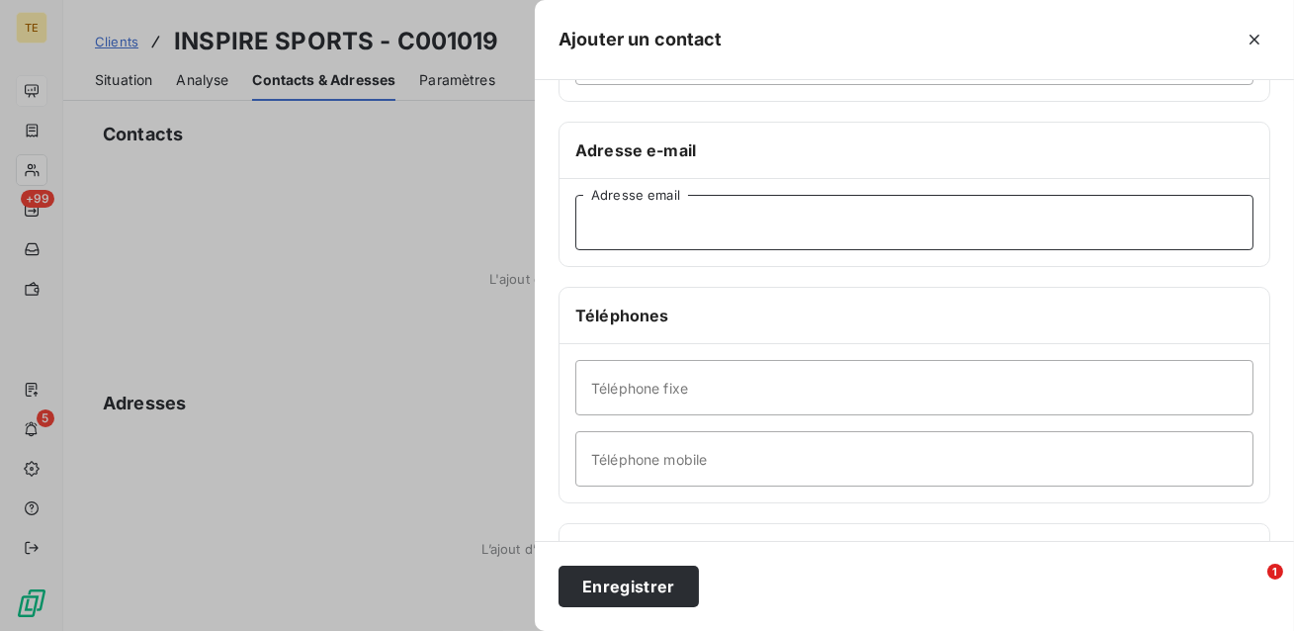
click at [682, 208] on input "Adresse email" at bounding box center [914, 222] width 678 height 55
type input "ninon"
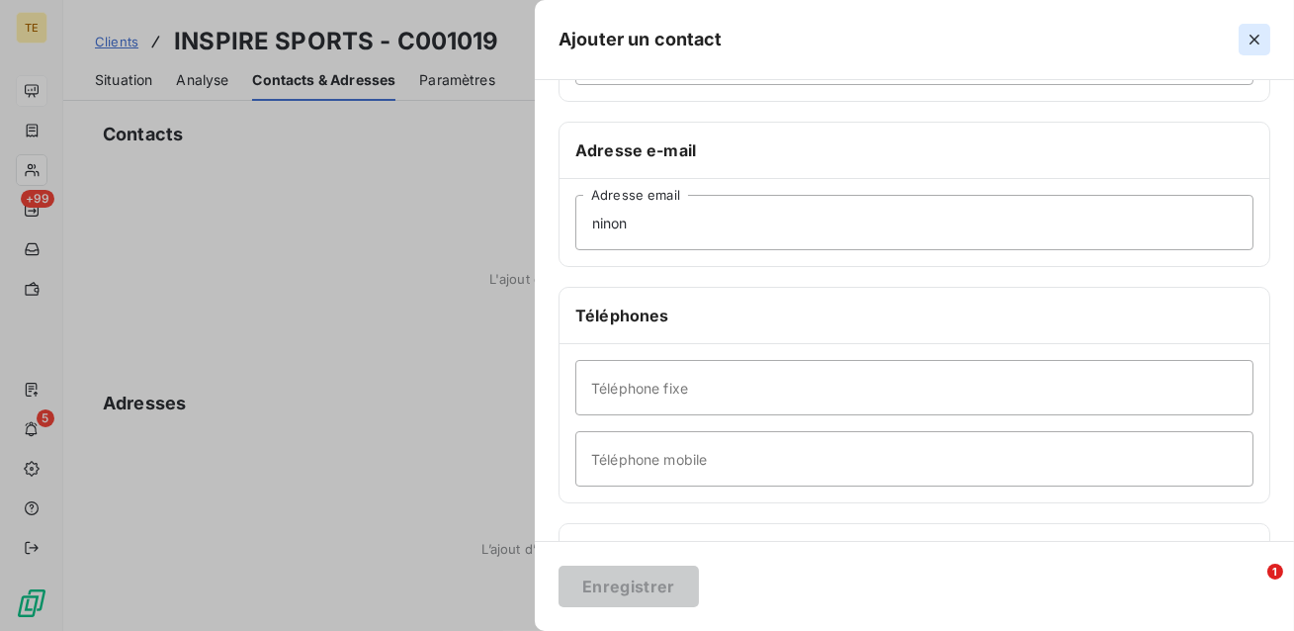
click at [1258, 37] on icon "button" at bounding box center [1255, 40] width 20 height 20
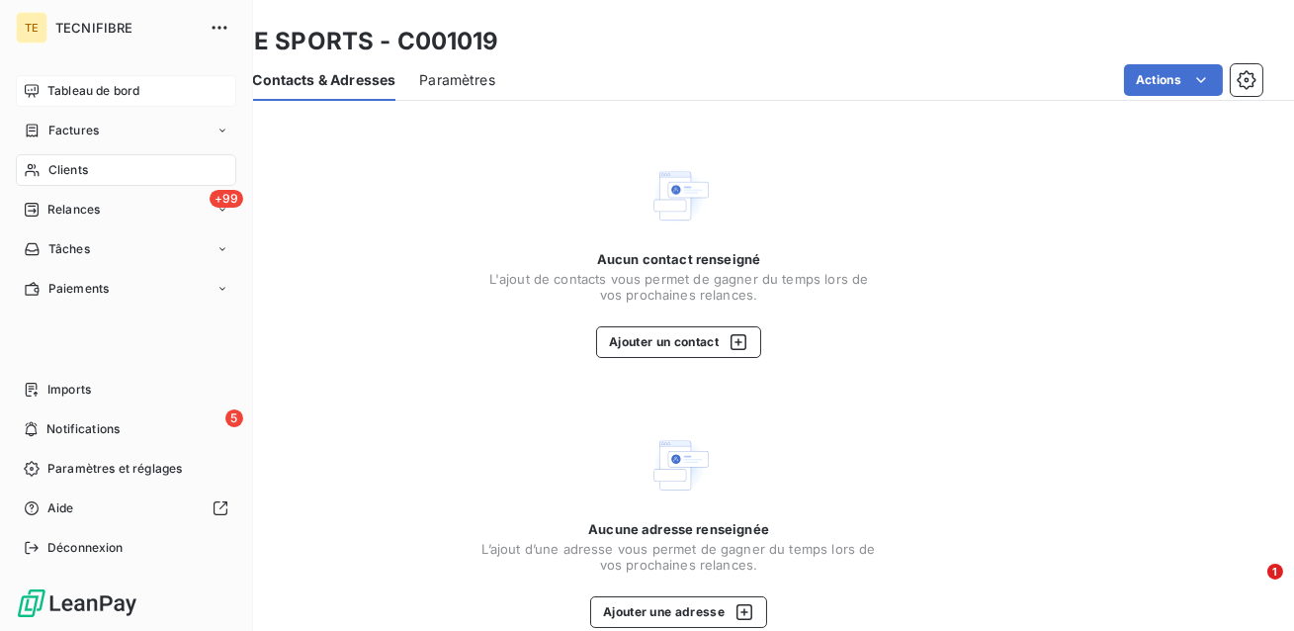
click at [65, 97] on span "Tableau de bord" at bounding box center [93, 91] width 92 height 18
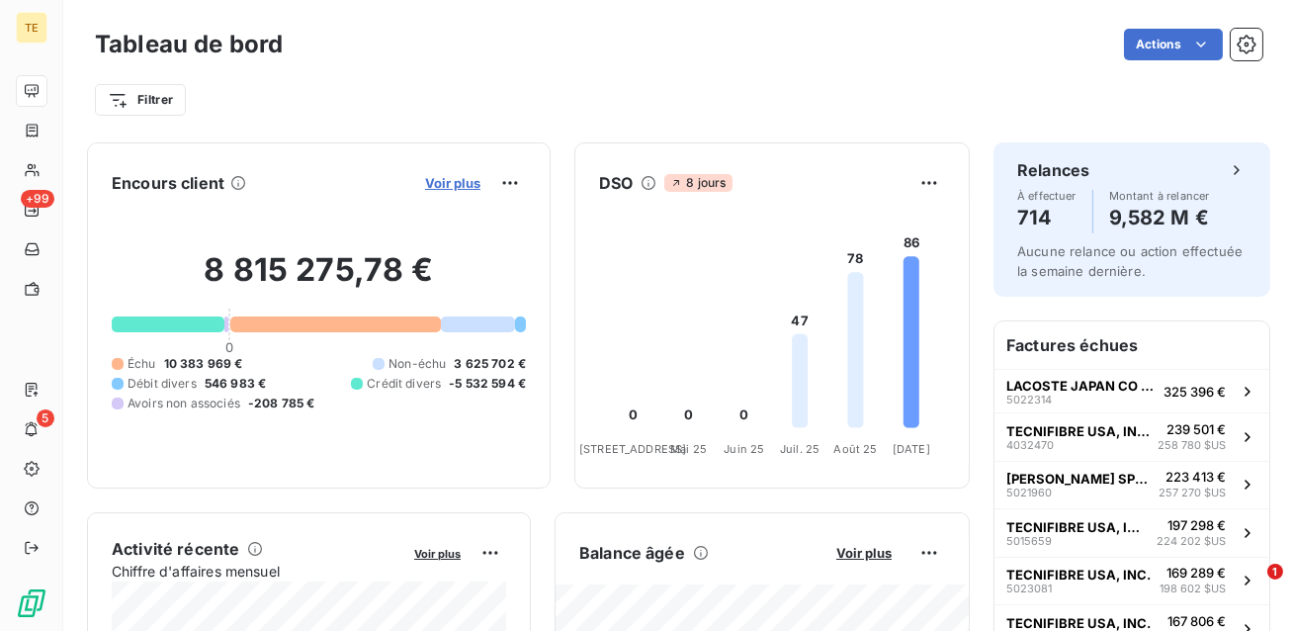
click at [454, 179] on span "Voir plus" at bounding box center [452, 183] width 55 height 16
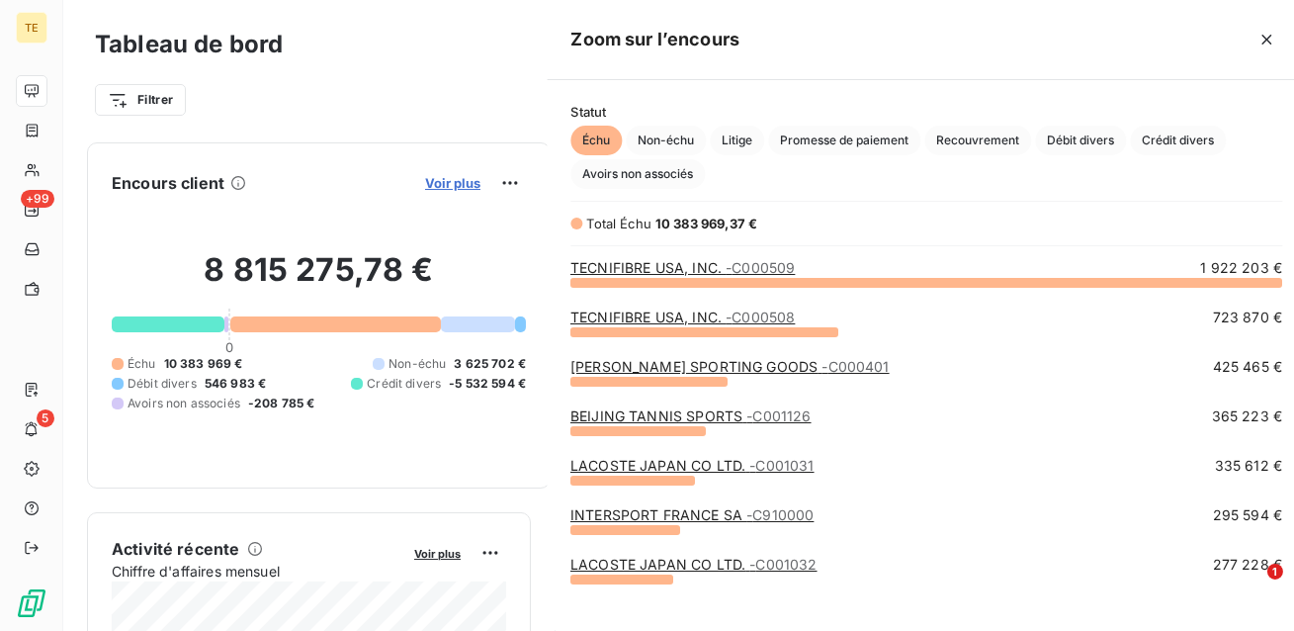
scroll to position [631, 758]
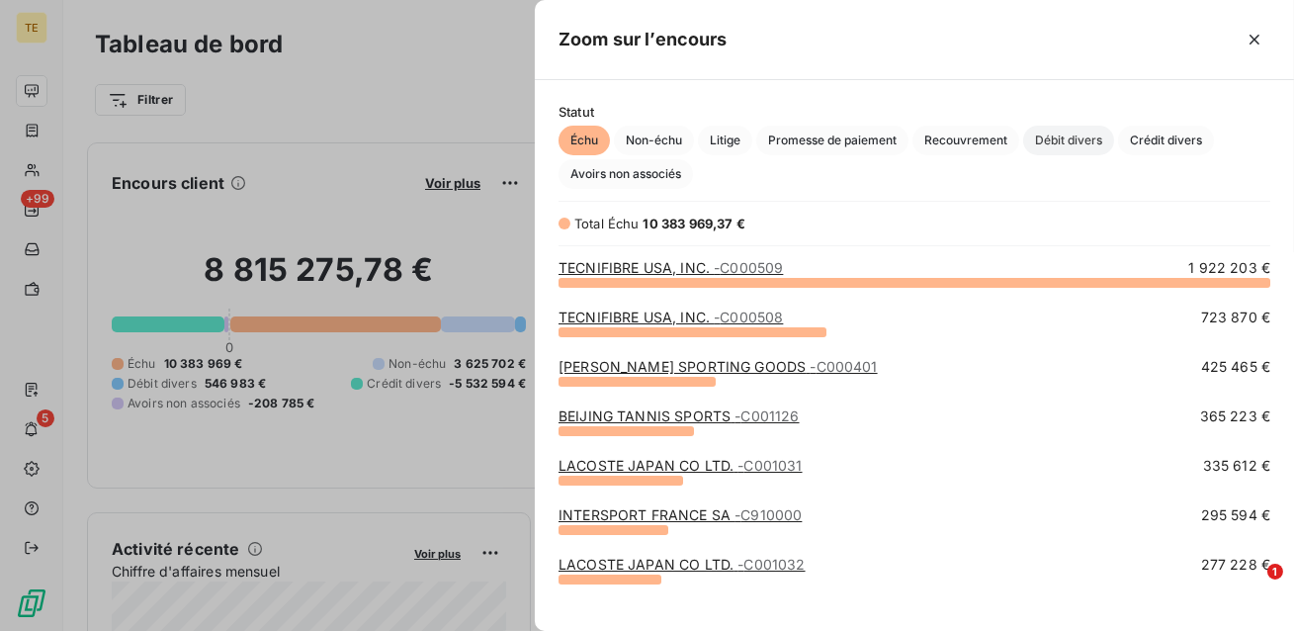
click at [1066, 146] on span "Débit divers" at bounding box center [1068, 141] width 91 height 30
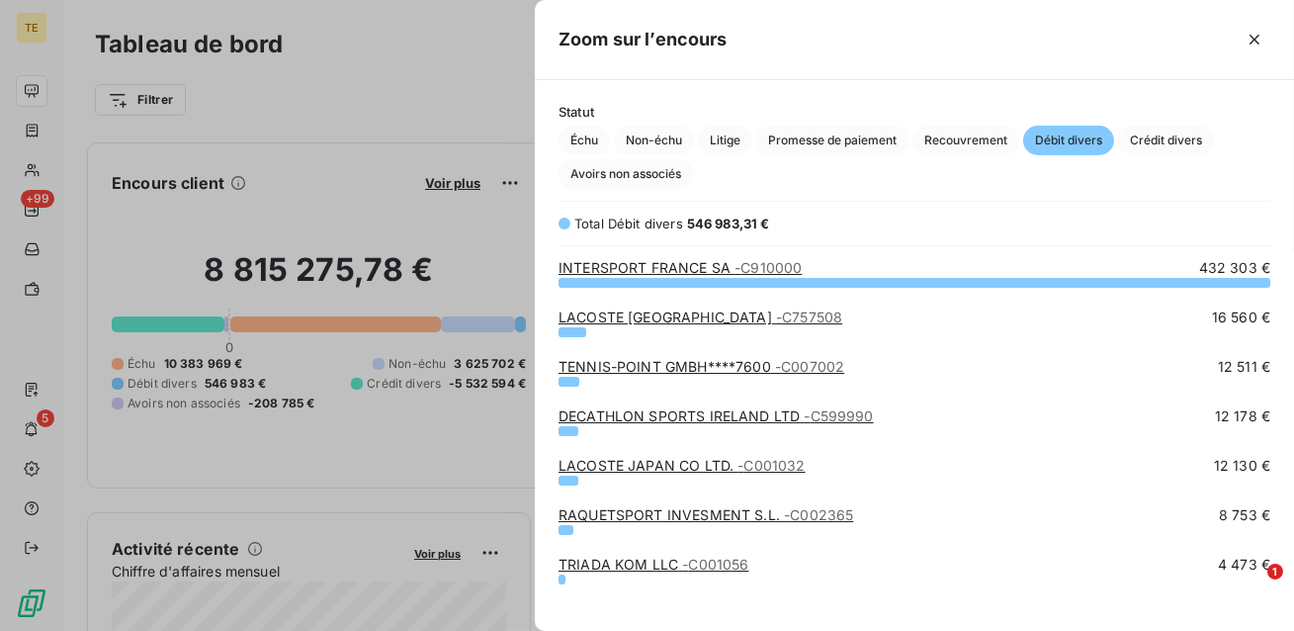
scroll to position [349, 758]
click at [621, 269] on link "INTERSPORT [GEOGRAPHIC_DATA] SA - C910000" at bounding box center [680, 267] width 243 height 17
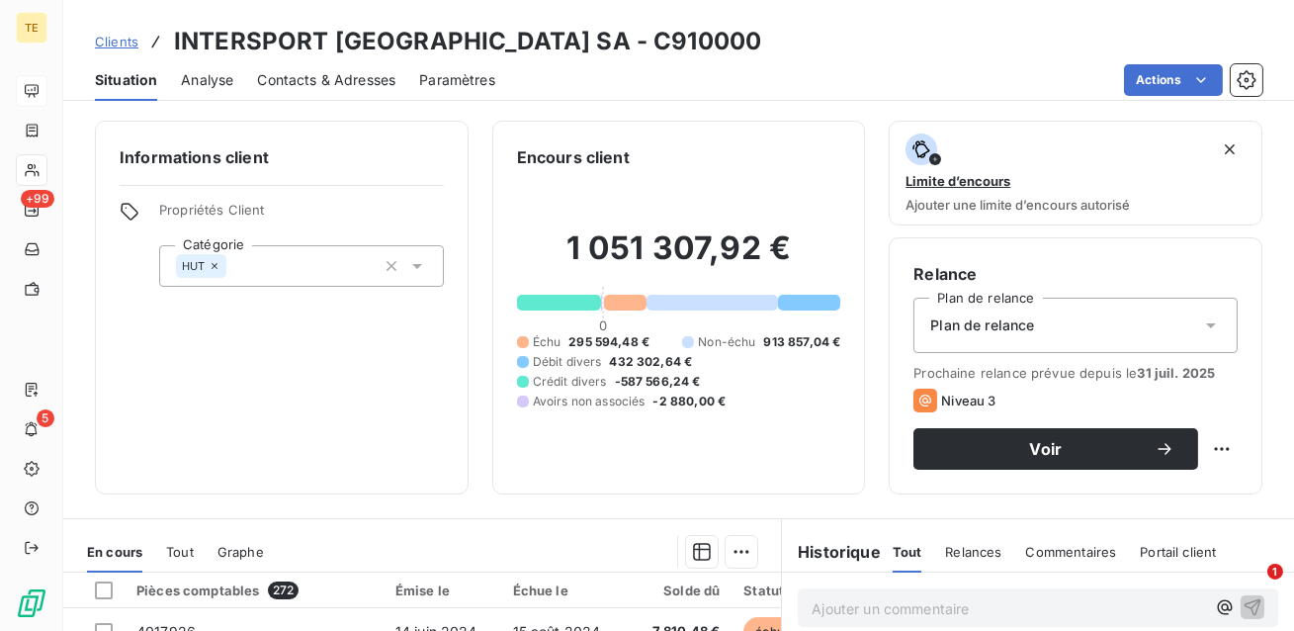
click at [352, 75] on span "Contacts & Adresses" at bounding box center [326, 80] width 138 height 20
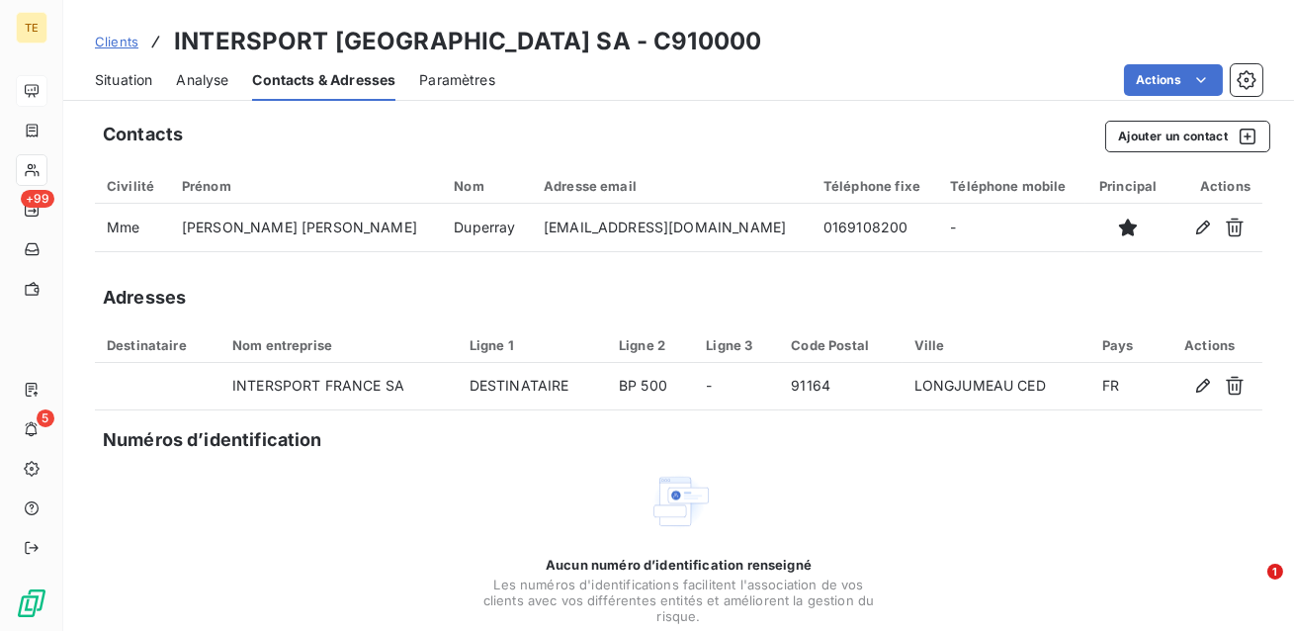
click at [117, 45] on span "Clients" at bounding box center [116, 42] width 43 height 16
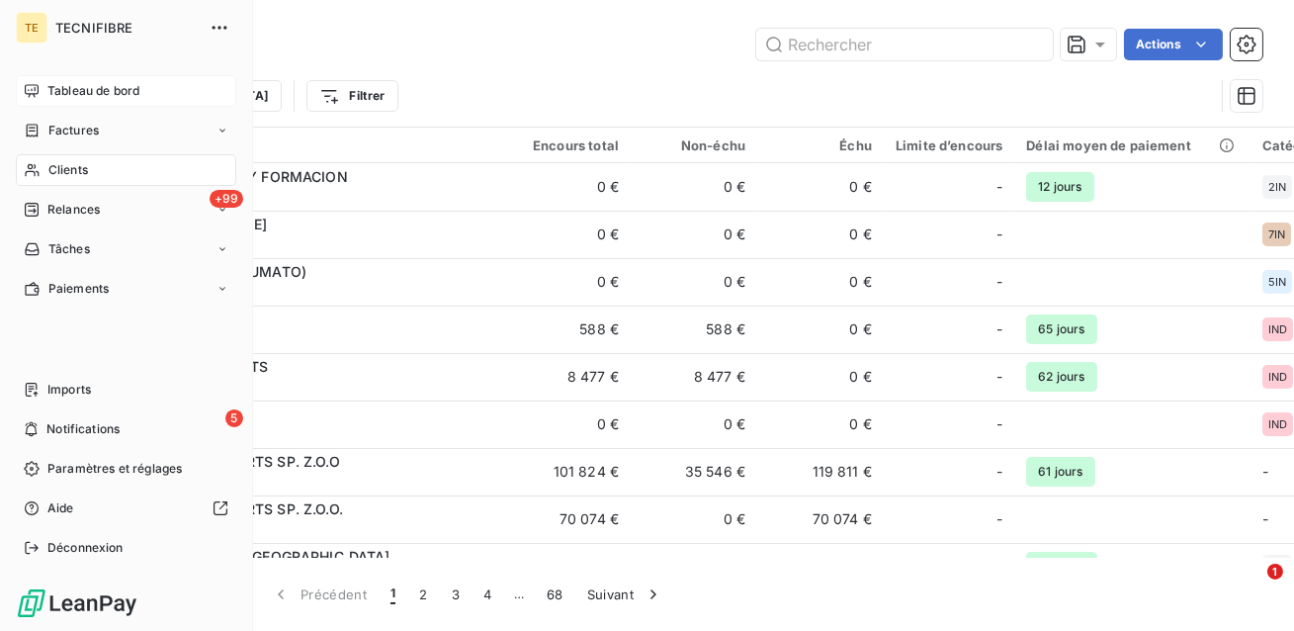
click at [80, 82] on span "Tableau de bord" at bounding box center [93, 91] width 92 height 18
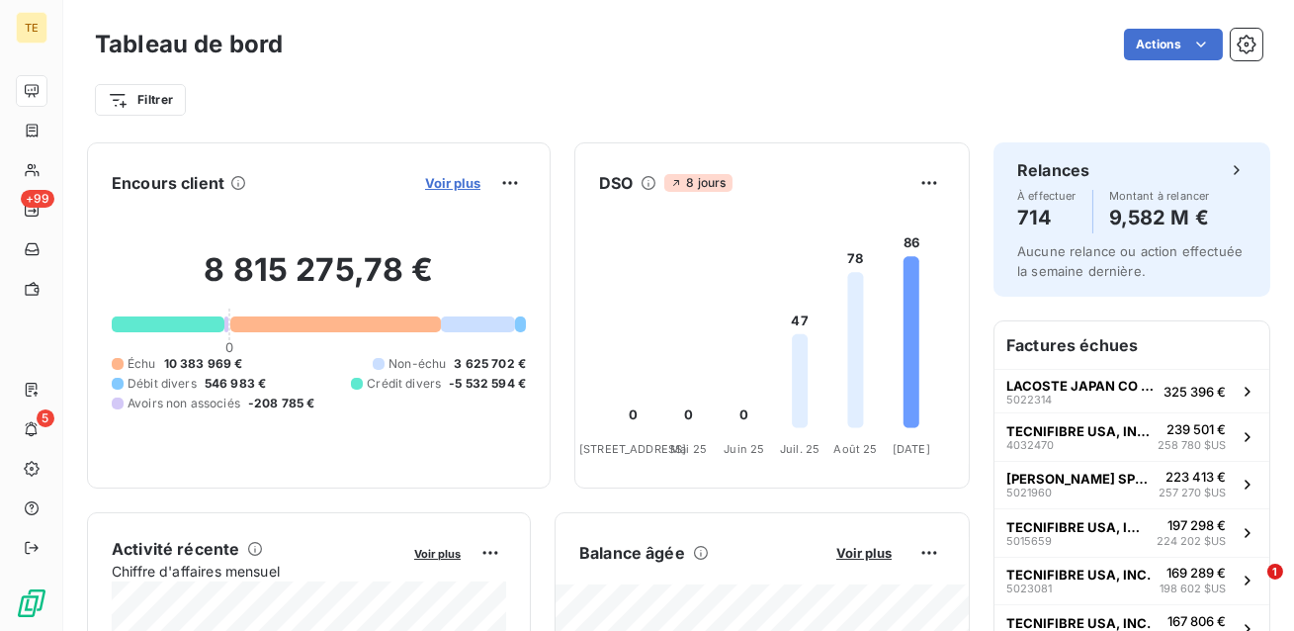
click at [466, 181] on span "Voir plus" at bounding box center [452, 183] width 55 height 16
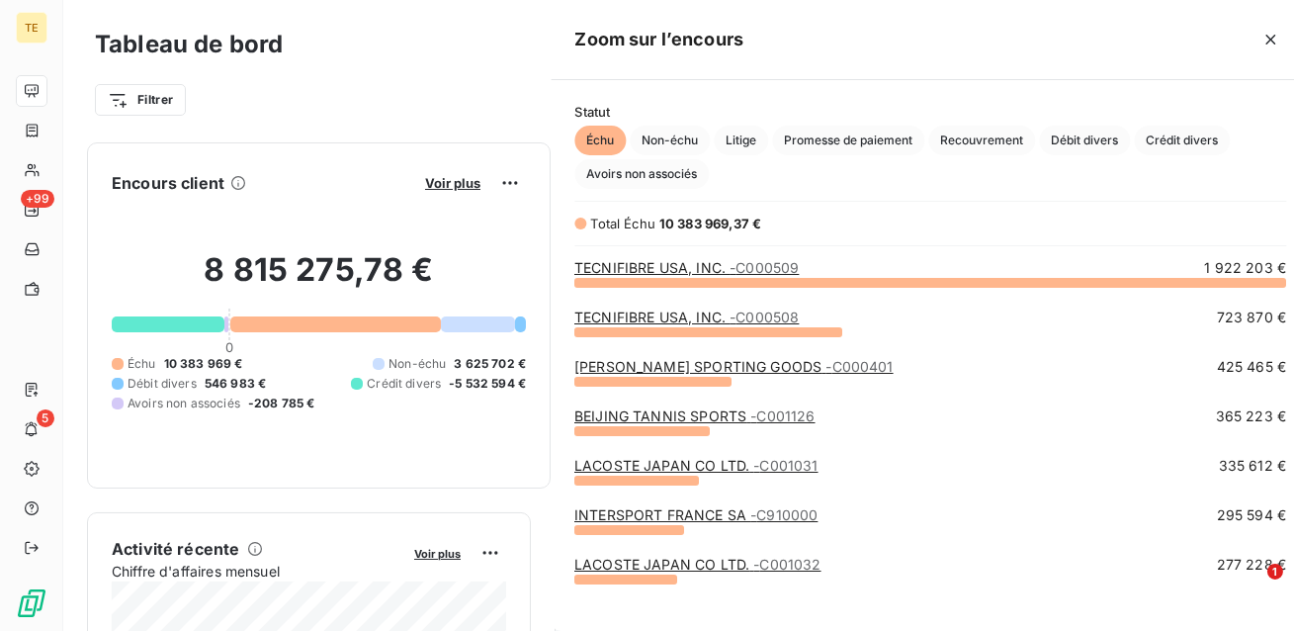
scroll to position [631, 758]
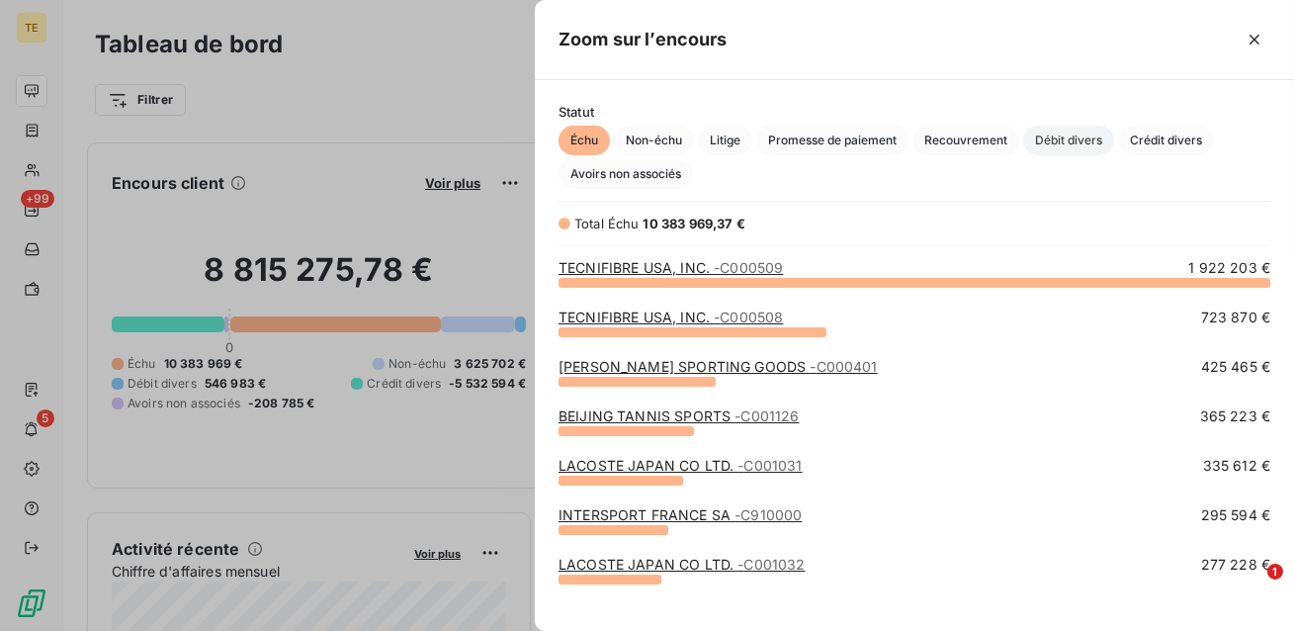
click at [1095, 137] on span "Débit divers" at bounding box center [1068, 141] width 91 height 30
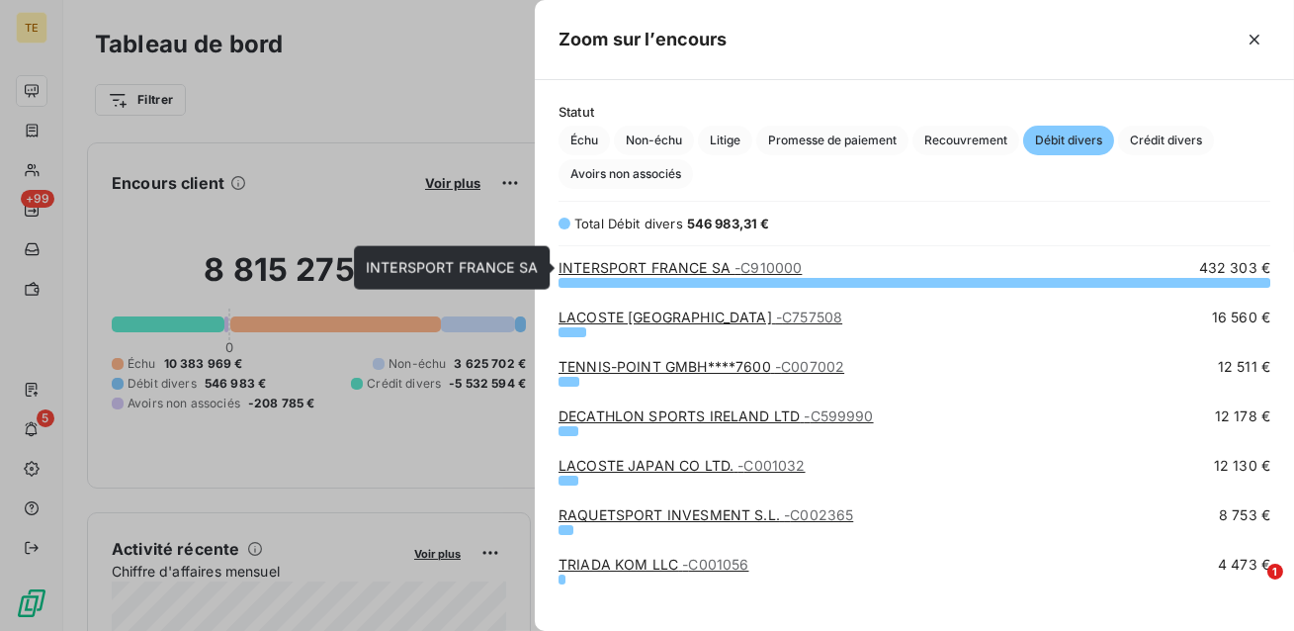
click at [630, 263] on link "INTERSPORT [GEOGRAPHIC_DATA] SA - C910000" at bounding box center [680, 267] width 243 height 17
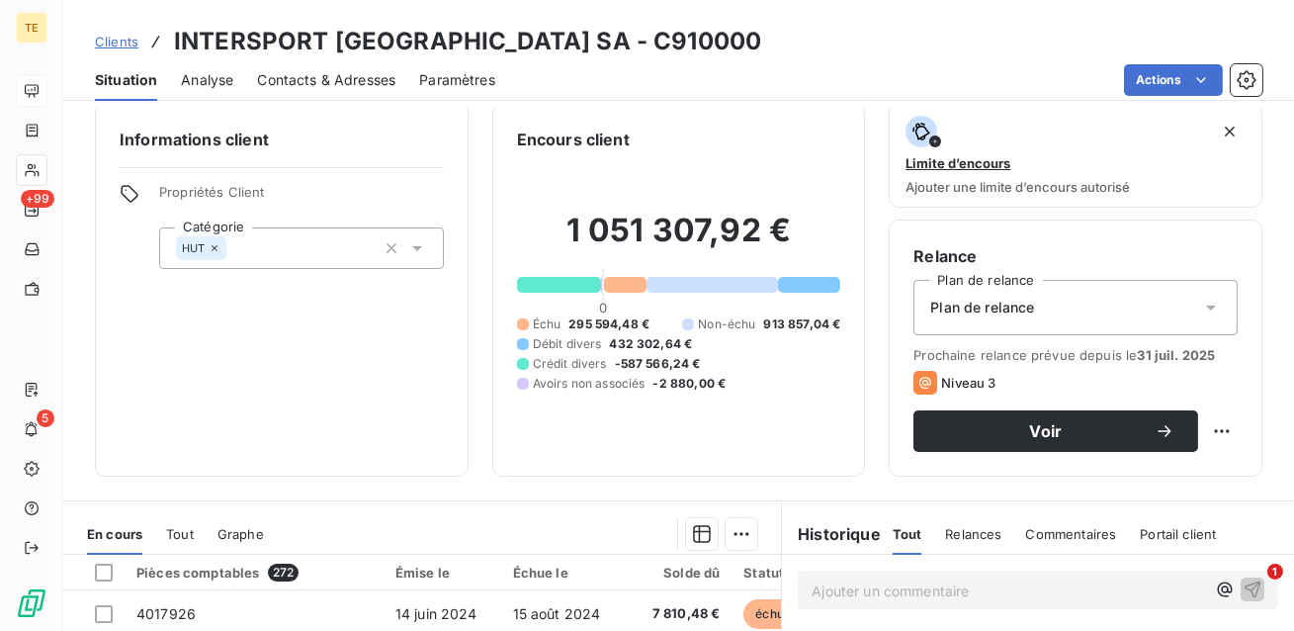
scroll to position [23, 0]
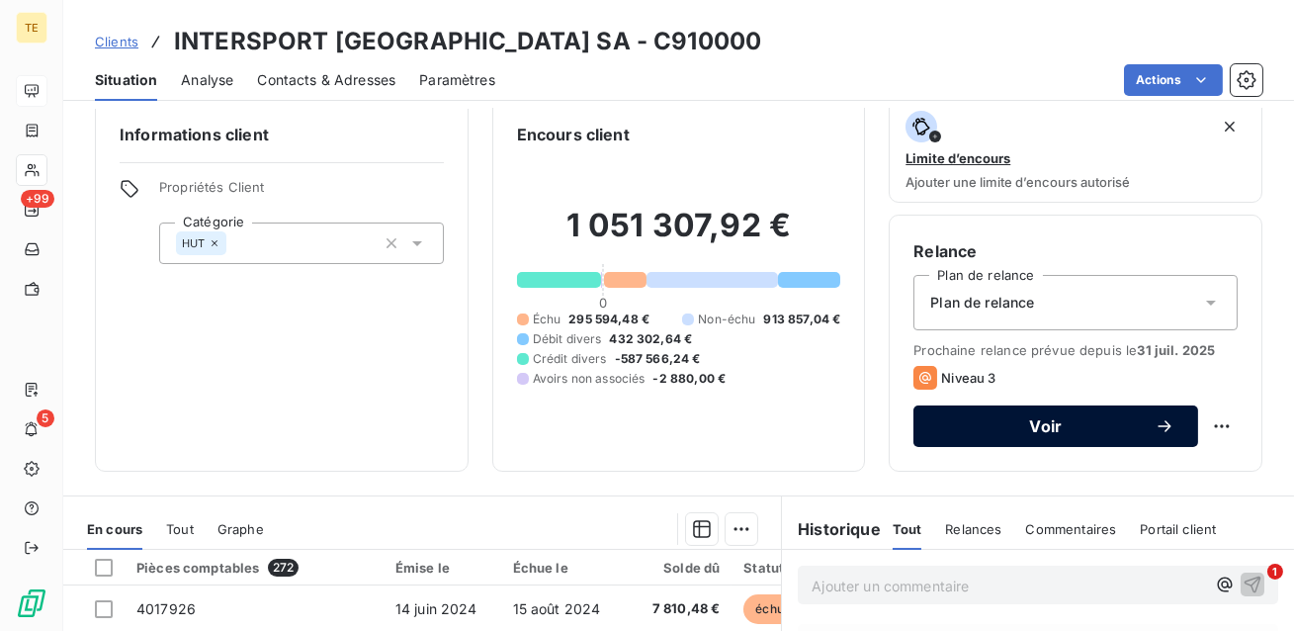
click at [1066, 437] on button "Voir" at bounding box center [1055, 426] width 285 height 42
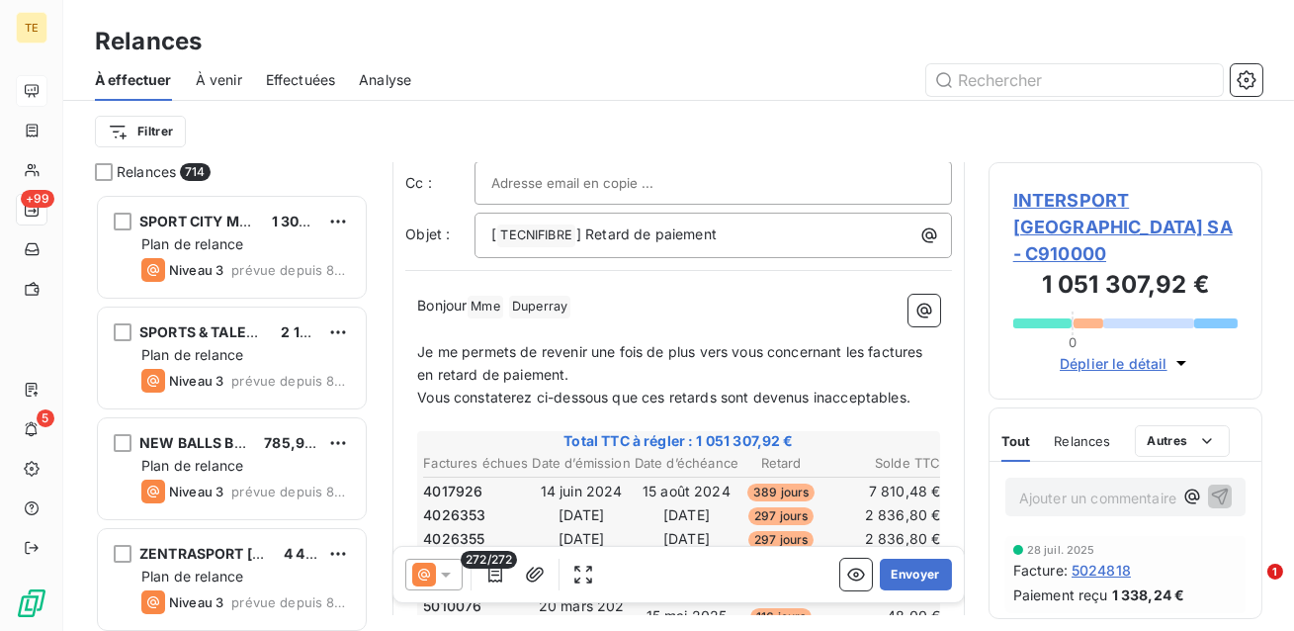
scroll to position [108, 0]
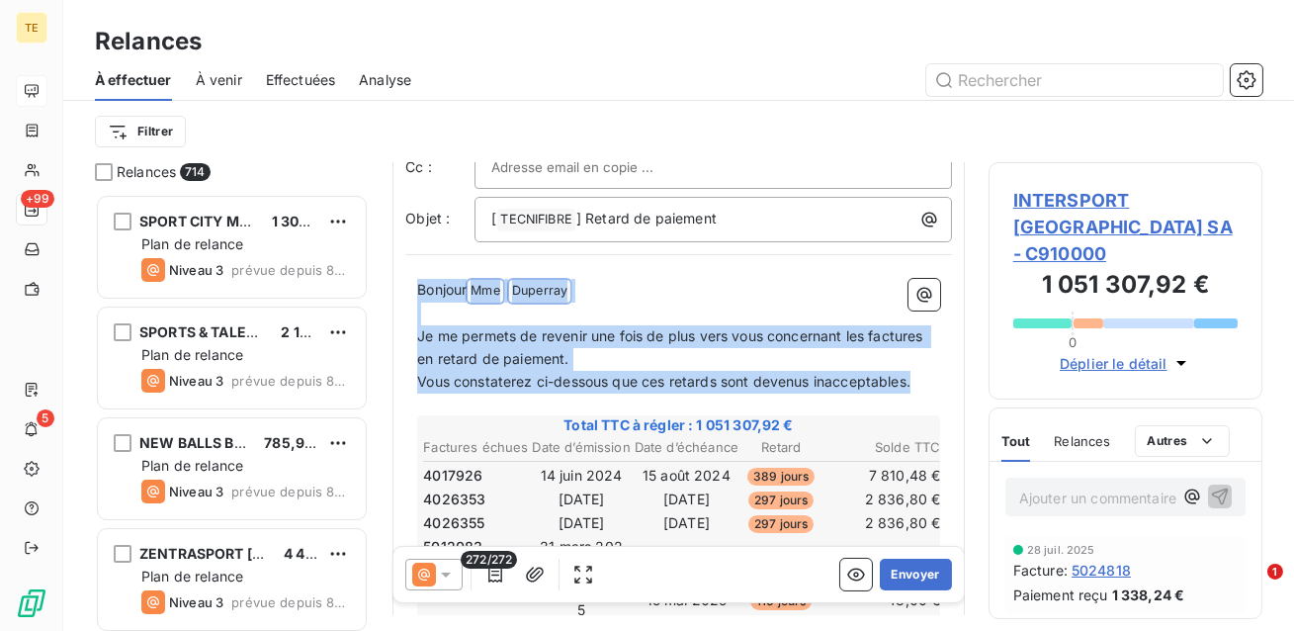
drag, startPoint x: 914, startPoint y: 389, endPoint x: 409, endPoint y: 299, distance: 513.1
click at [666, 362] on p "Je me permets de revenir une fois de plus vers vous concernant les factures en …" at bounding box center [678, 347] width 523 height 45
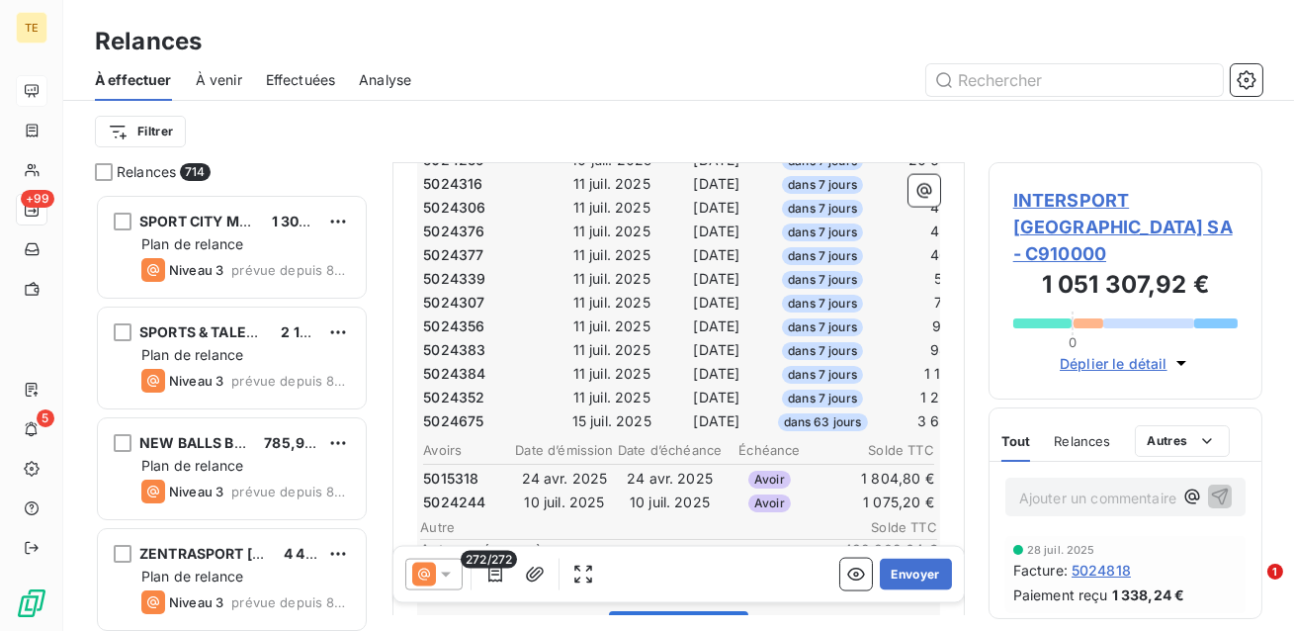
scroll to position [5662, 0]
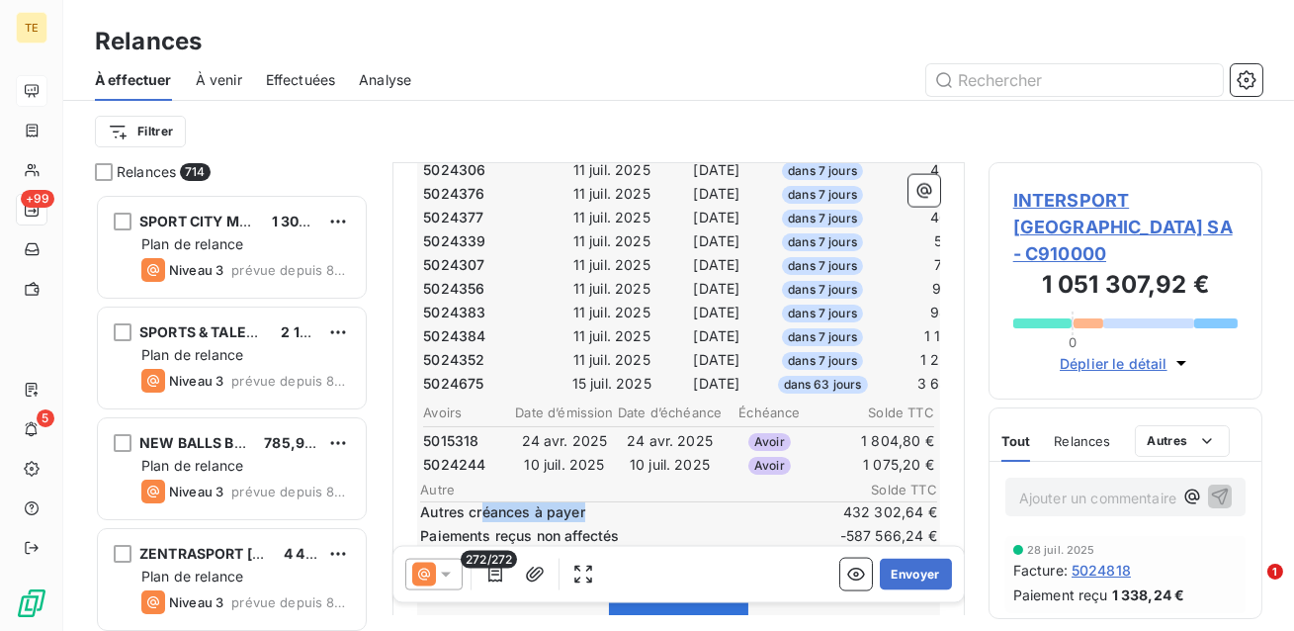
drag, startPoint x: 607, startPoint y: 466, endPoint x: 473, endPoint y: 455, distance: 134.9
click at [476, 502] on span "Autres créances à payer" at bounding box center [617, 512] width 394 height 20
drag, startPoint x: 623, startPoint y: 490, endPoint x: 420, endPoint y: 482, distance: 202.8
click at [420, 526] on span "Paiements reçus non affectés" at bounding box center [617, 536] width 394 height 20
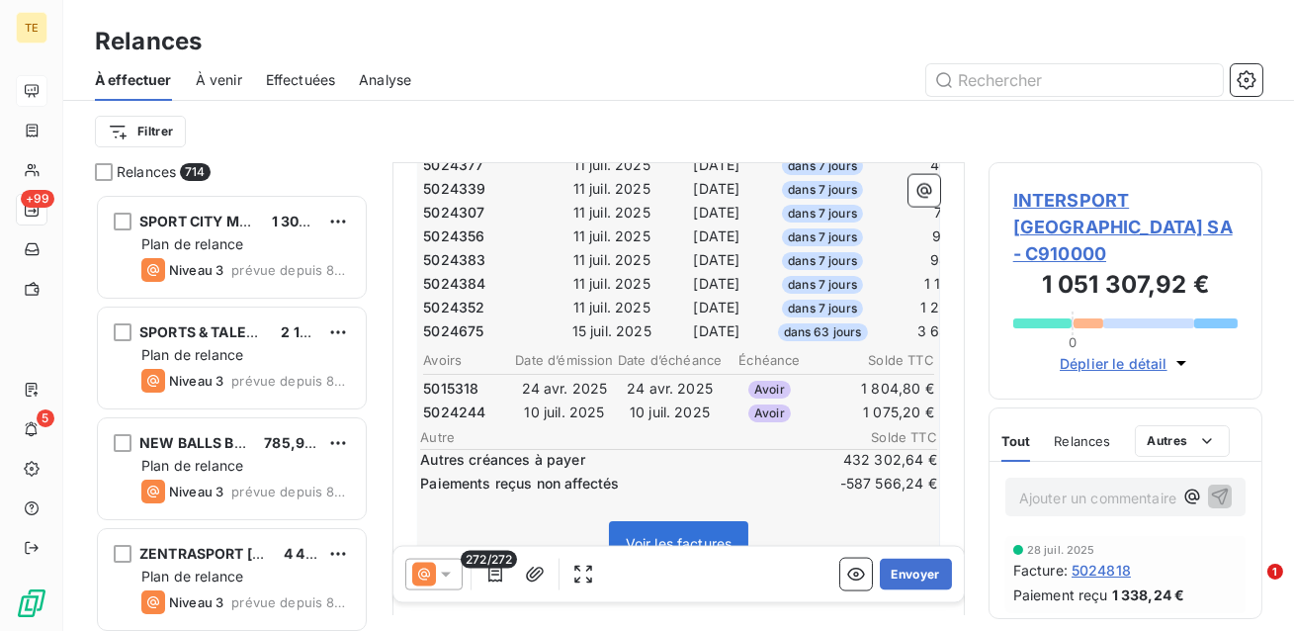
scroll to position [5720, 0]
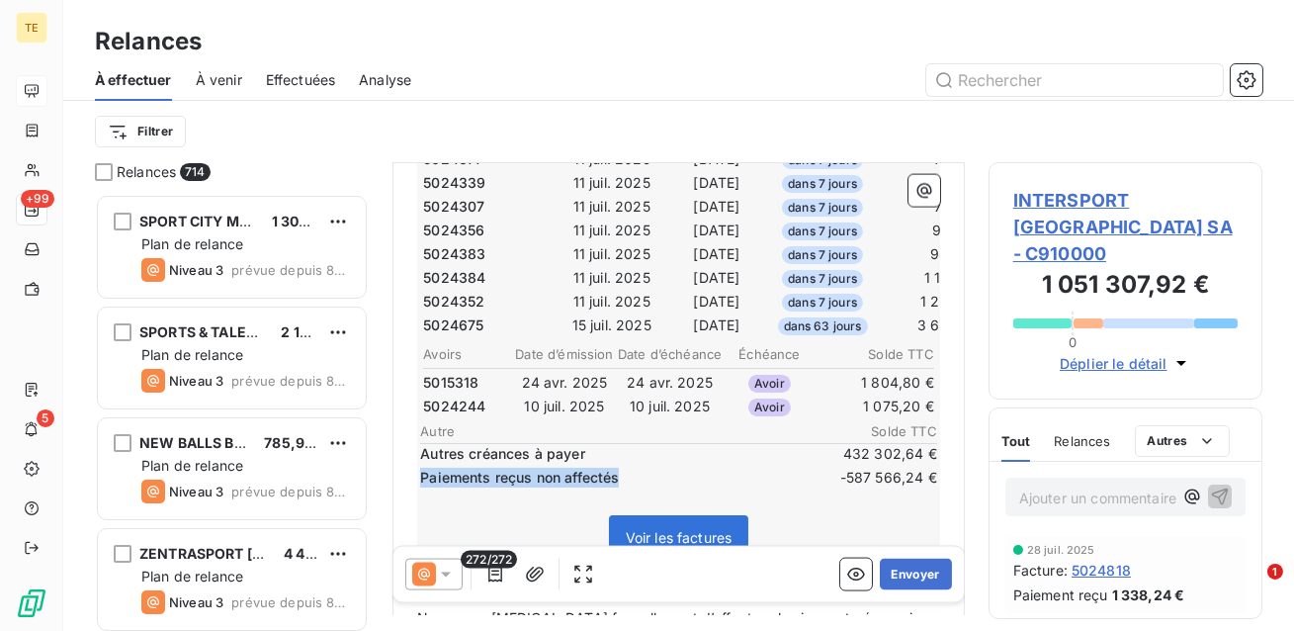
drag, startPoint x: 627, startPoint y: 431, endPoint x: 418, endPoint y: 419, distance: 208.9
drag, startPoint x: 630, startPoint y: 426, endPoint x: 419, endPoint y: 427, distance: 210.6
click at [420, 468] on span "Paiements reçus non affectés" at bounding box center [617, 478] width 394 height 20
click at [872, 468] on span "-587 566,24 €" at bounding box center [878, 478] width 119 height 20
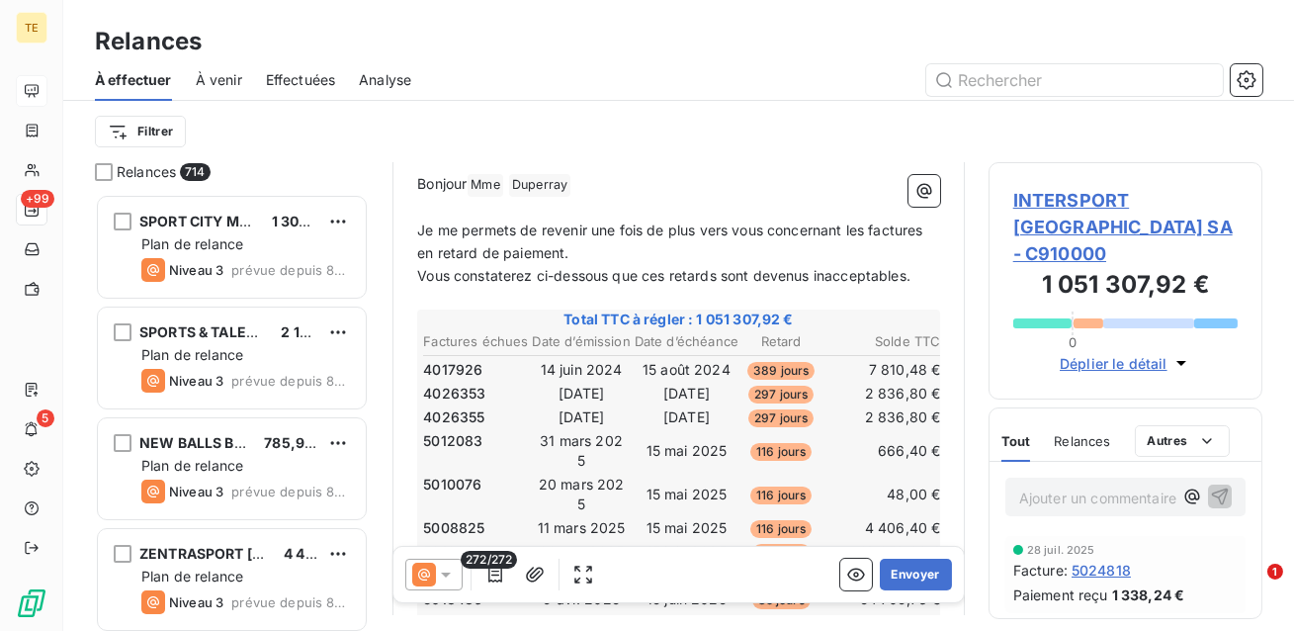
scroll to position [222, 0]
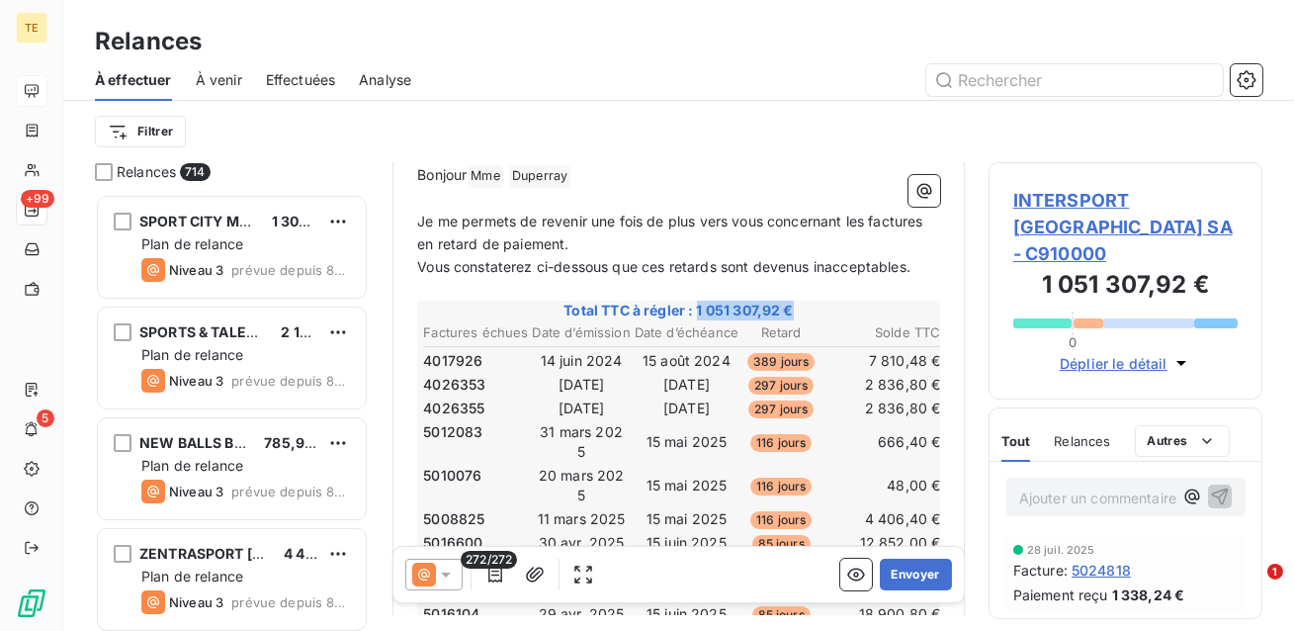
drag, startPoint x: 800, startPoint y: 305, endPoint x: 697, endPoint y: 306, distance: 102.8
click at [697, 306] on span "Total TTC à régler : 1 051 307,92 €" at bounding box center [678, 311] width 517 height 20
drag, startPoint x: 698, startPoint y: 306, endPoint x: 818, endPoint y: 328, distance: 121.6
click at [816, 303] on span "Total TTC à régler : 1 051 307,92 €" at bounding box center [678, 311] width 517 height 20
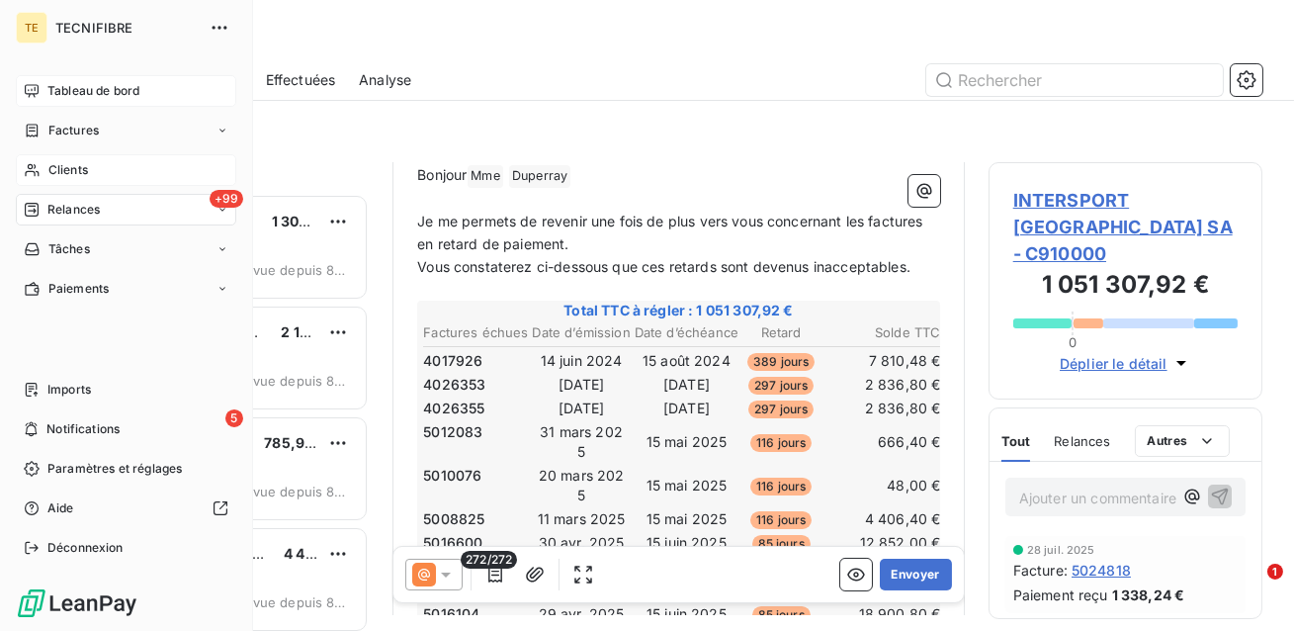
click at [62, 169] on span "Clients" at bounding box center [68, 170] width 40 height 18
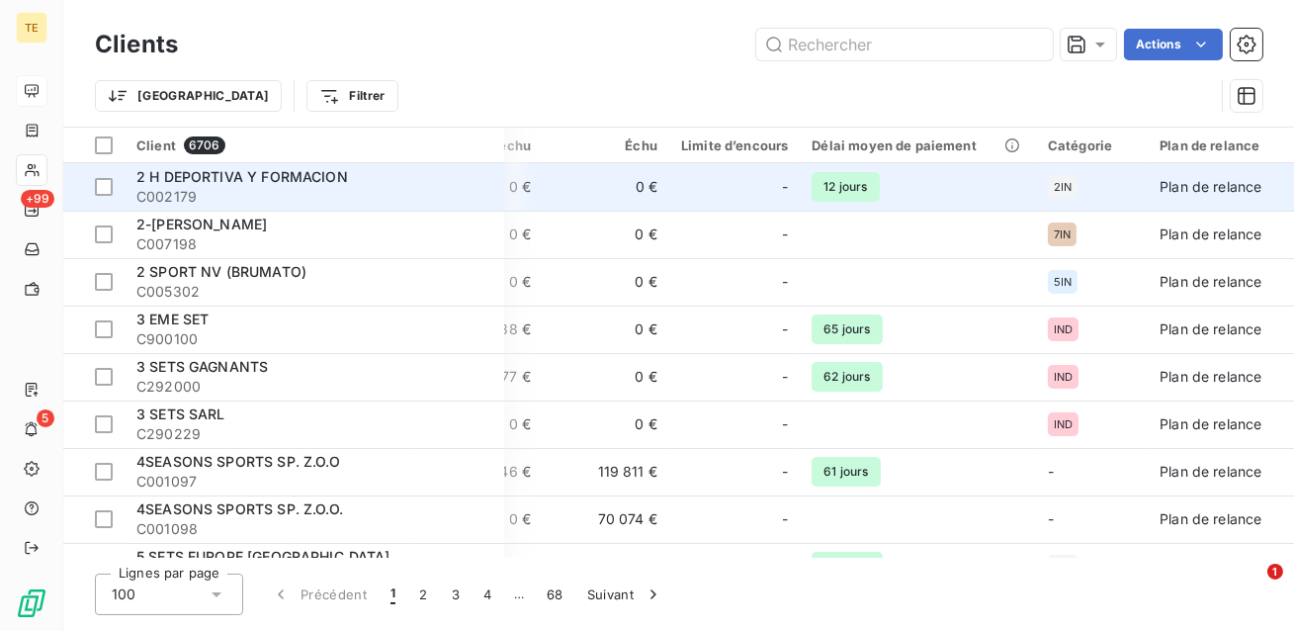
scroll to position [0, 276]
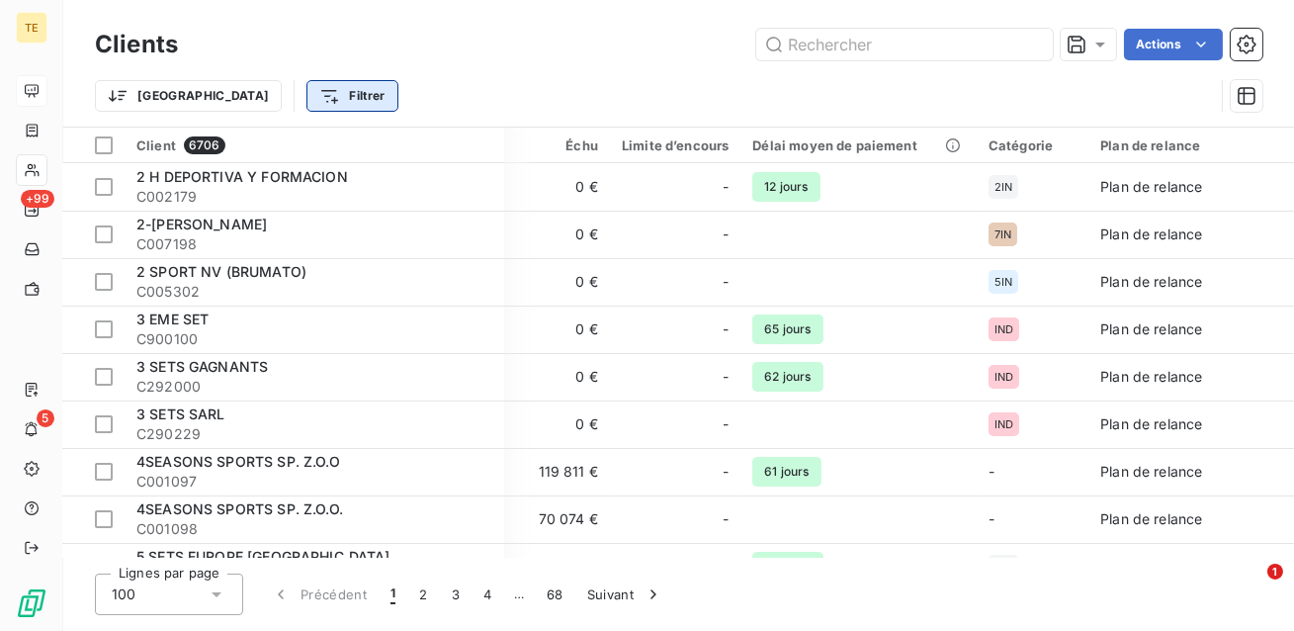
click at [285, 102] on html "TE +99 5 Clients Actions Trier Filtrer Client 6706 Encours total Non-échu Échu …" at bounding box center [647, 315] width 1294 height 631
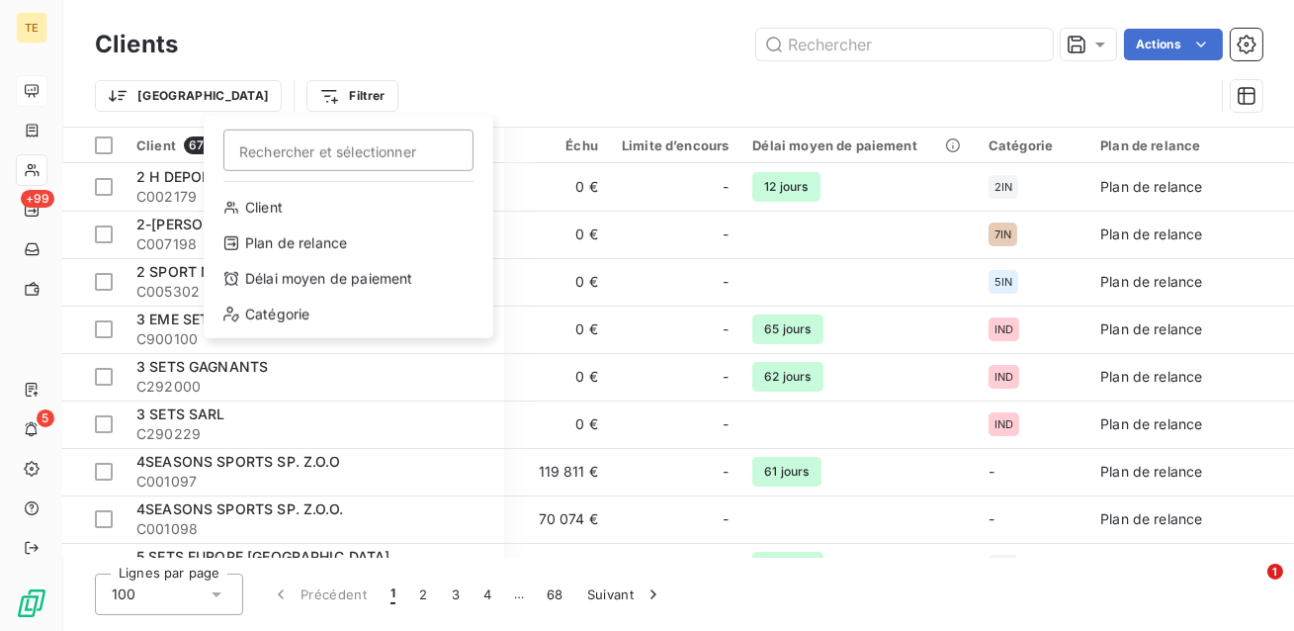
click at [472, 73] on html "TE +99 5 Clients Actions Trier Filtrer Rechercher et sélectionner Client Plan d…" at bounding box center [647, 315] width 1294 height 631
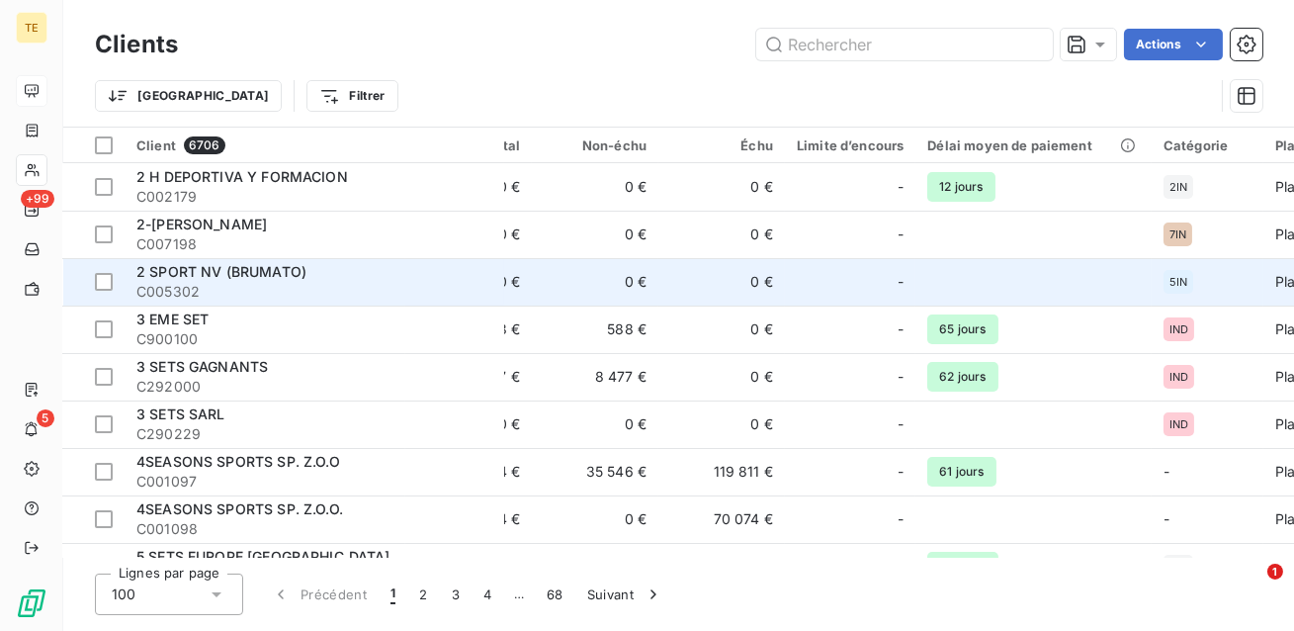
scroll to position [0, 0]
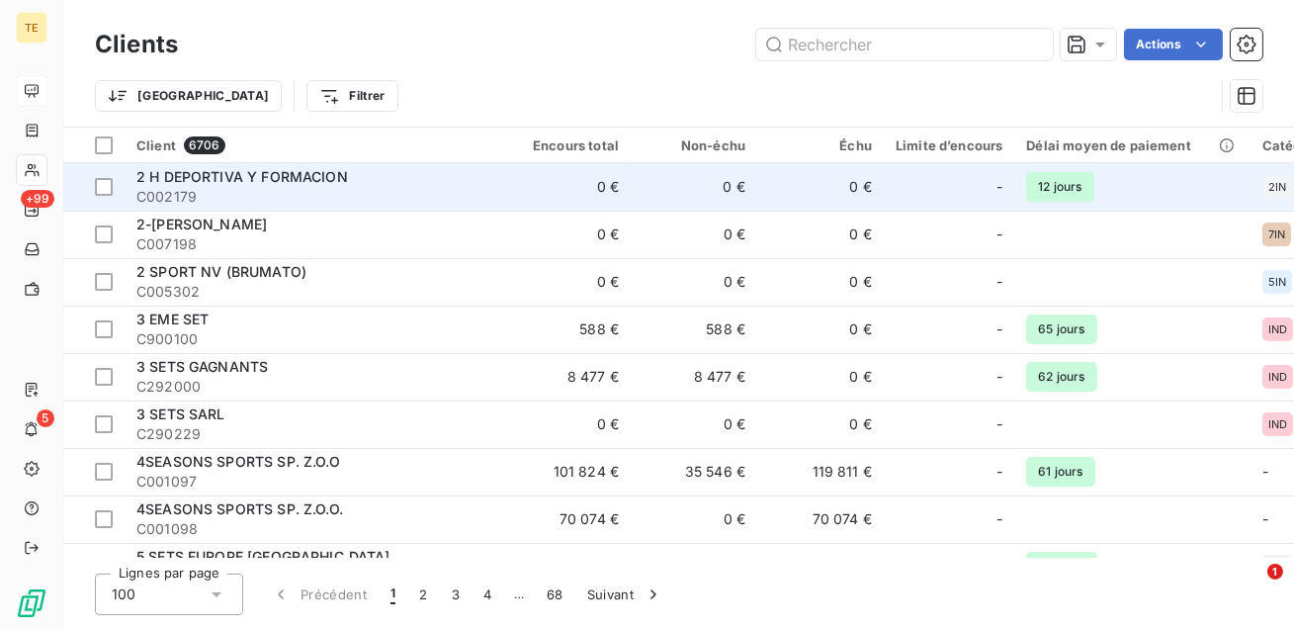
click at [553, 186] on td "0 €" at bounding box center [567, 186] width 127 height 47
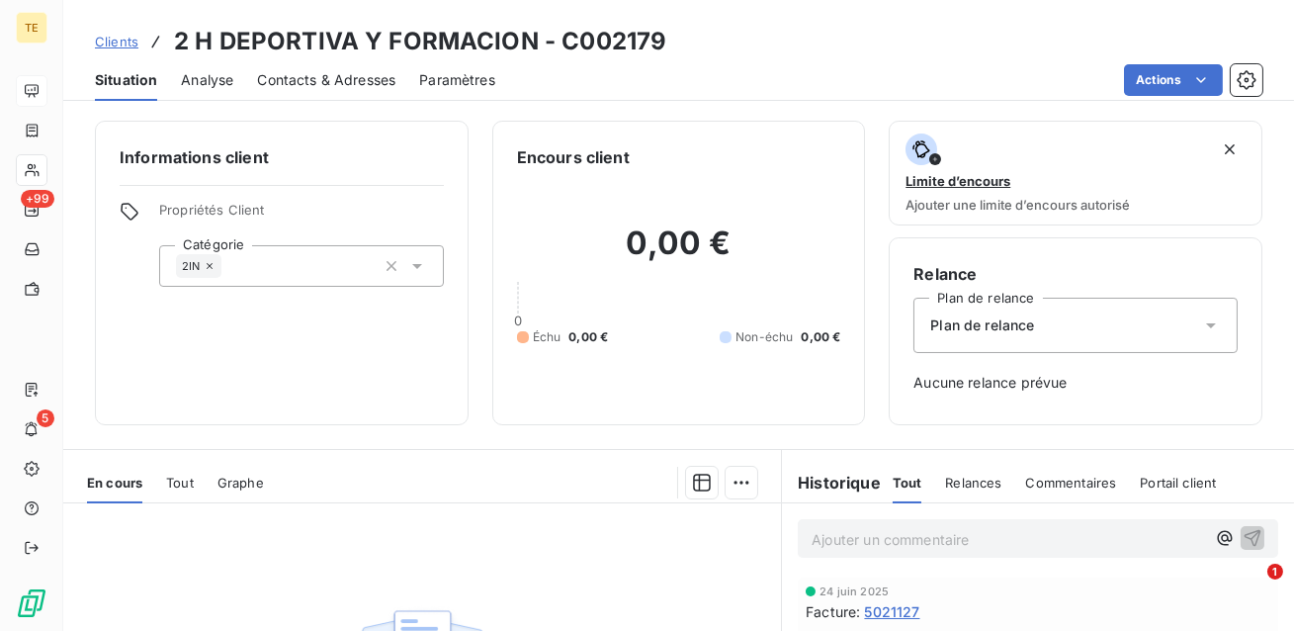
click at [128, 43] on span "Clients" at bounding box center [116, 42] width 43 height 16
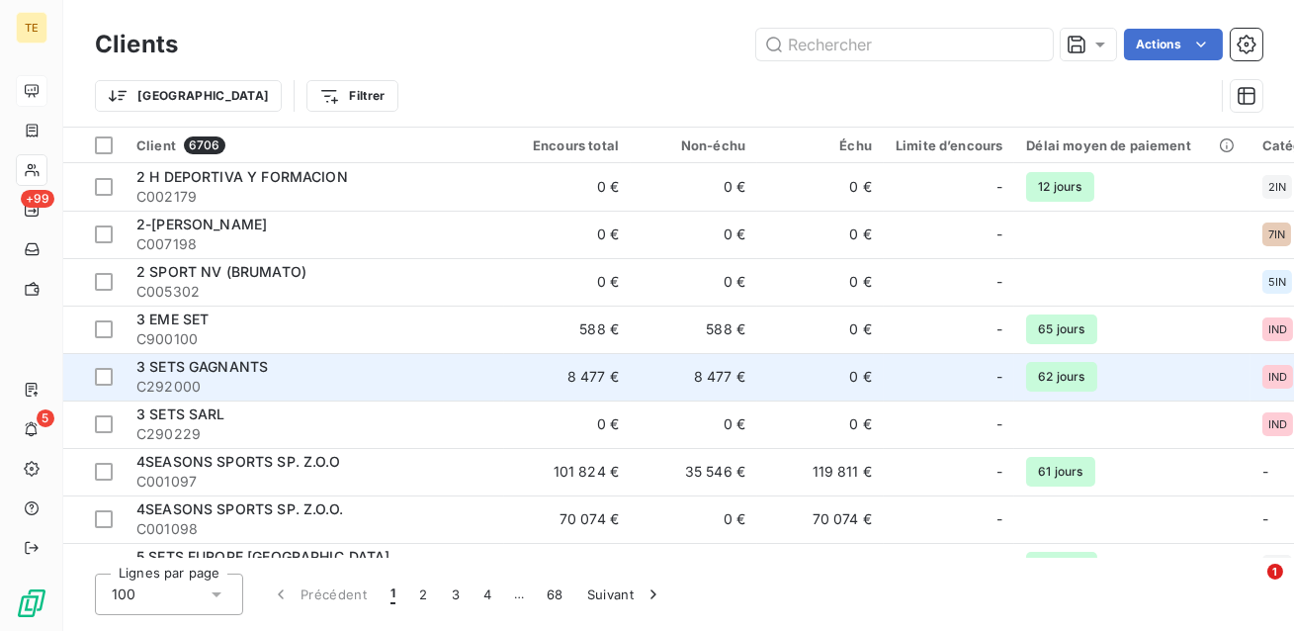
click at [480, 388] on span "C292000" at bounding box center [314, 387] width 356 height 20
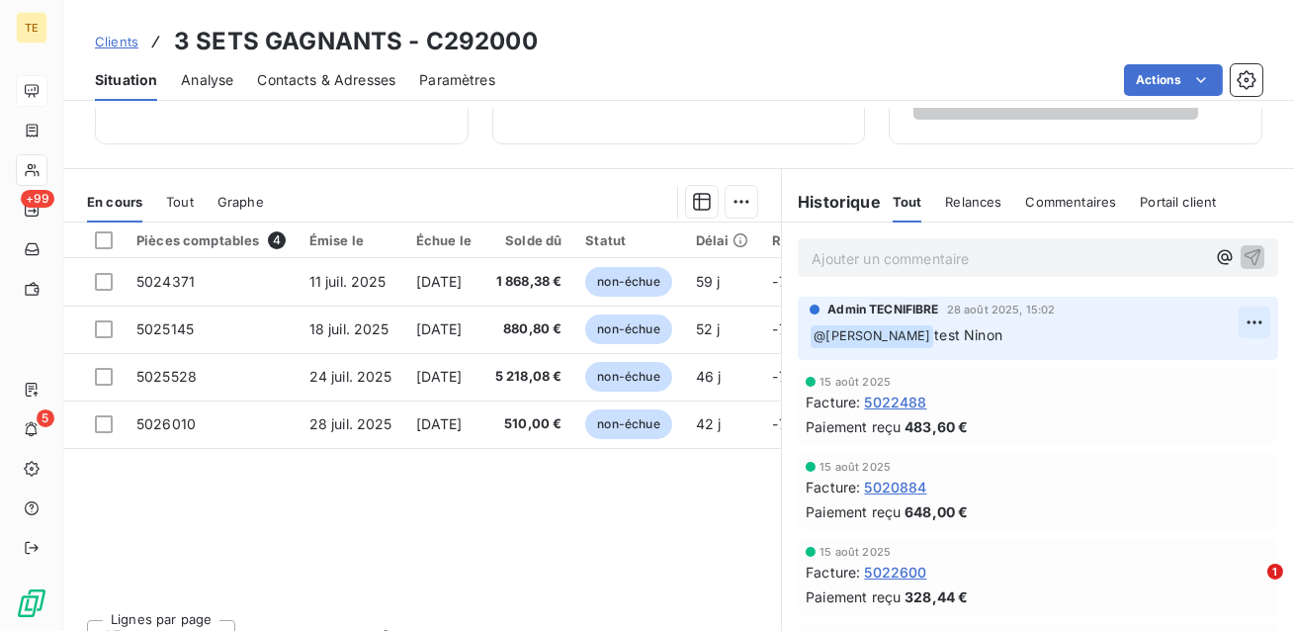
click at [1253, 317] on html "TE +99 5 Clients 3 SETS GAGNANTS - C292000 Situation Analyse Contacts & Adresse…" at bounding box center [647, 315] width 1294 height 631
click at [1053, 297] on html "TE +99 5 Clients 3 SETS GAGNANTS - C292000 Situation Analyse Contacts & Adresse…" at bounding box center [647, 315] width 1294 height 631
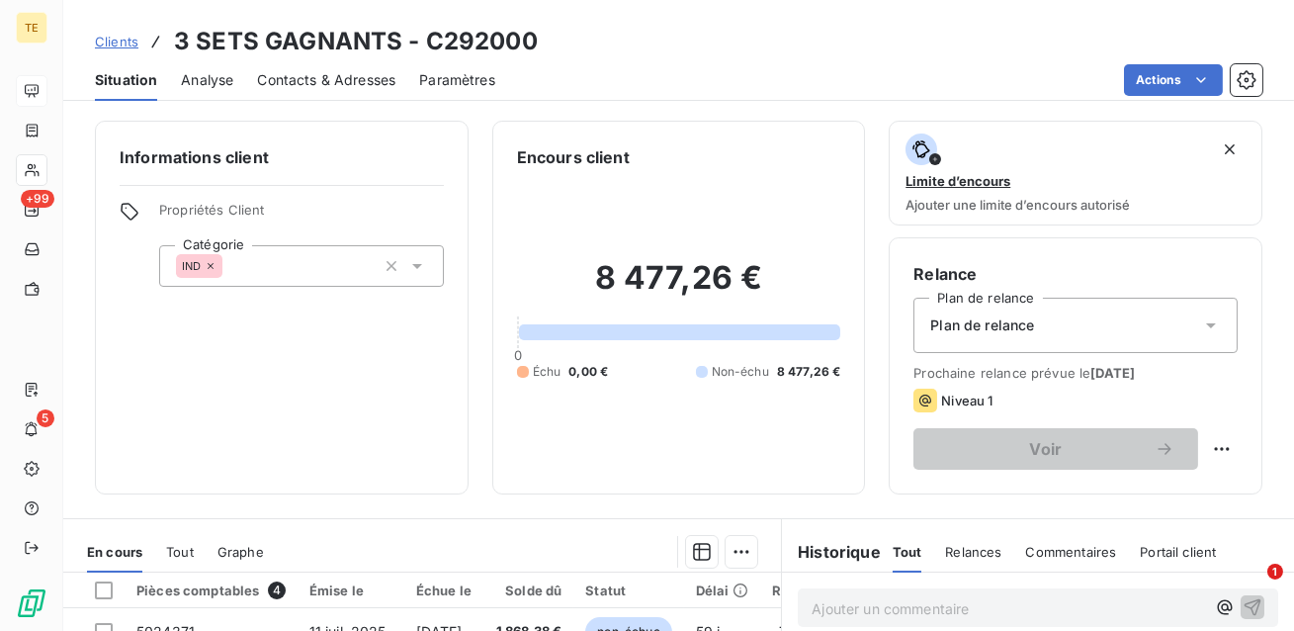
click at [217, 88] on span "Analyse" at bounding box center [207, 80] width 52 height 20
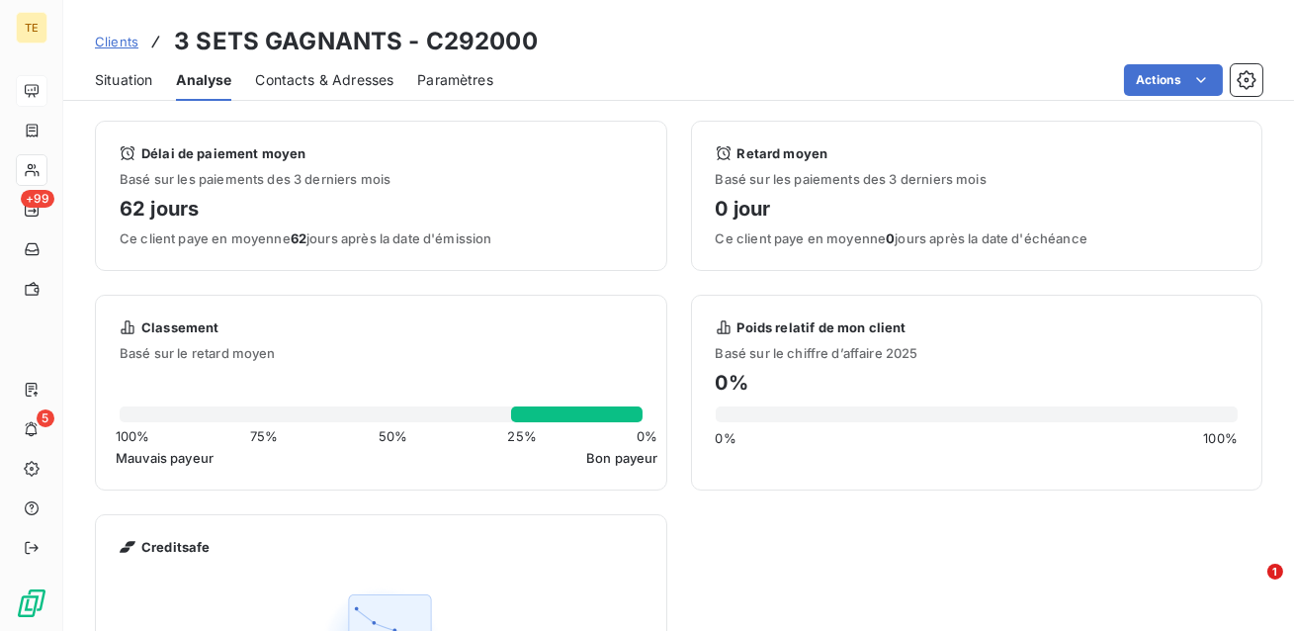
click at [323, 81] on span "Contacts & Adresses" at bounding box center [324, 80] width 138 height 20
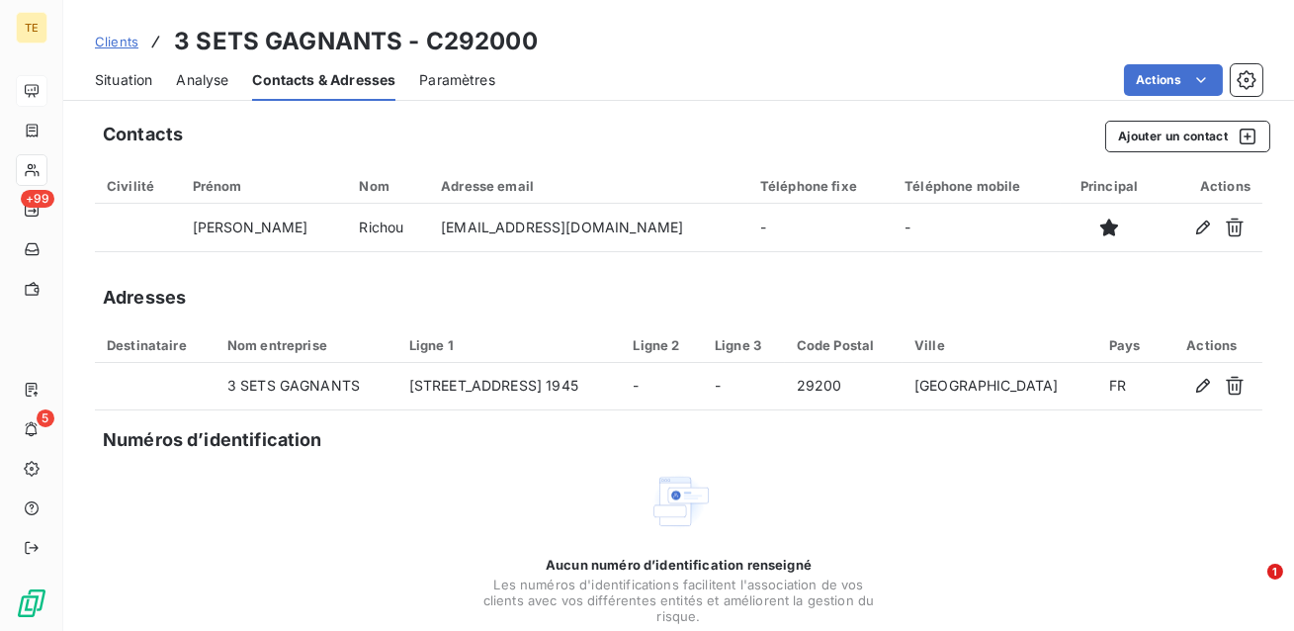
click at [128, 76] on span "Situation" at bounding box center [123, 80] width 57 height 20
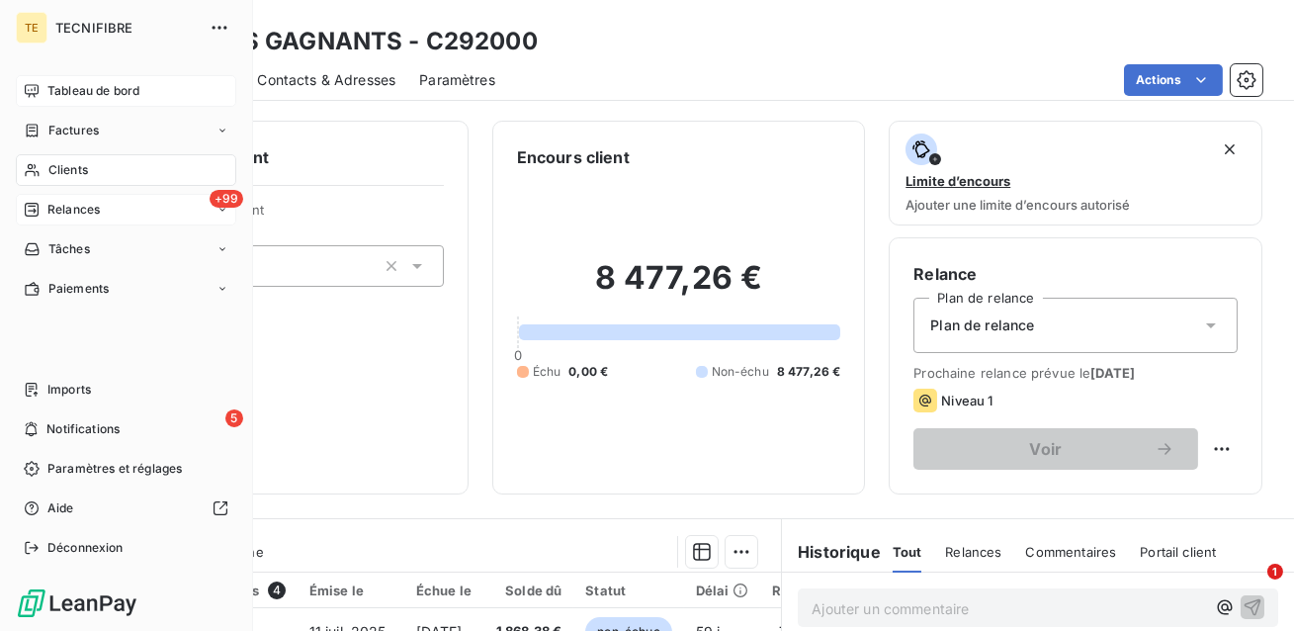
click at [47, 213] on span "Relances" at bounding box center [73, 210] width 52 height 18
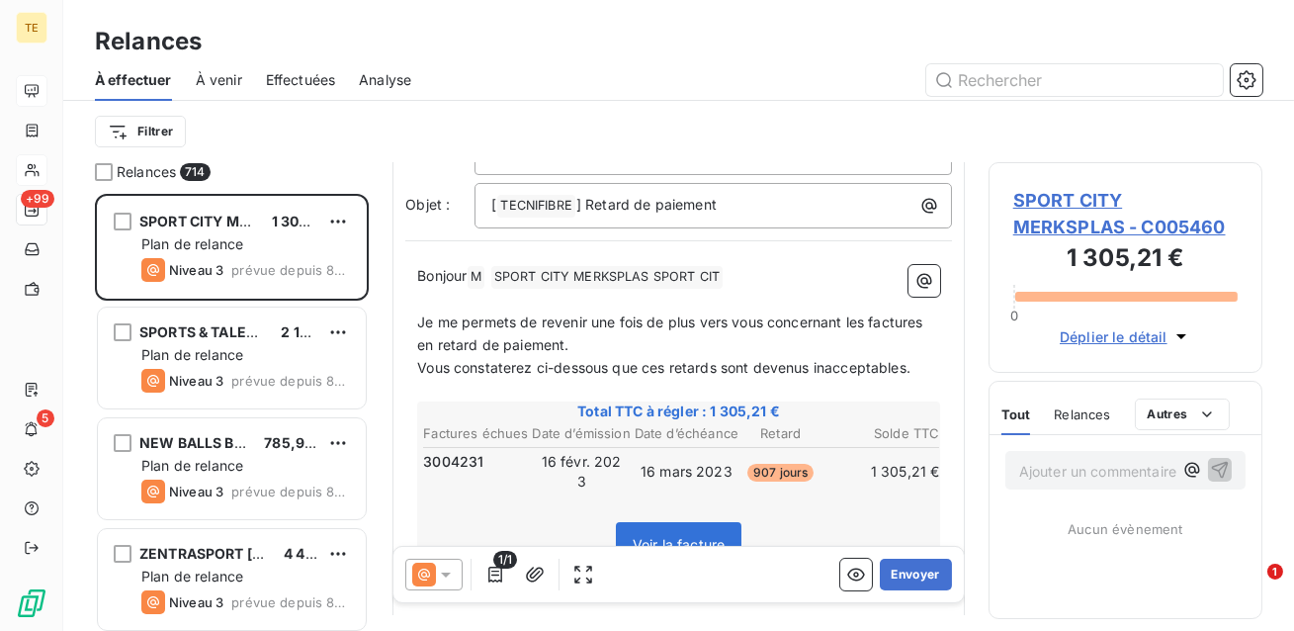
scroll to position [139, 0]
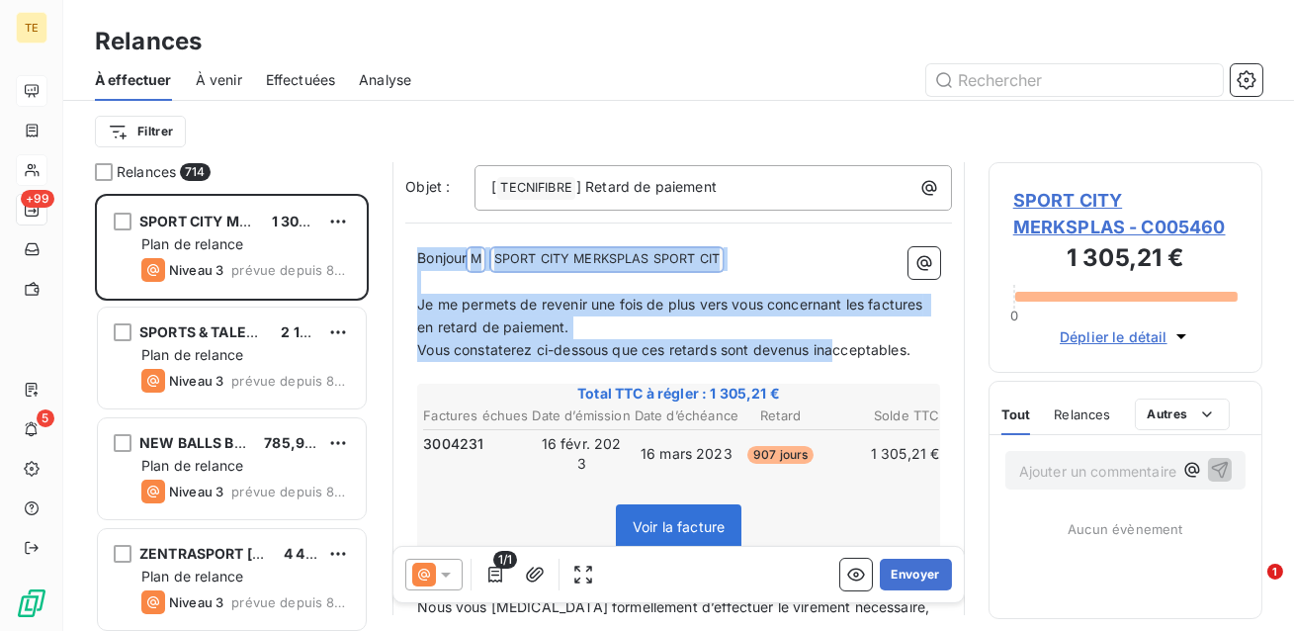
drag, startPoint x: 834, startPoint y: 353, endPoint x: 466, endPoint y: 249, distance: 383.1
click at [468, 245] on div "Bonjour M ﻿ SPORT CITY MERKSPLAS SPORT CIT ﻿ ﻿ ﻿ Je me permets de revenir une f…" at bounding box center [678, 555] width 547 height 641
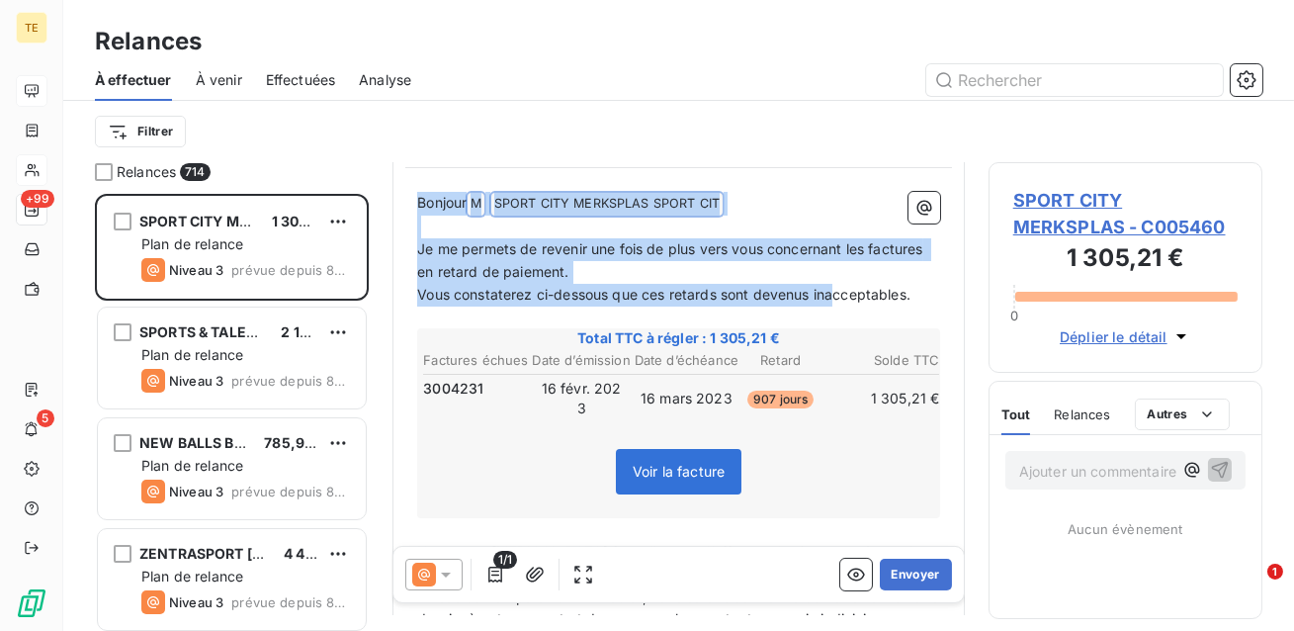
scroll to position [198, 0]
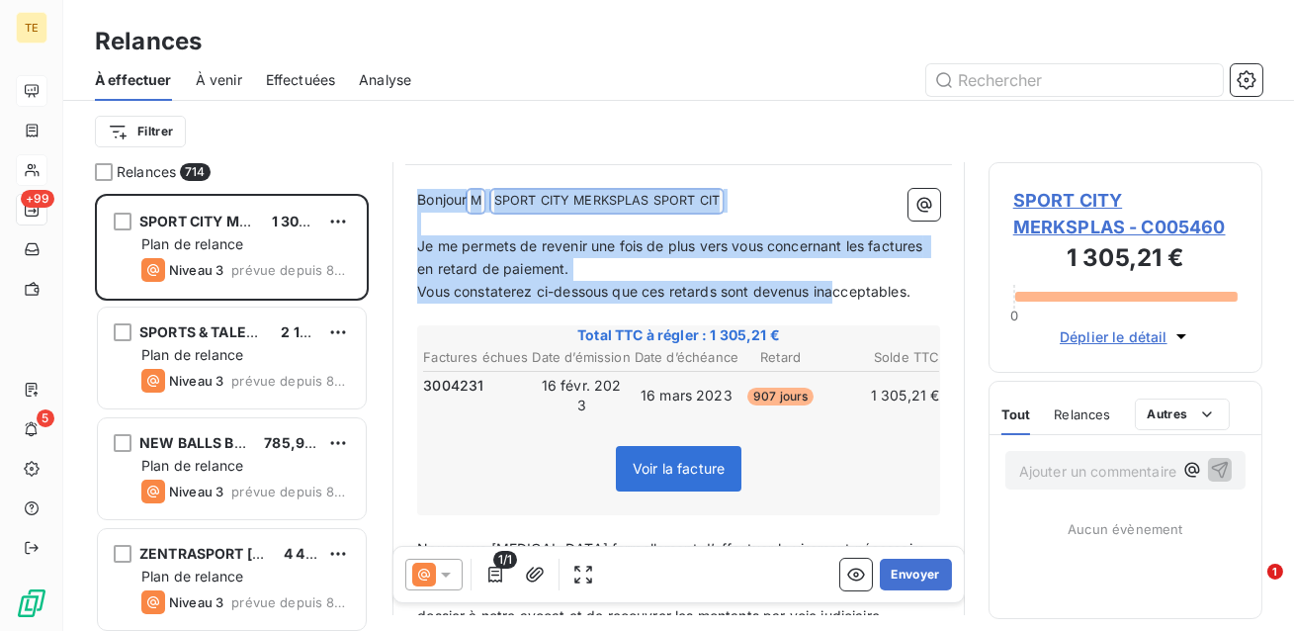
click at [584, 382] on td "16 févr. 2023" at bounding box center [582, 396] width 100 height 42
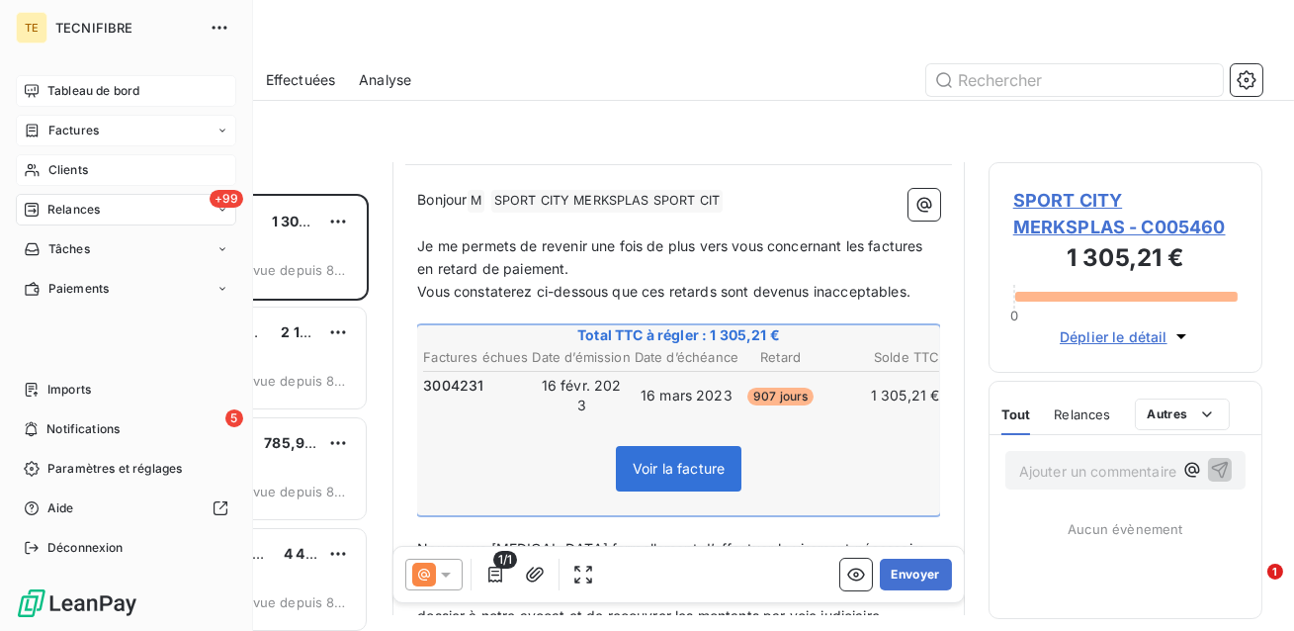
click at [30, 130] on icon at bounding box center [32, 131] width 17 height 16
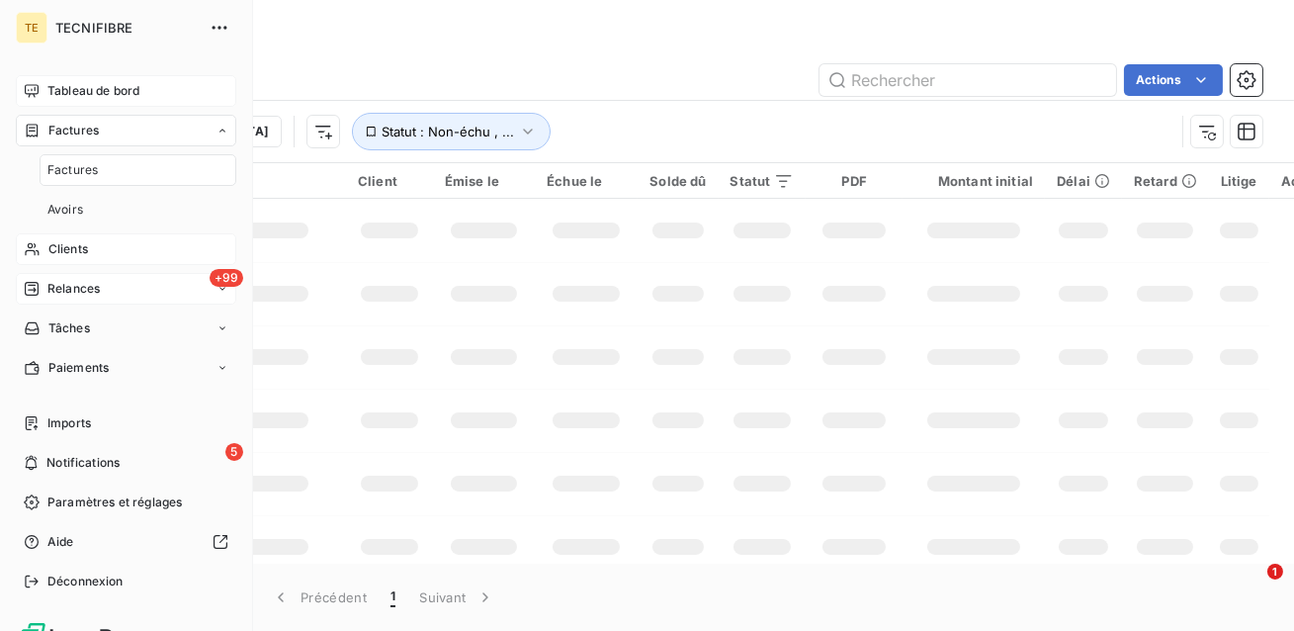
click at [74, 236] on div "Clients" at bounding box center [126, 249] width 220 height 32
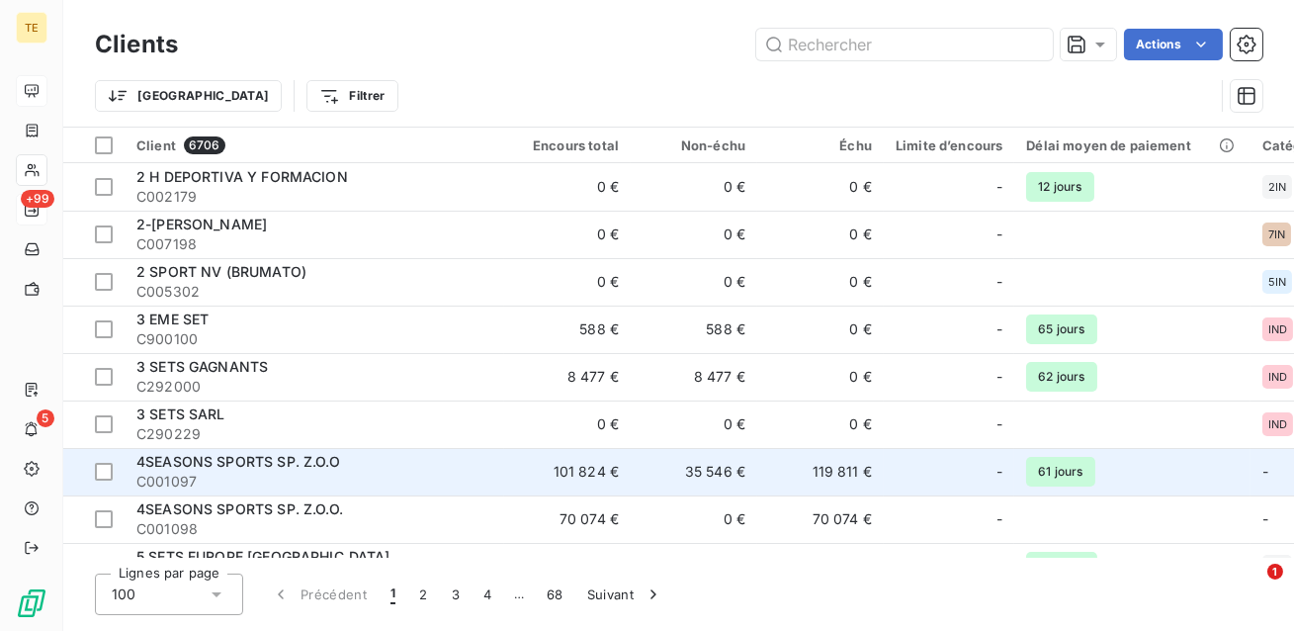
click at [647, 471] on td "35 546 €" at bounding box center [694, 471] width 127 height 47
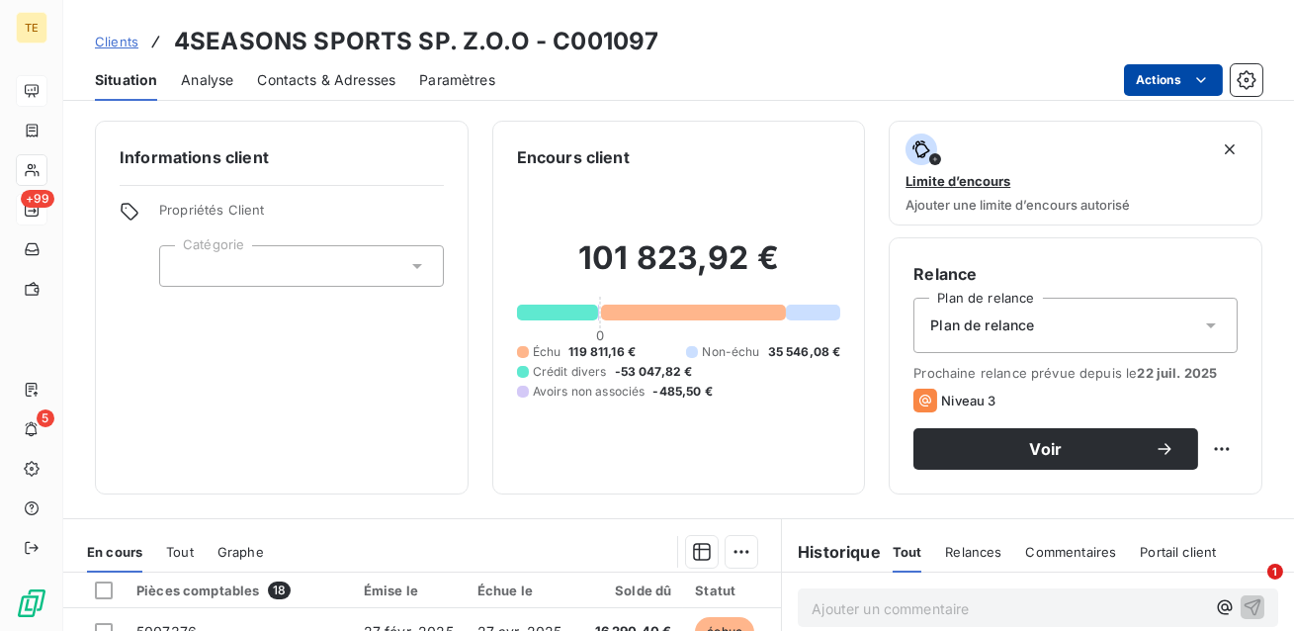
click at [1152, 86] on html "TE +99 5 Clients 4SEASONS SPORTS SP. Z.O.O - C001097 Situation Analyse Contacts…" at bounding box center [647, 315] width 1294 height 631
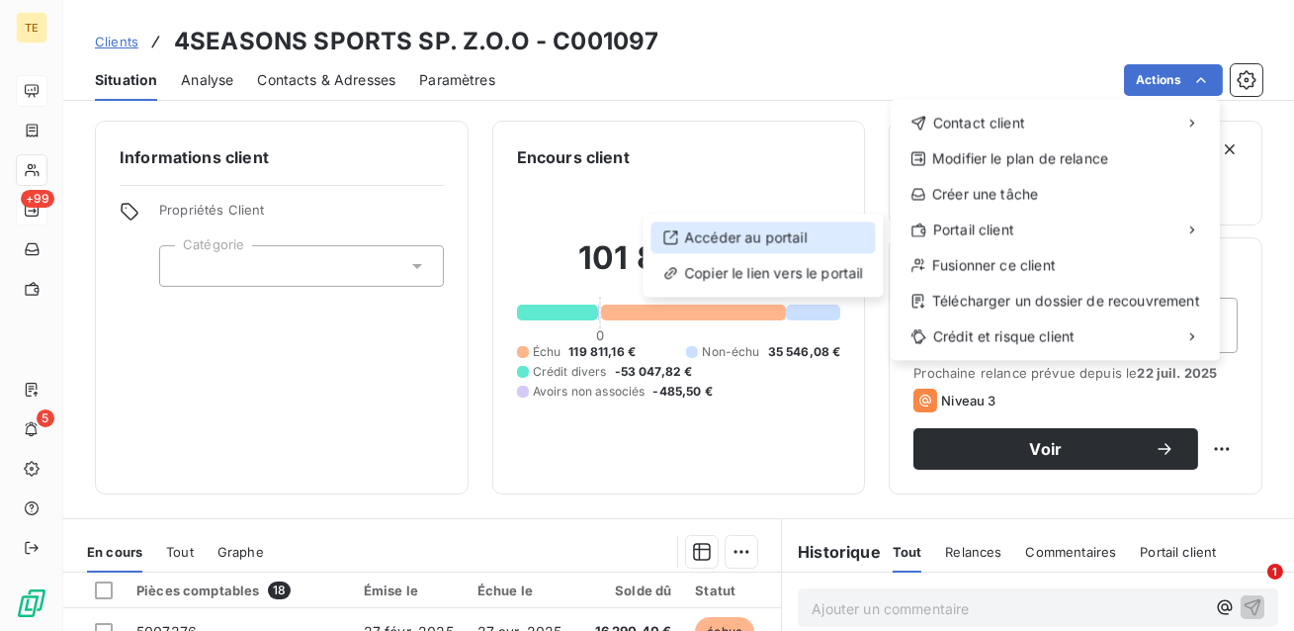
click at [805, 228] on div "Accéder au portail" at bounding box center [762, 237] width 224 height 32
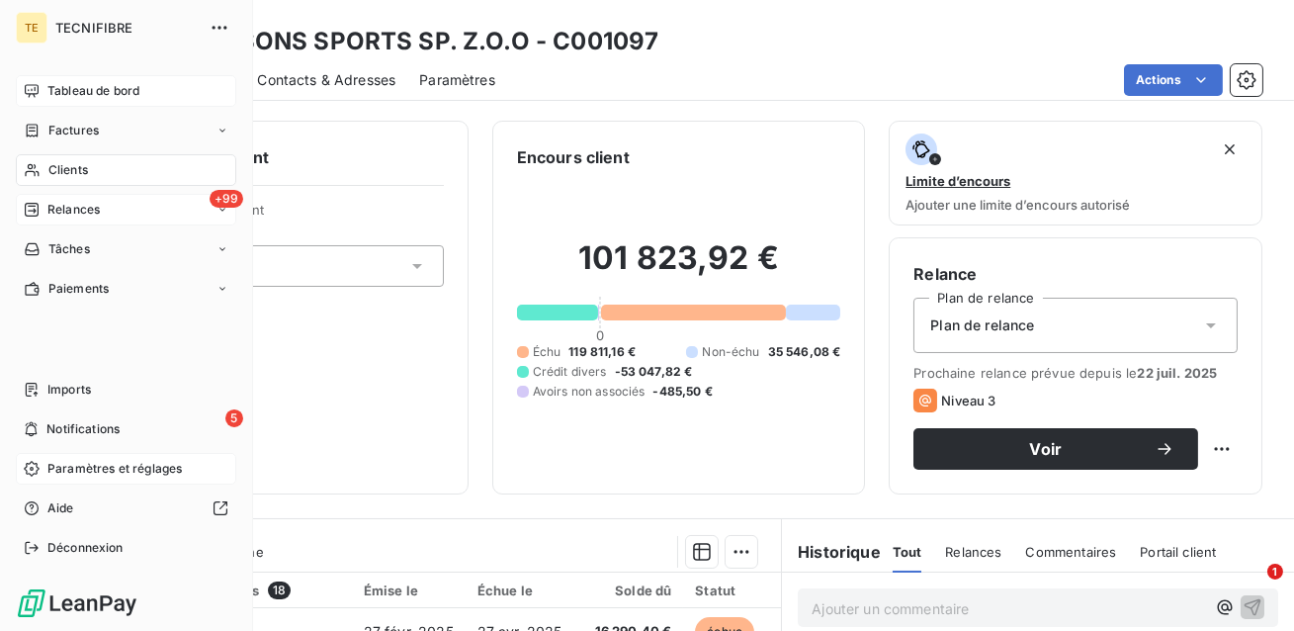
click at [94, 471] on span "Paramètres et réglages" at bounding box center [114, 469] width 134 height 18
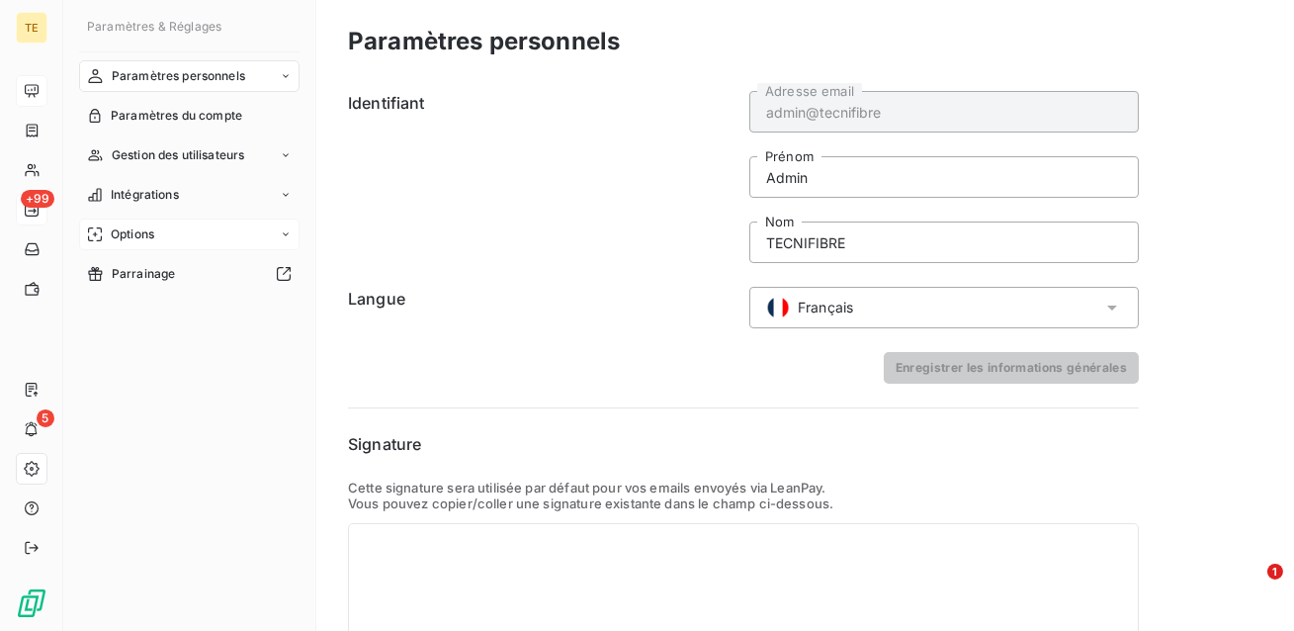
click at [148, 228] on span "Options" at bounding box center [132, 234] width 43 height 18
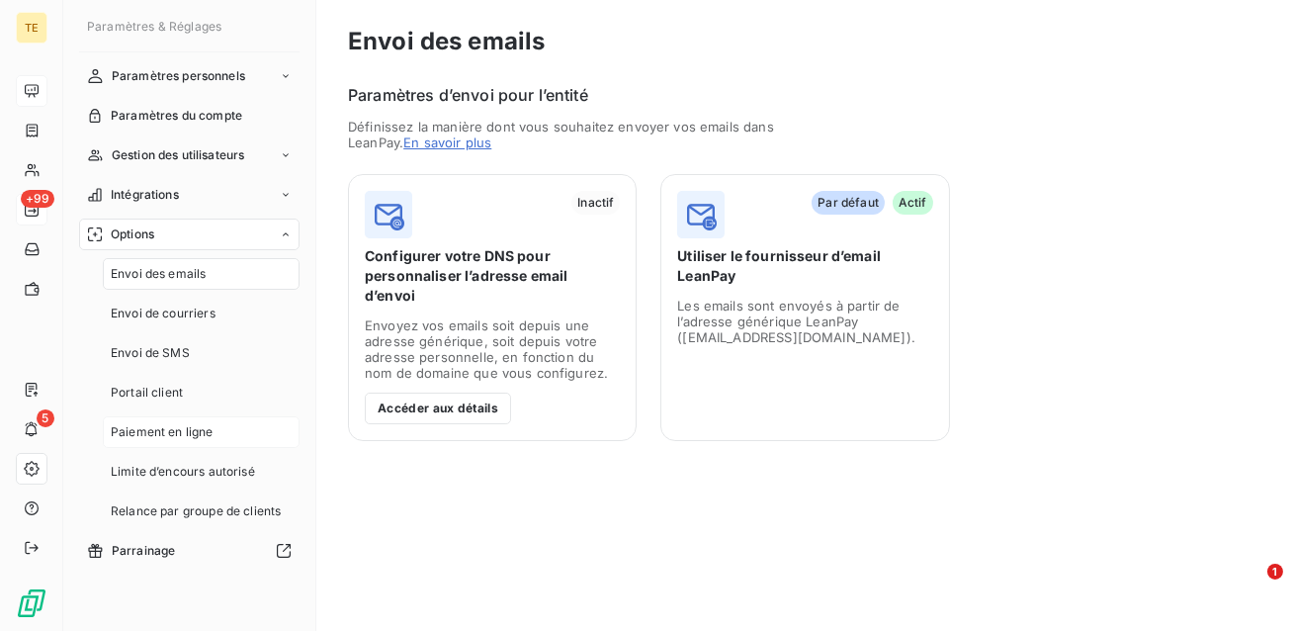
click at [165, 423] on span "Paiement en ligne" at bounding box center [162, 432] width 103 height 18
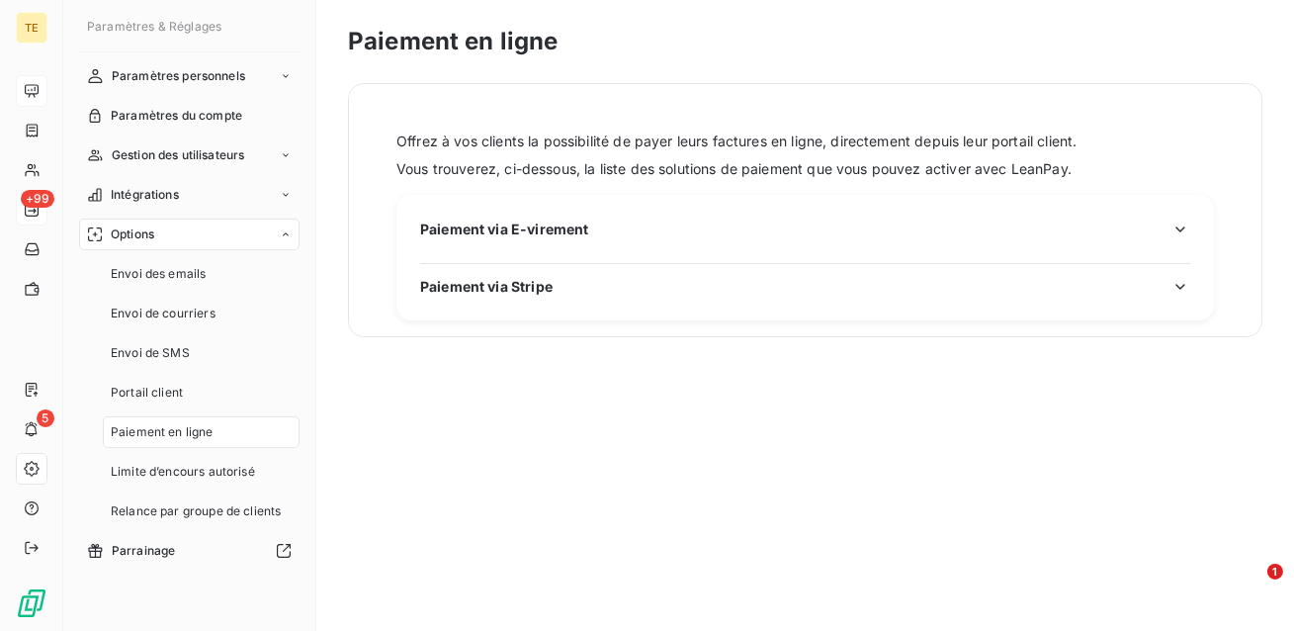
click at [527, 230] on span "Paiement via E-virement" at bounding box center [504, 228] width 168 height 21
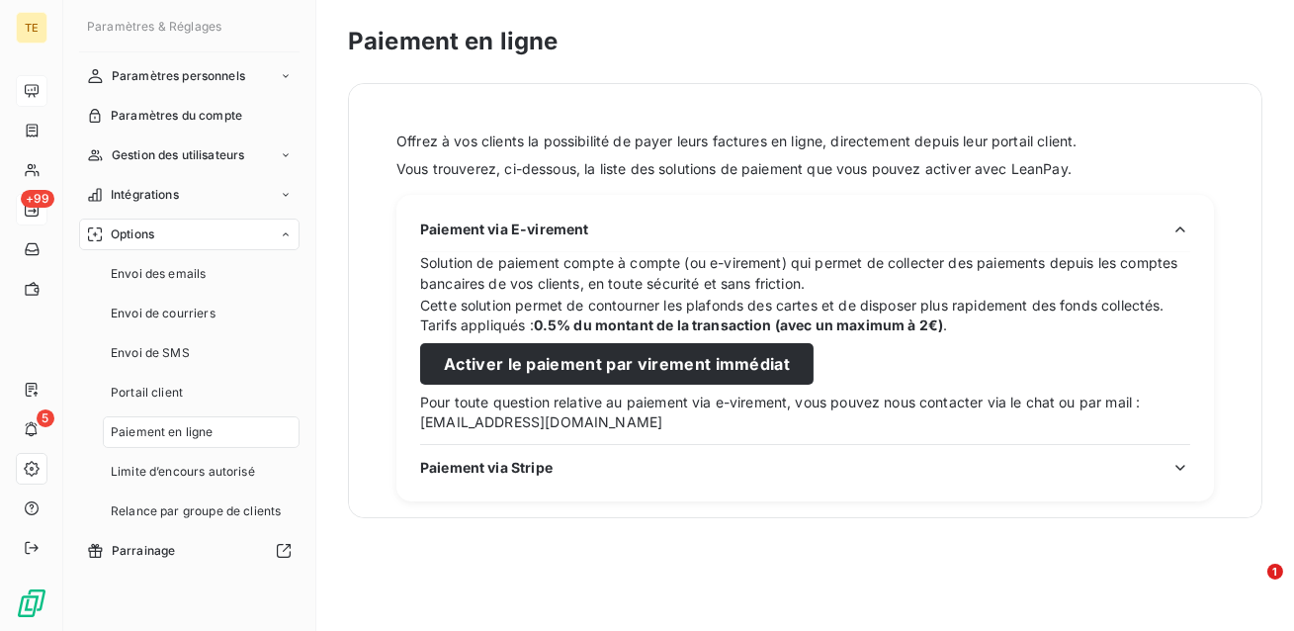
click at [527, 230] on span "Paiement via E-virement" at bounding box center [504, 228] width 168 height 21
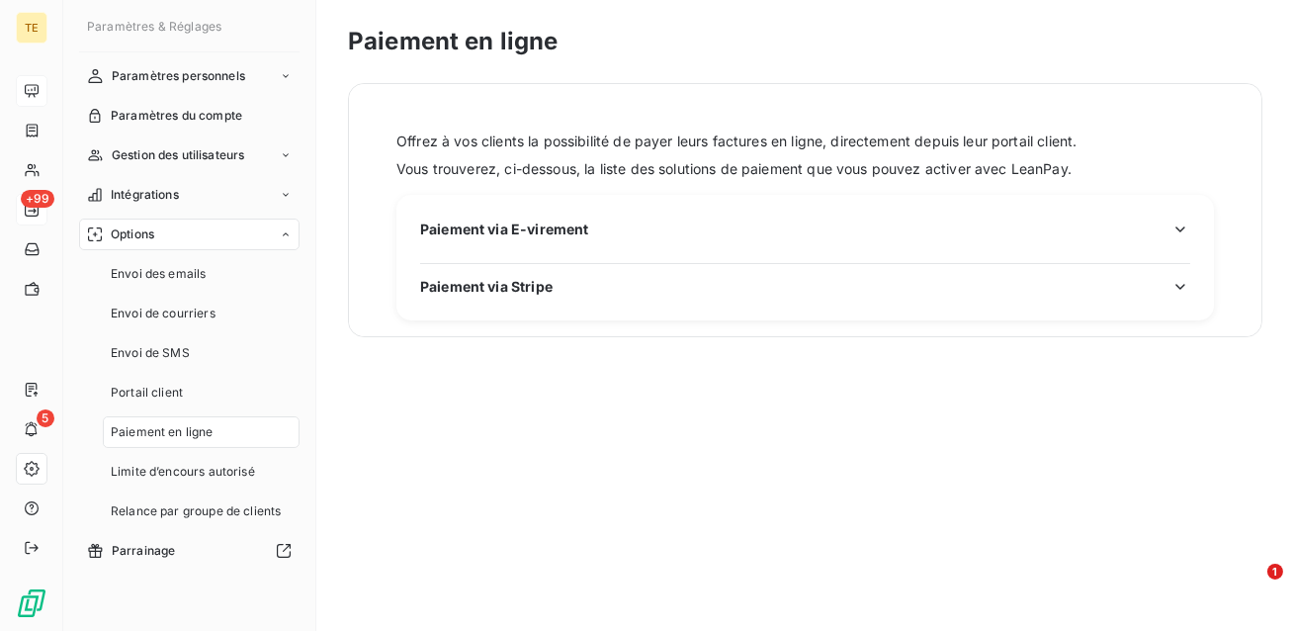
click at [502, 276] on span "Paiement via Stripe" at bounding box center [486, 286] width 132 height 21
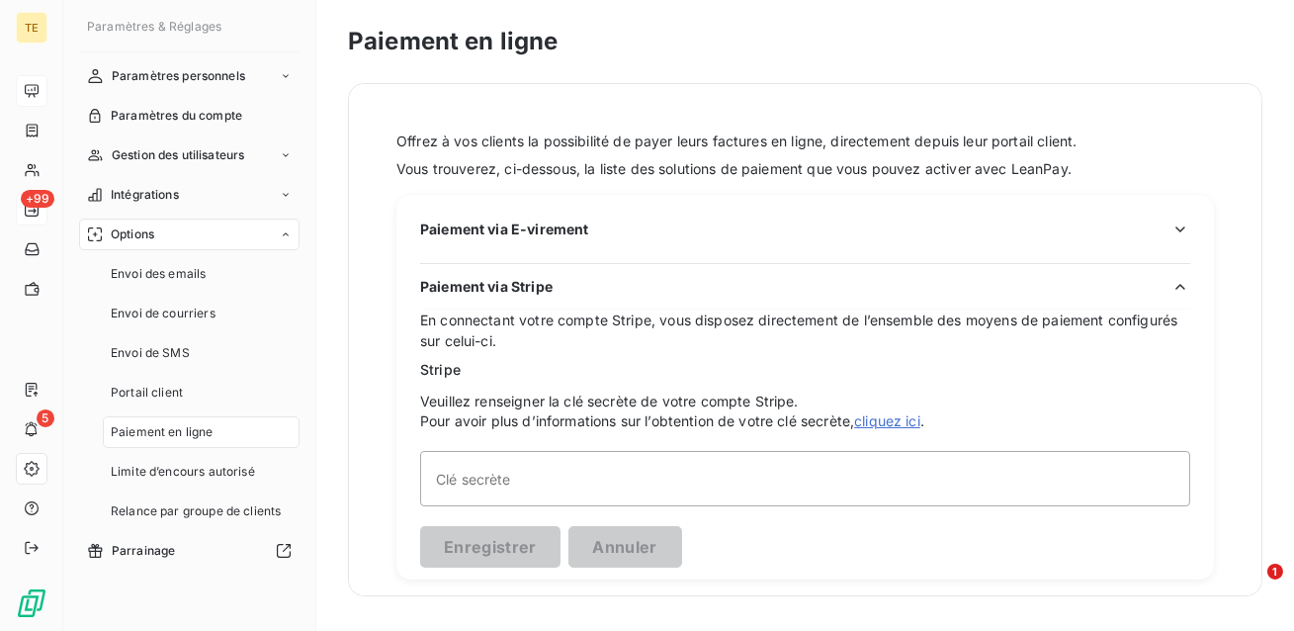
click at [502, 276] on span "Paiement via Stripe" at bounding box center [486, 286] width 132 height 21
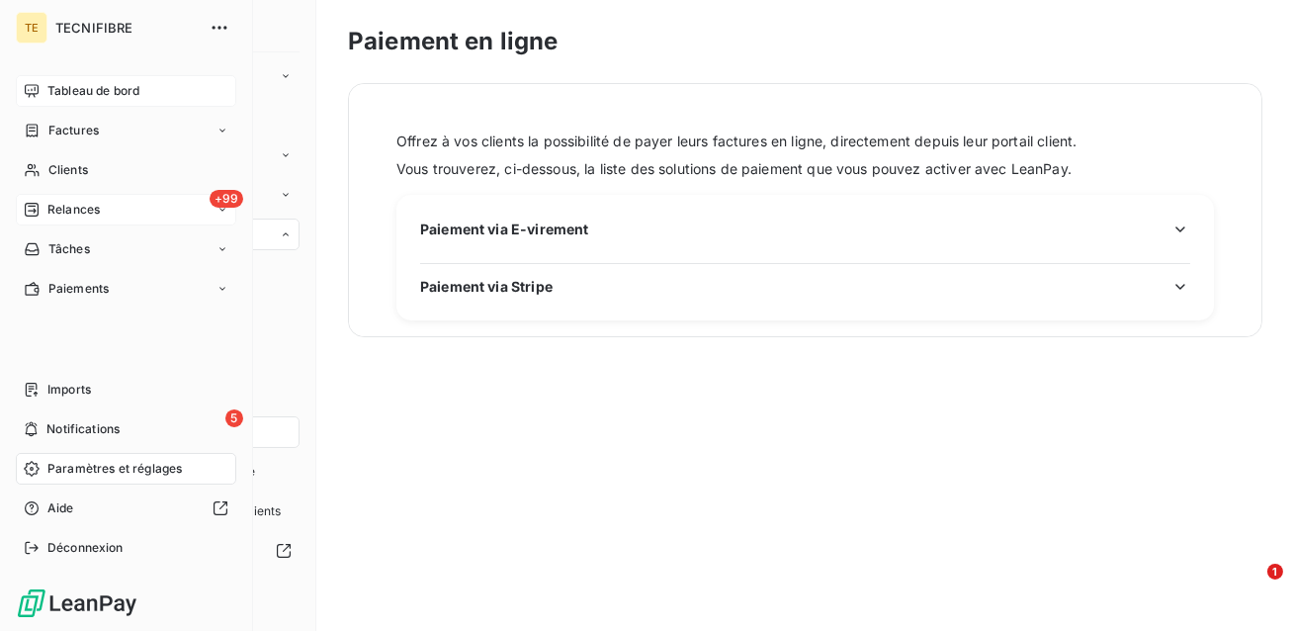
click at [35, 101] on div "Tableau de bord" at bounding box center [126, 91] width 220 height 32
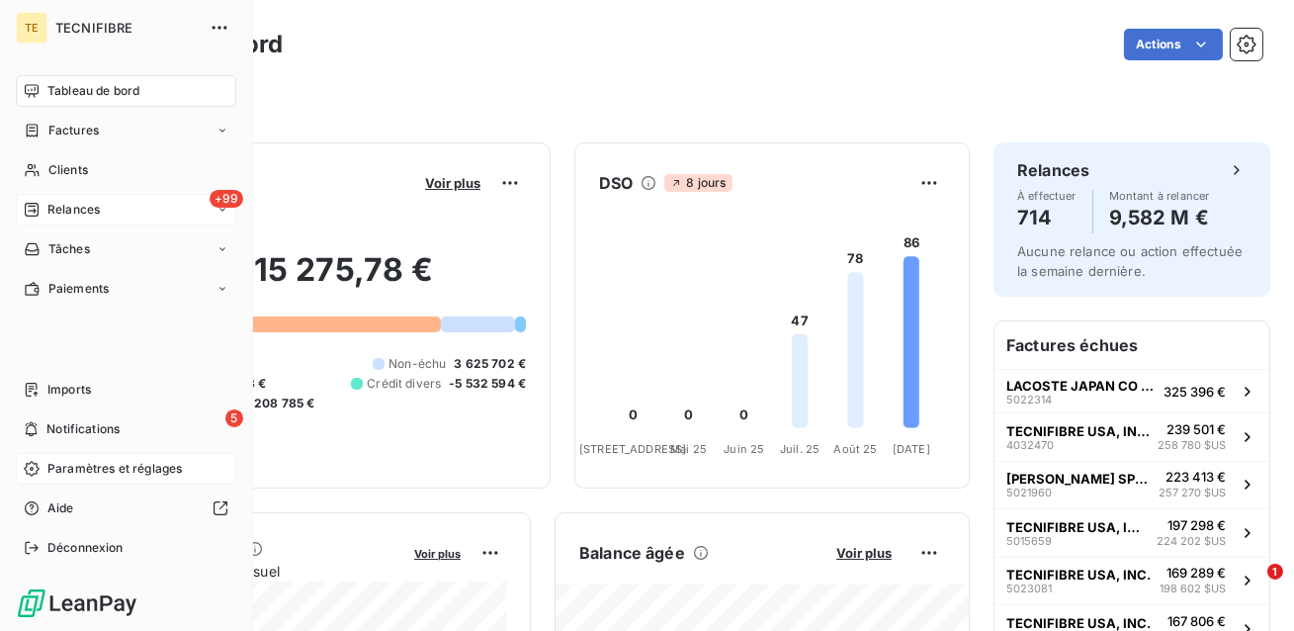
click at [41, 211] on div "Relances" at bounding box center [62, 210] width 76 height 18
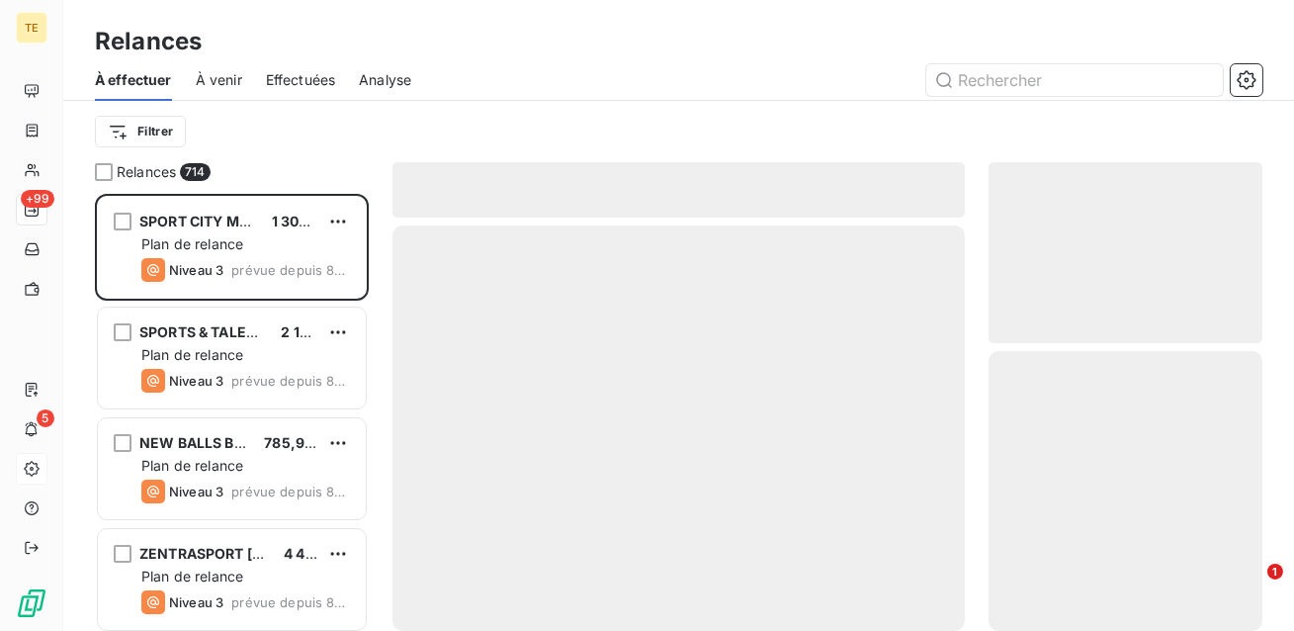
scroll to position [437, 274]
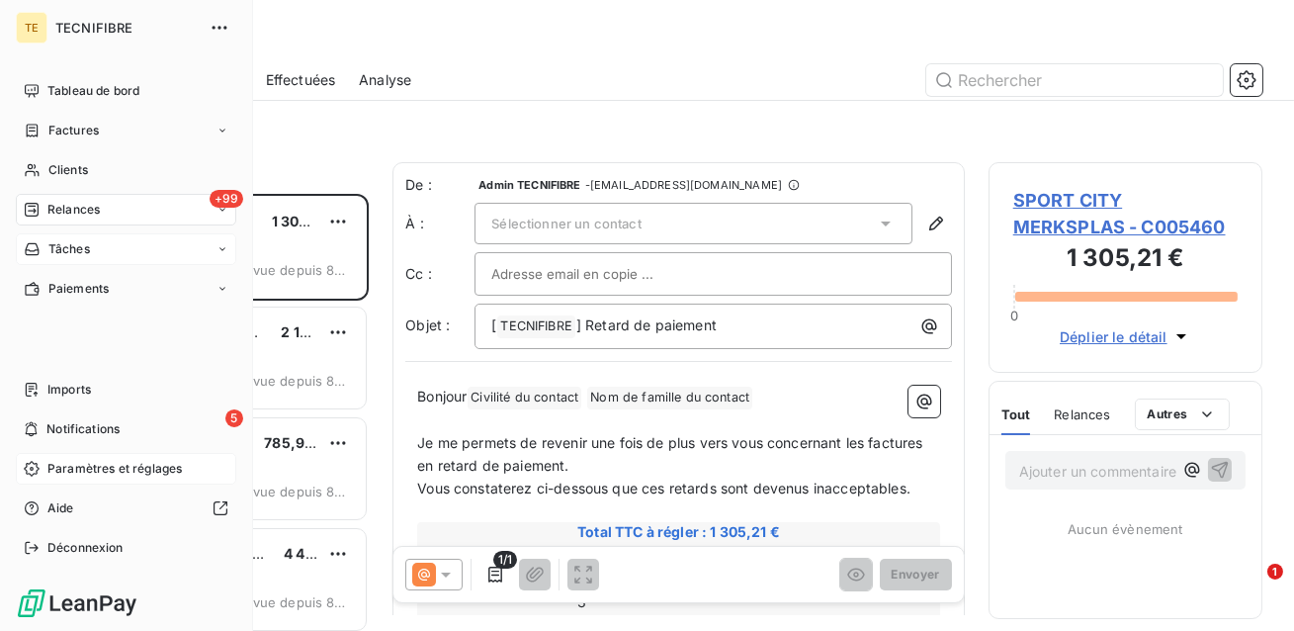
click at [68, 250] on span "Tâches" at bounding box center [69, 249] width 42 height 18
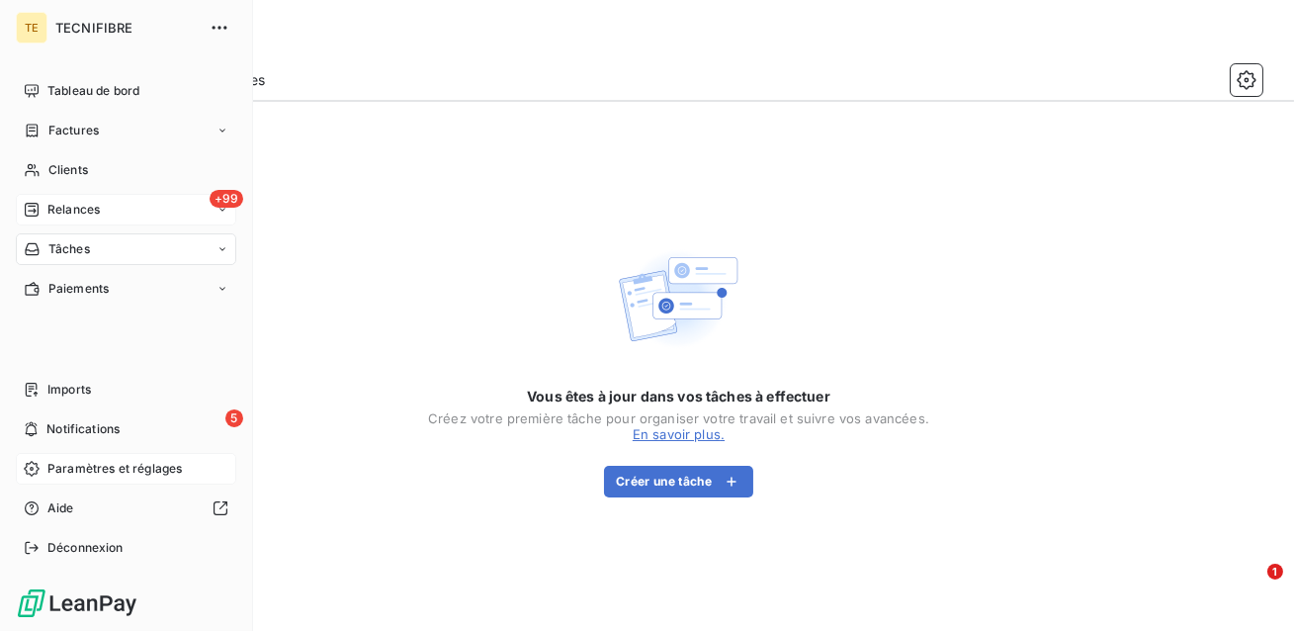
click at [39, 211] on icon at bounding box center [32, 210] width 16 height 16
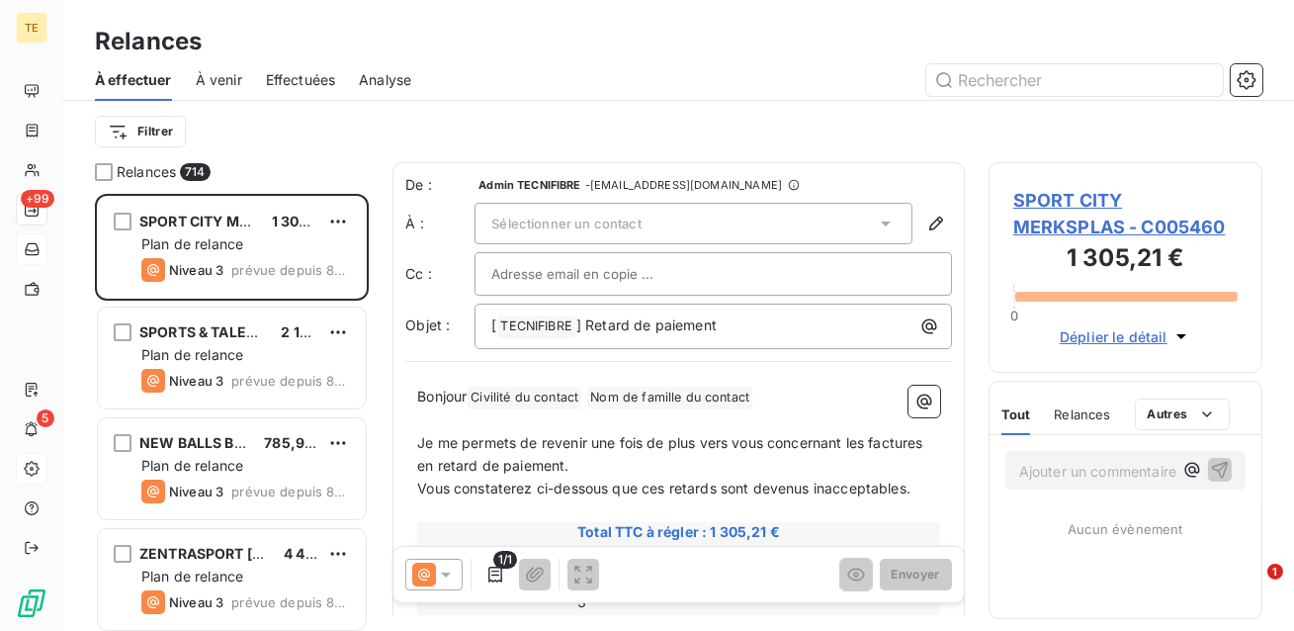
scroll to position [437, 274]
drag, startPoint x: 633, startPoint y: 475, endPoint x: 452, endPoint y: 439, distance: 184.4
click at [452, 439] on p "Je me permets de revenir une fois de plus vers vous concernant les factures en …" at bounding box center [678, 454] width 523 height 45
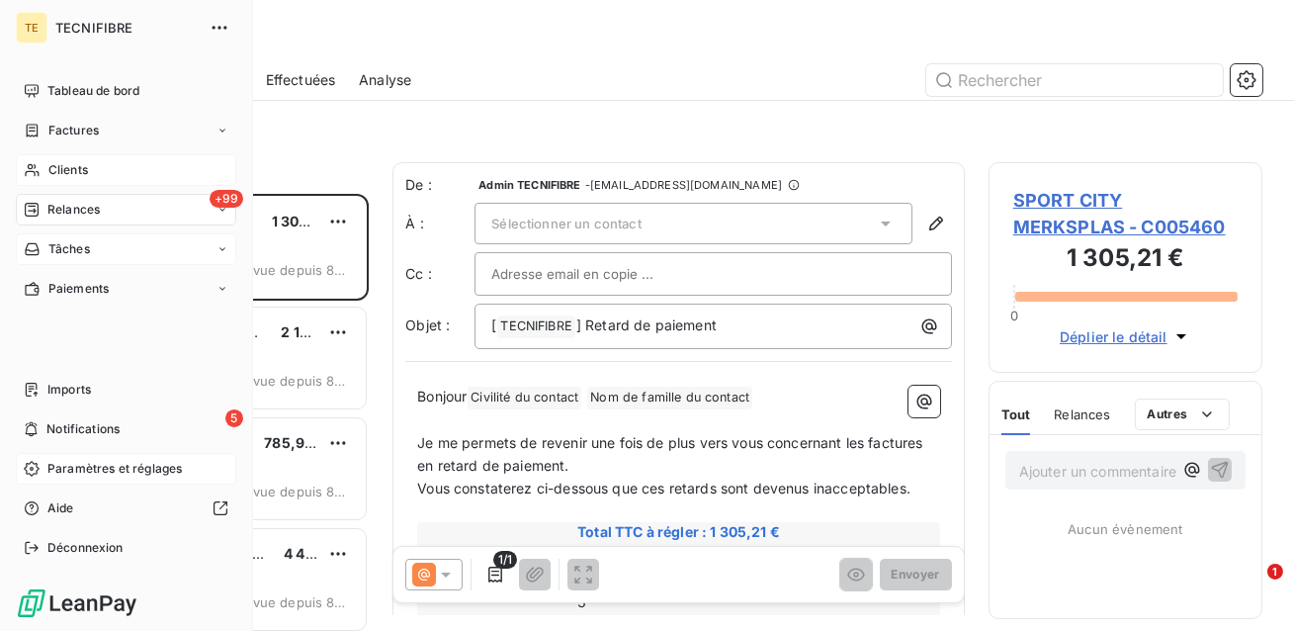
click at [45, 178] on div "Clients" at bounding box center [126, 170] width 220 height 32
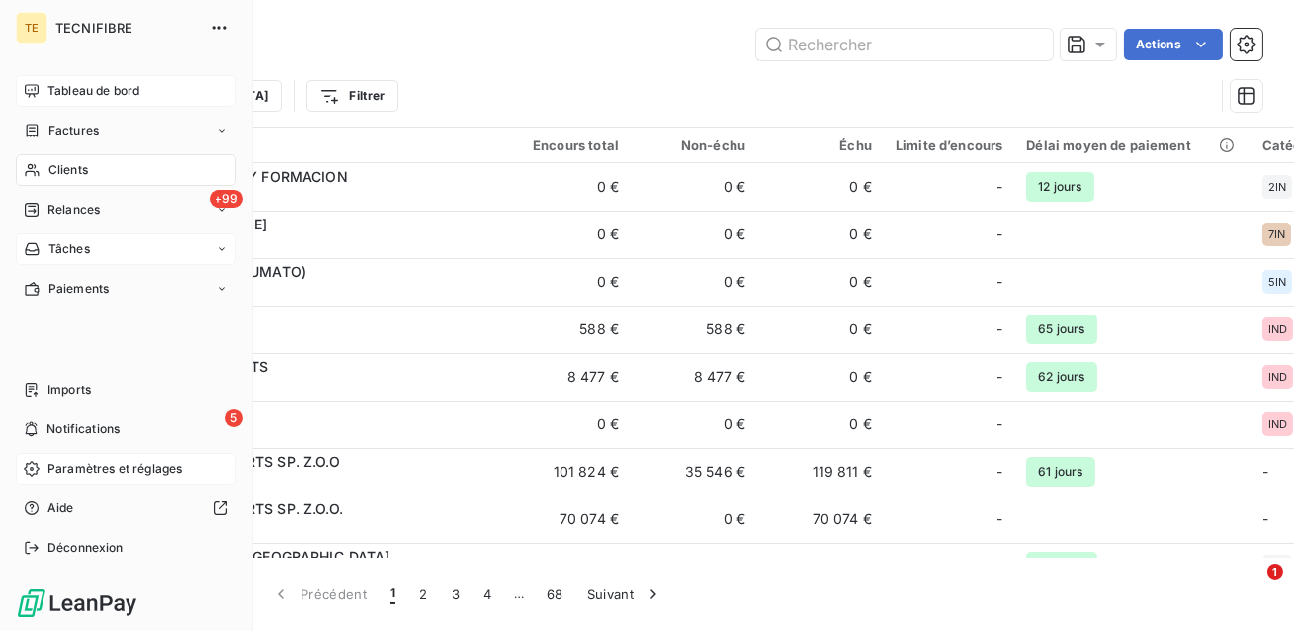
click at [39, 88] on icon at bounding box center [32, 91] width 16 height 16
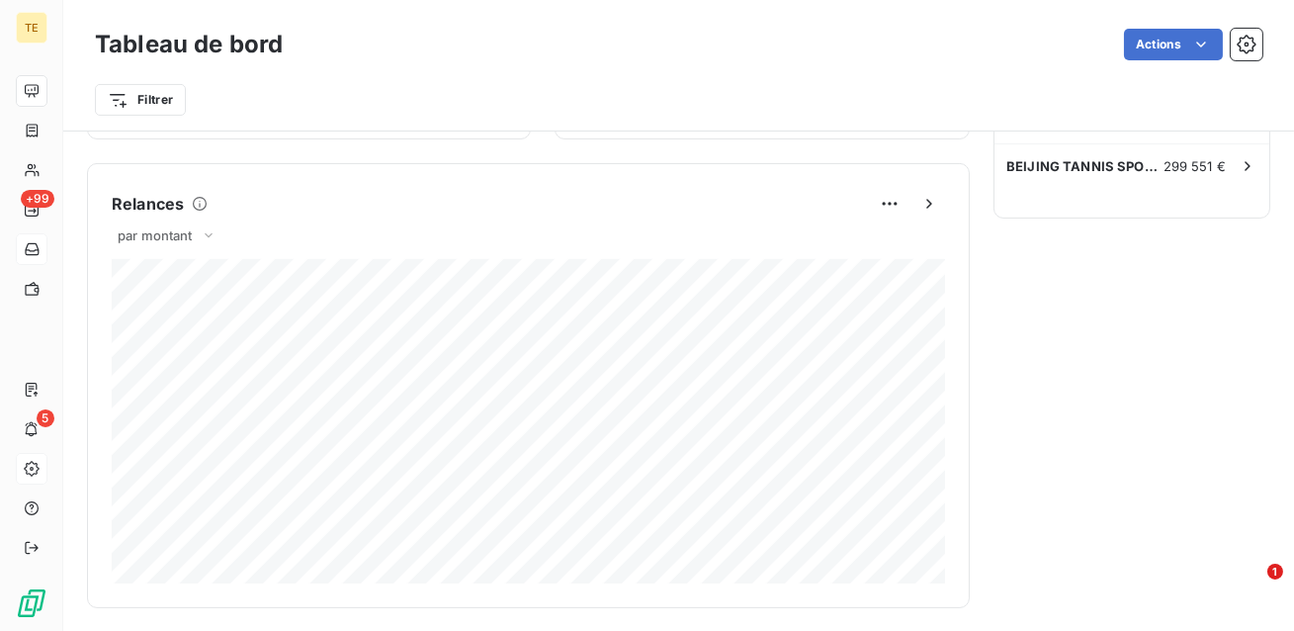
scroll to position [813, 0]
click at [189, 245] on span "par montant" at bounding box center [155, 241] width 75 height 16
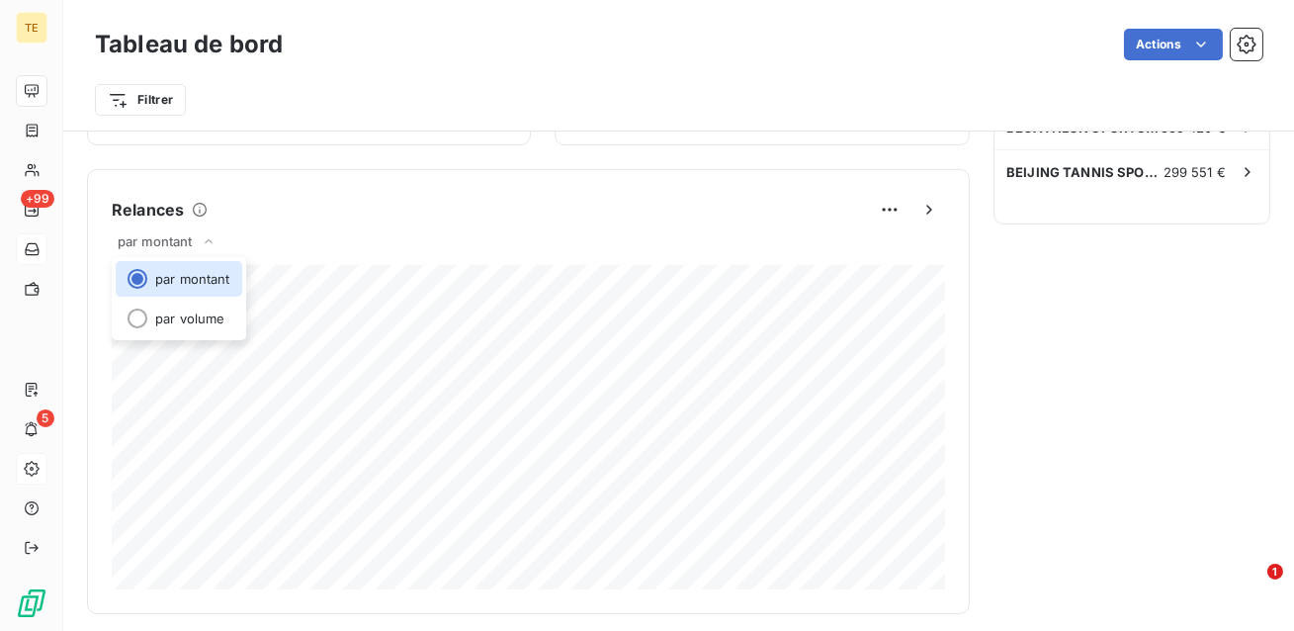
click at [304, 227] on div "Relances par montant par montant par volume" at bounding box center [528, 391] width 833 height 395
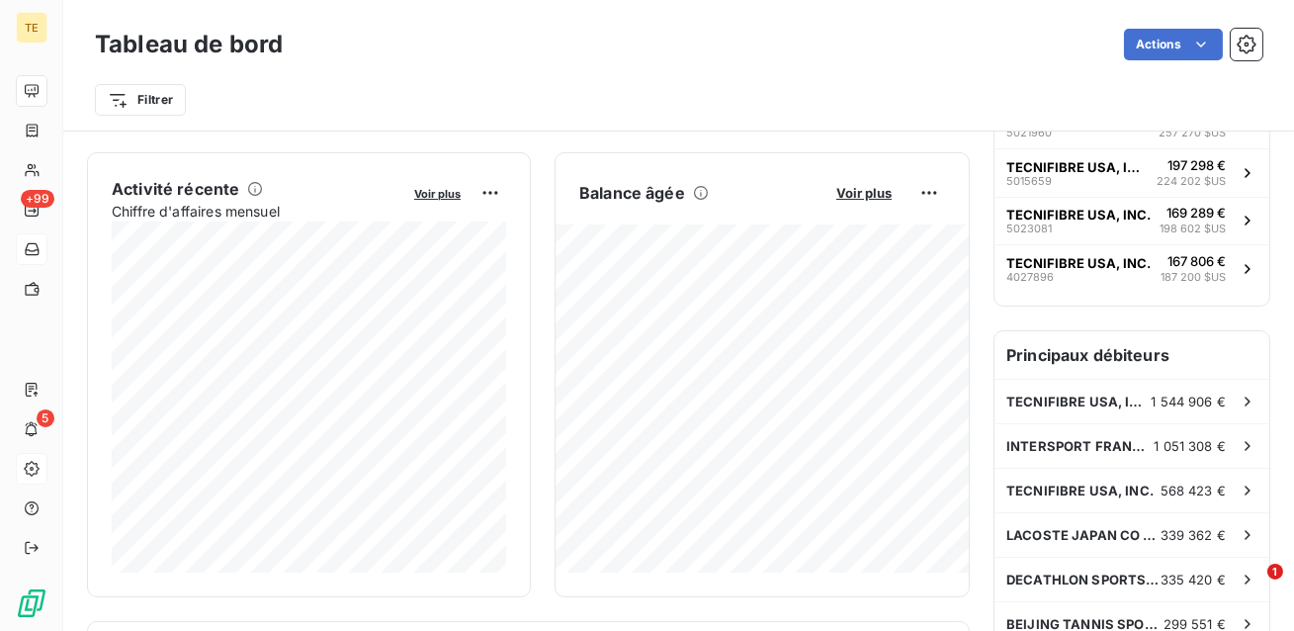
scroll to position [359, 0]
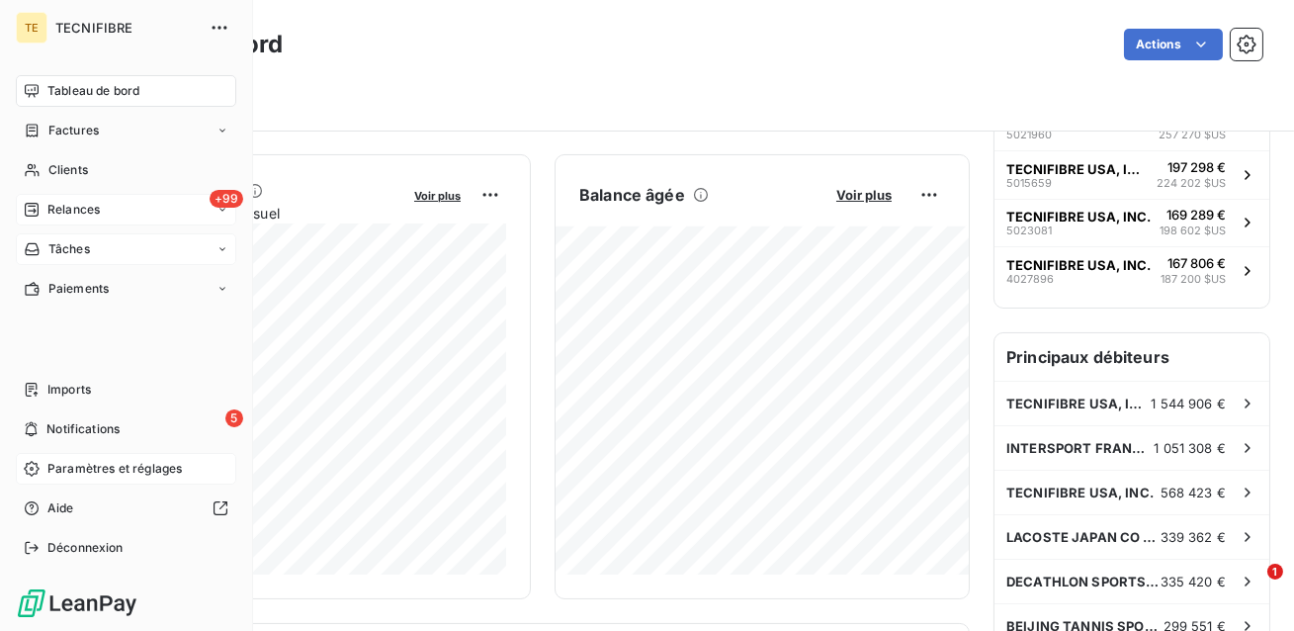
click at [68, 215] on span "Relances" at bounding box center [73, 210] width 52 height 18
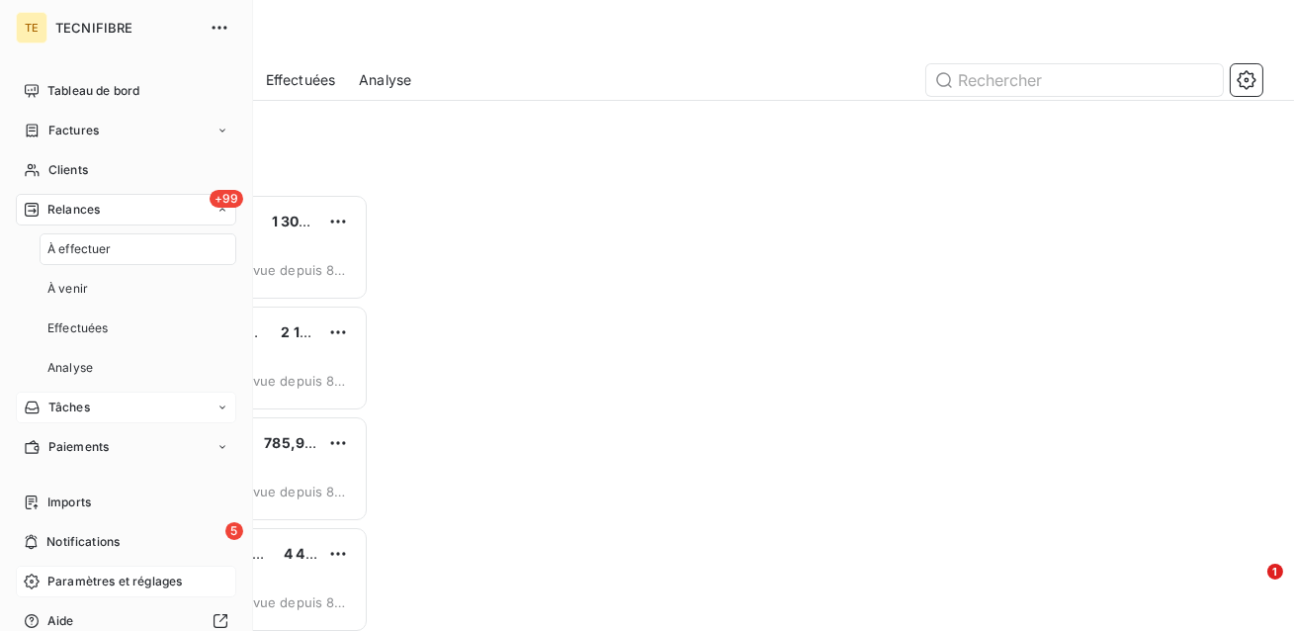
scroll to position [437, 274]
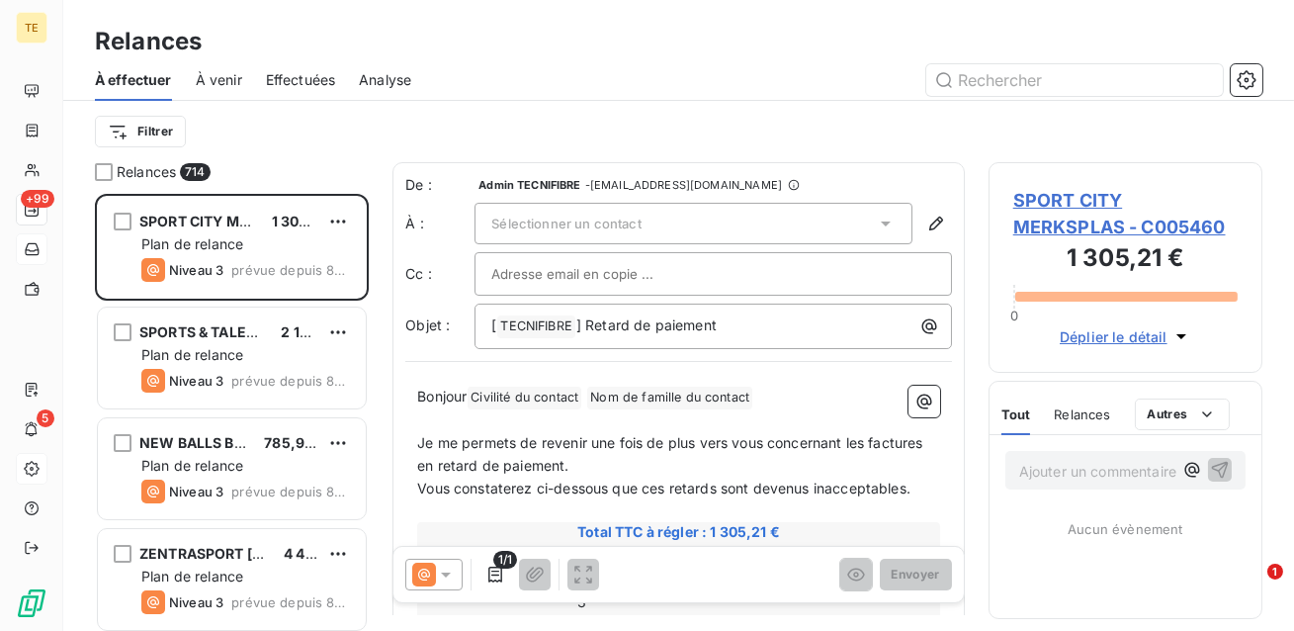
click at [303, 74] on span "Effectuées" at bounding box center [301, 80] width 70 height 20
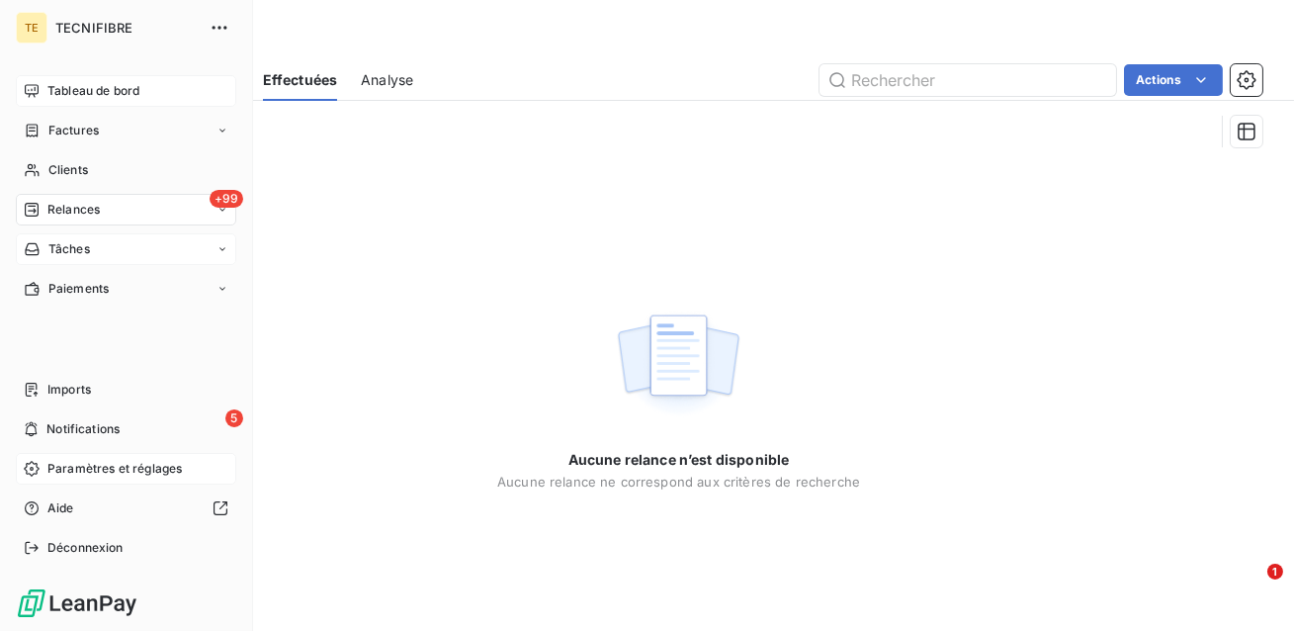
click at [29, 92] on icon at bounding box center [32, 91] width 16 height 16
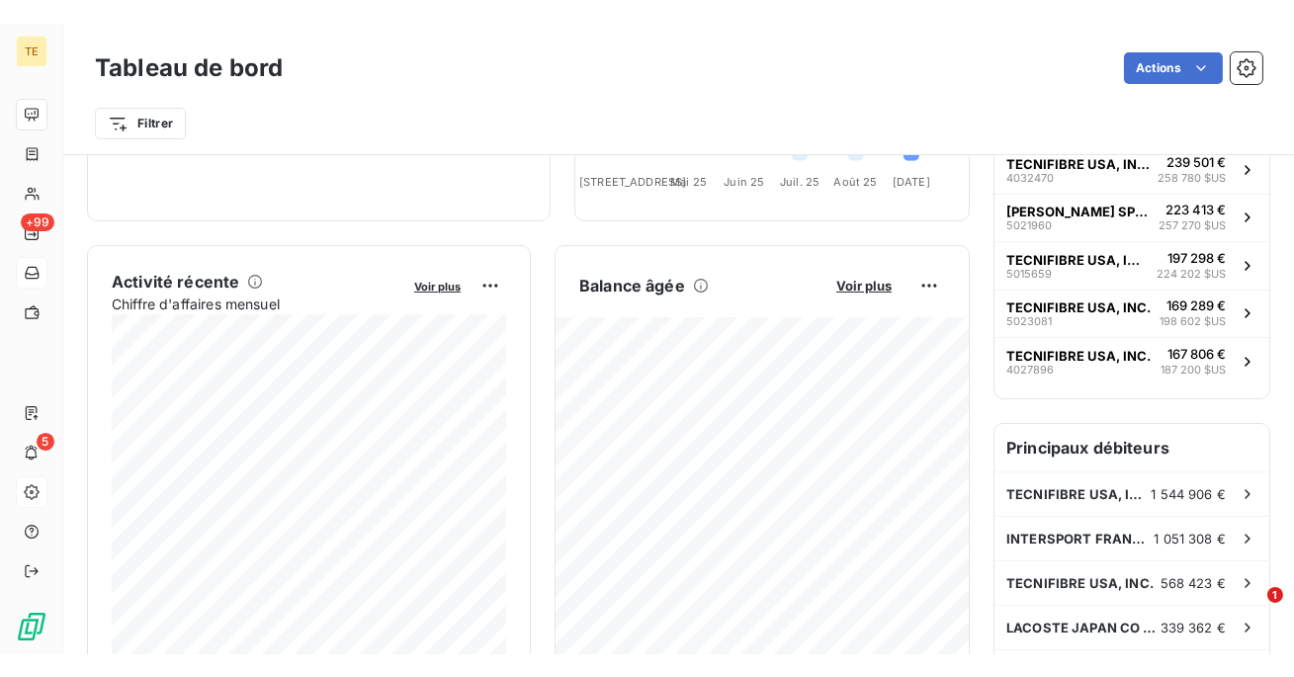
scroll to position [295, 0]
